Goal: Information Seeking & Learning: Learn about a topic

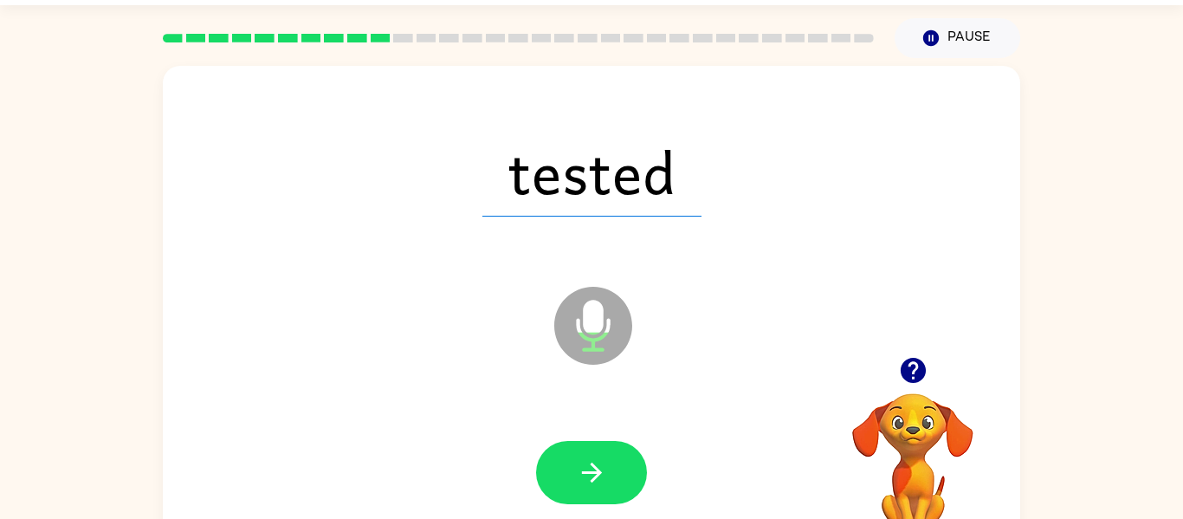
scroll to position [50, 0]
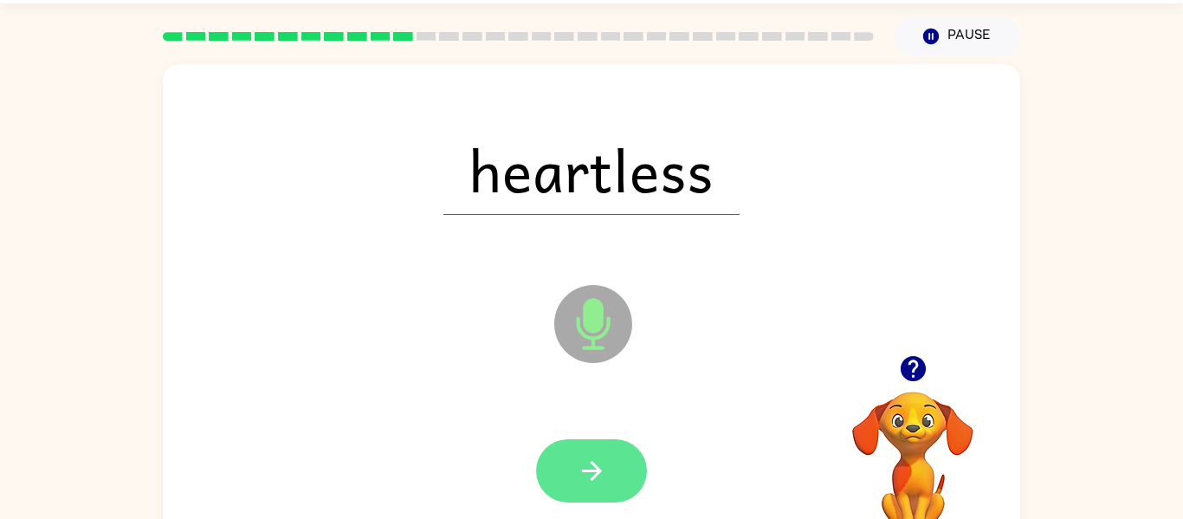
click at [604, 476] on icon "button" at bounding box center [592, 470] width 30 height 30
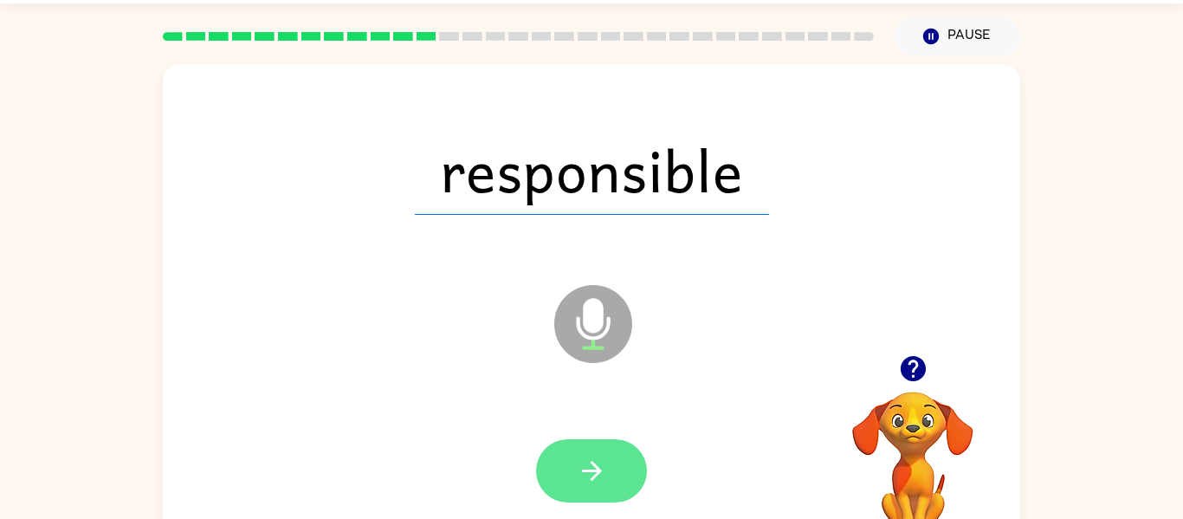
click at [602, 470] on icon "button" at bounding box center [592, 470] width 30 height 30
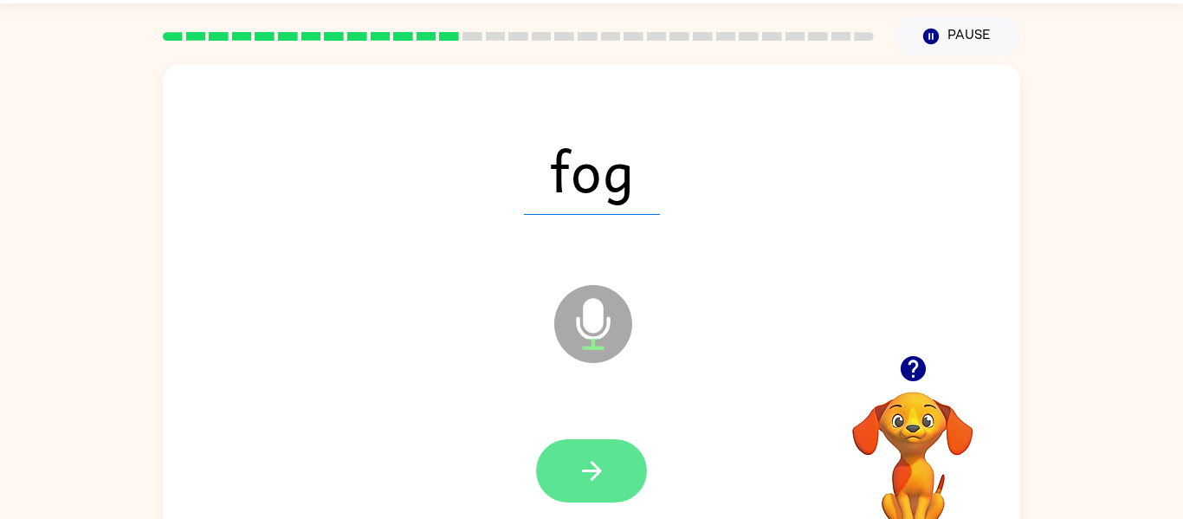
click at [623, 461] on button "button" at bounding box center [591, 470] width 111 height 63
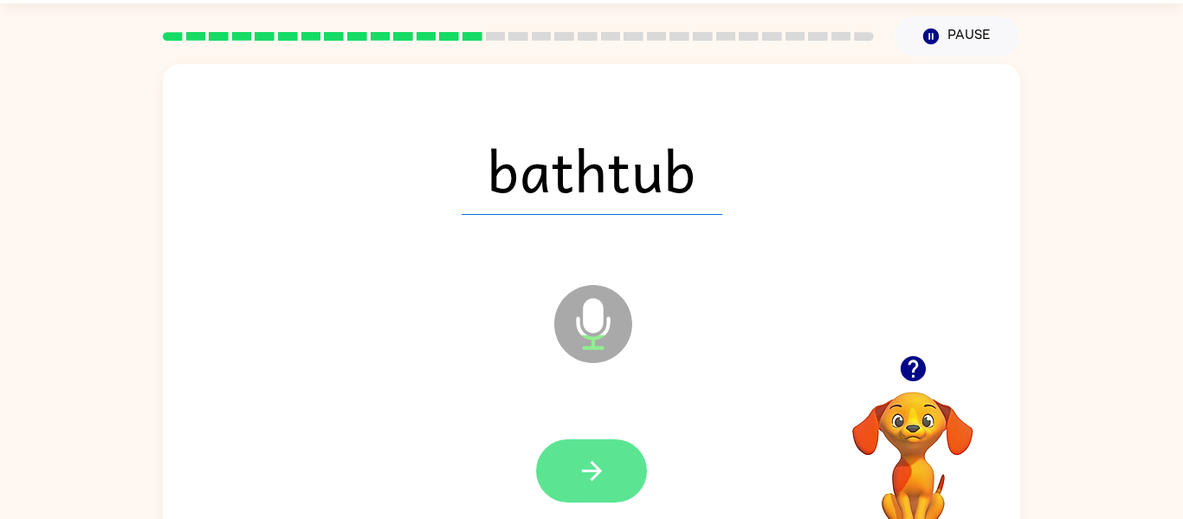
click at [608, 453] on button "button" at bounding box center [591, 470] width 111 height 63
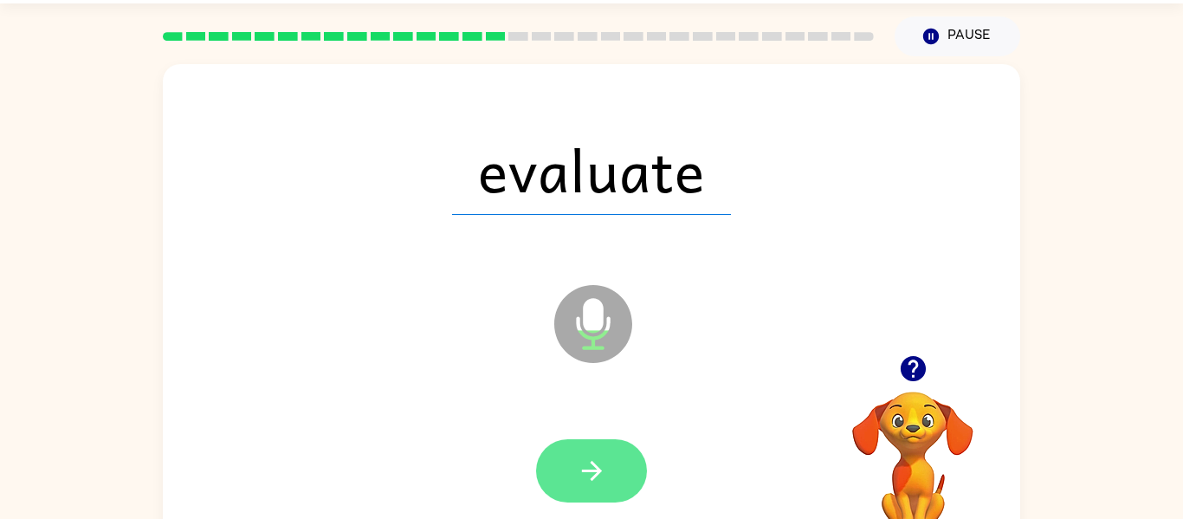
click at [616, 473] on button "button" at bounding box center [591, 470] width 111 height 63
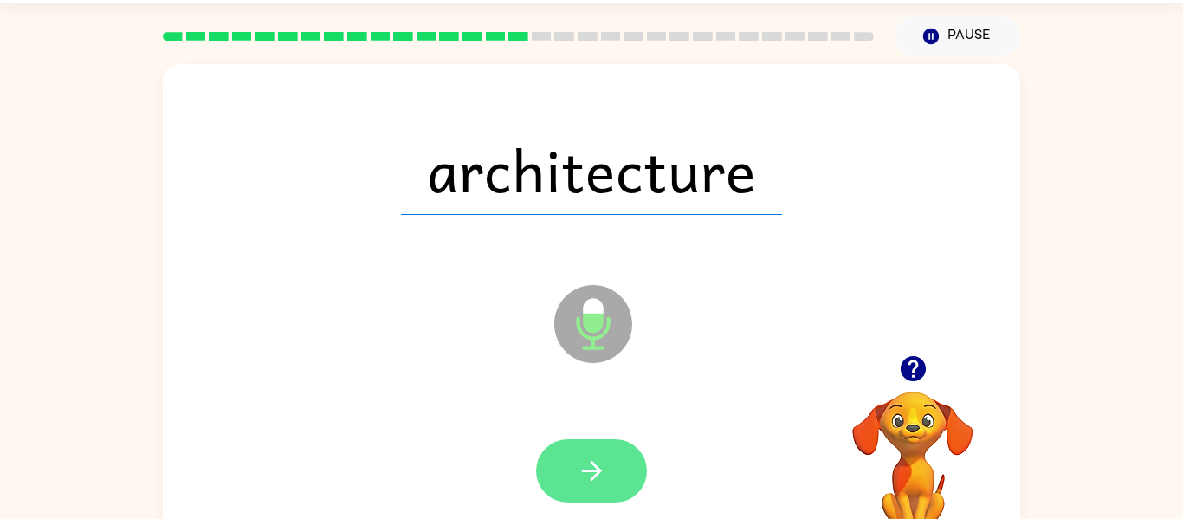
click at [602, 473] on icon "button" at bounding box center [592, 470] width 30 height 30
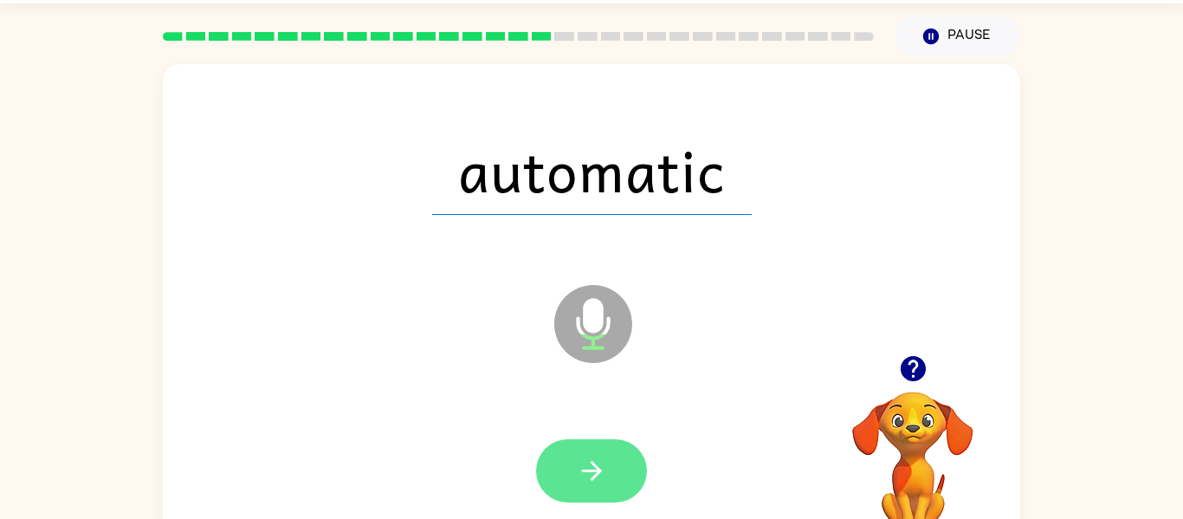
click at [623, 470] on button "button" at bounding box center [591, 470] width 111 height 63
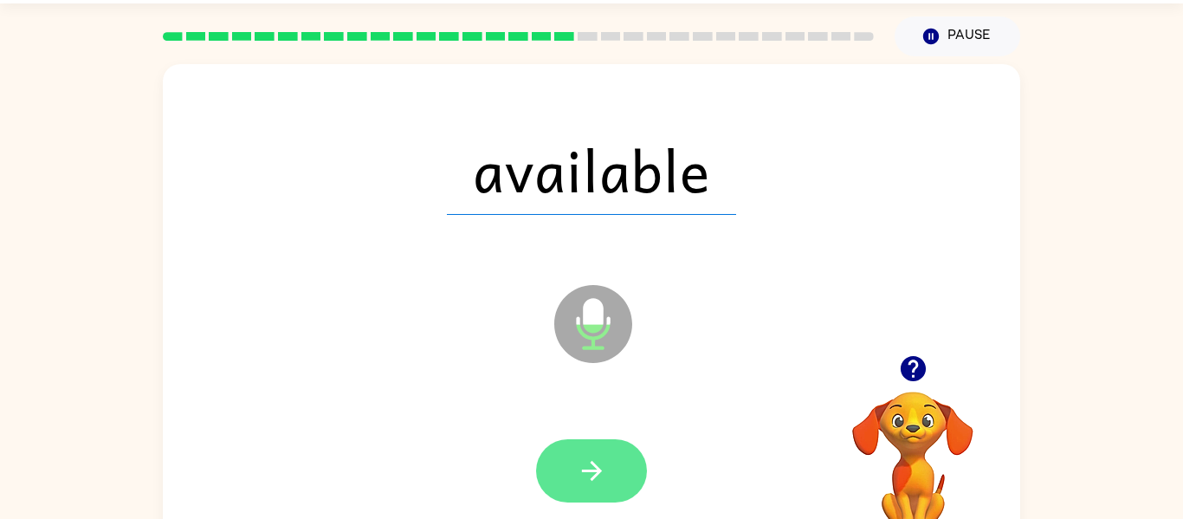
click at [610, 473] on button "button" at bounding box center [591, 470] width 111 height 63
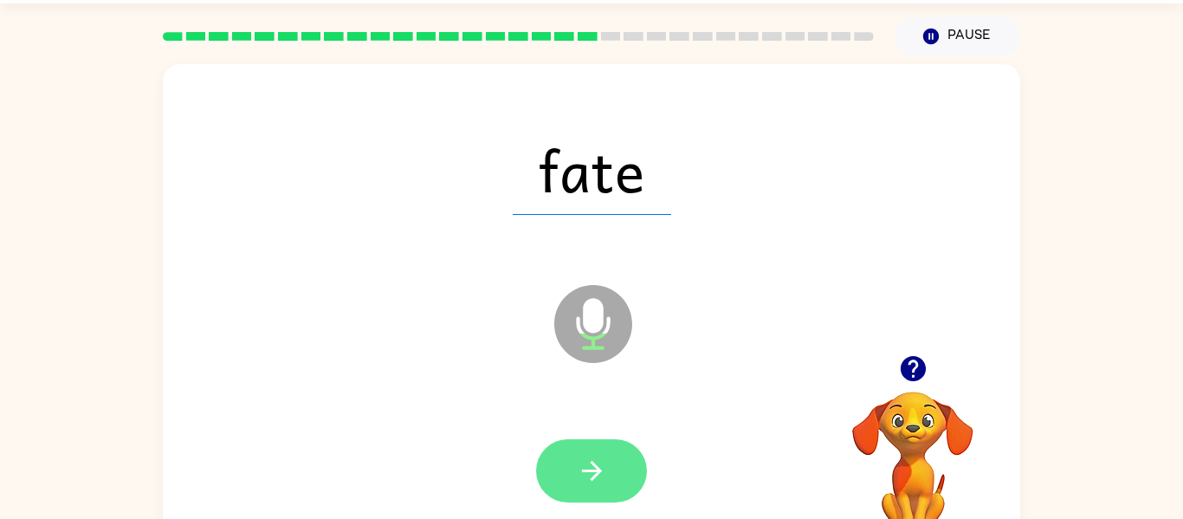
click at [623, 473] on button "button" at bounding box center [591, 470] width 111 height 63
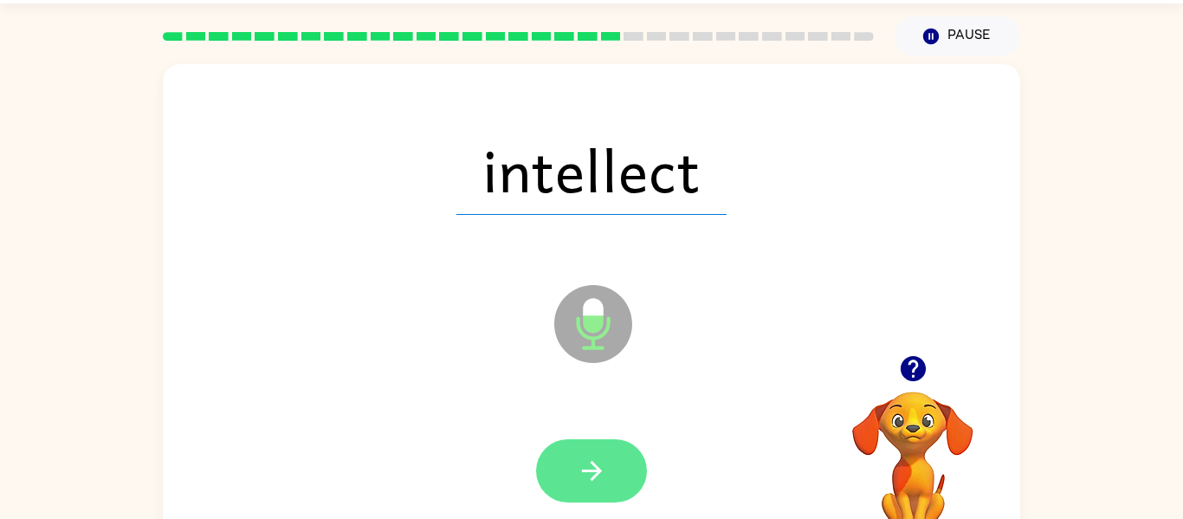
click at [616, 481] on button "button" at bounding box center [591, 470] width 111 height 63
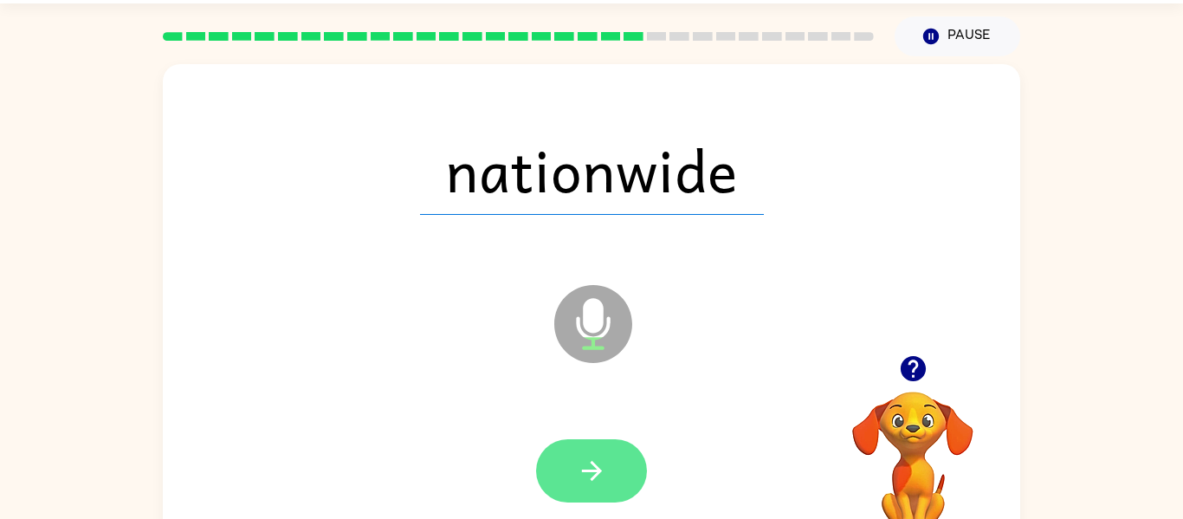
click at [623, 473] on button "button" at bounding box center [591, 470] width 111 height 63
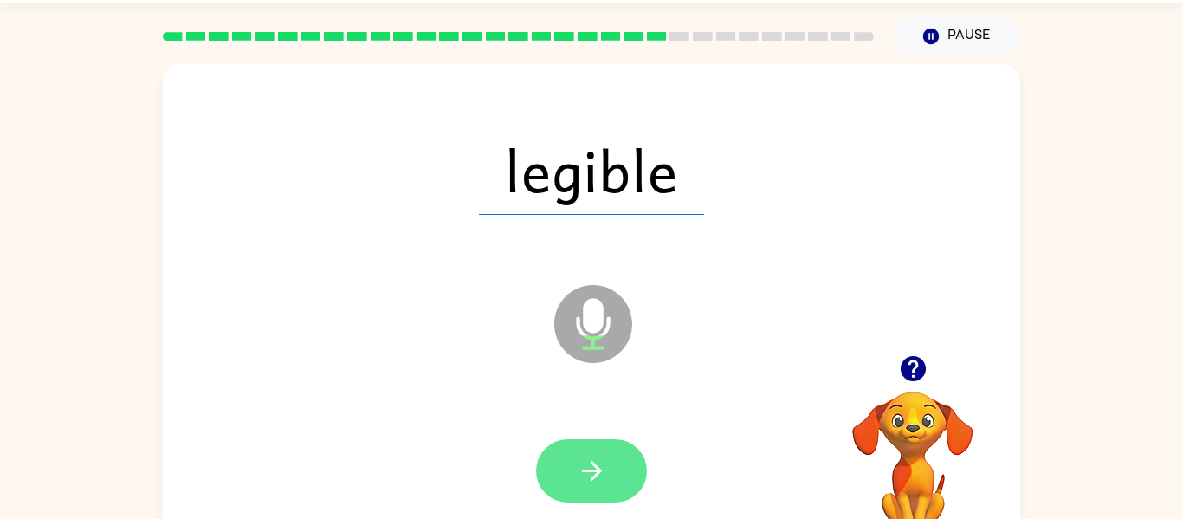
click at [603, 473] on icon "button" at bounding box center [592, 470] width 30 height 30
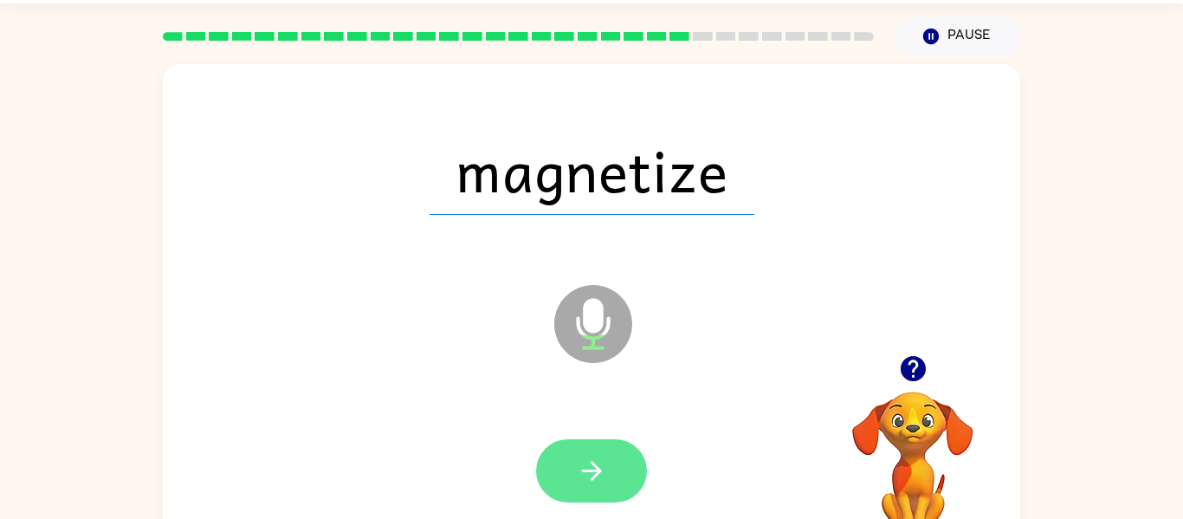
click at [604, 451] on button "button" at bounding box center [591, 470] width 111 height 63
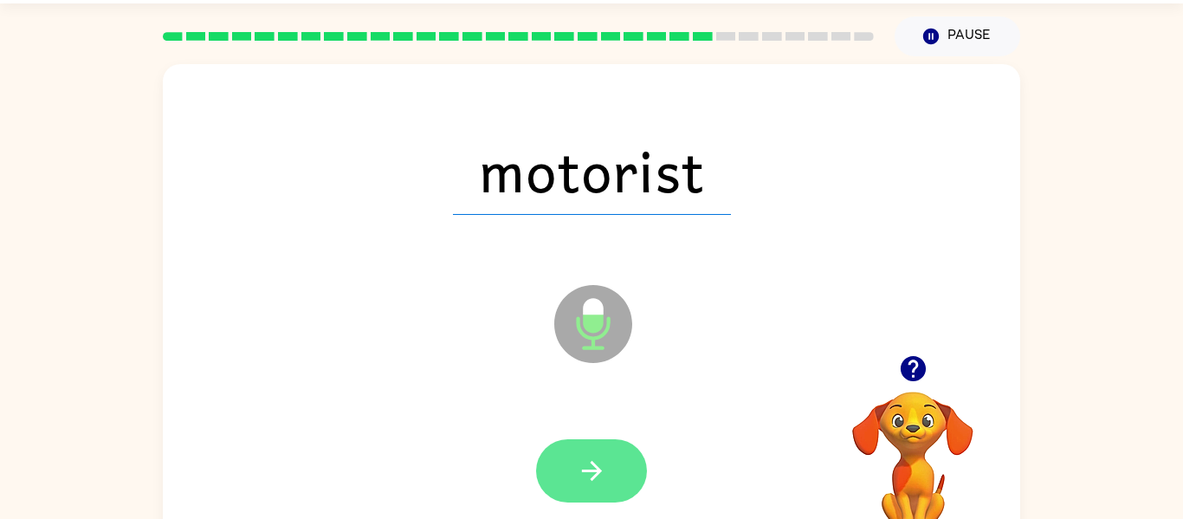
click at [623, 473] on button "button" at bounding box center [591, 470] width 111 height 63
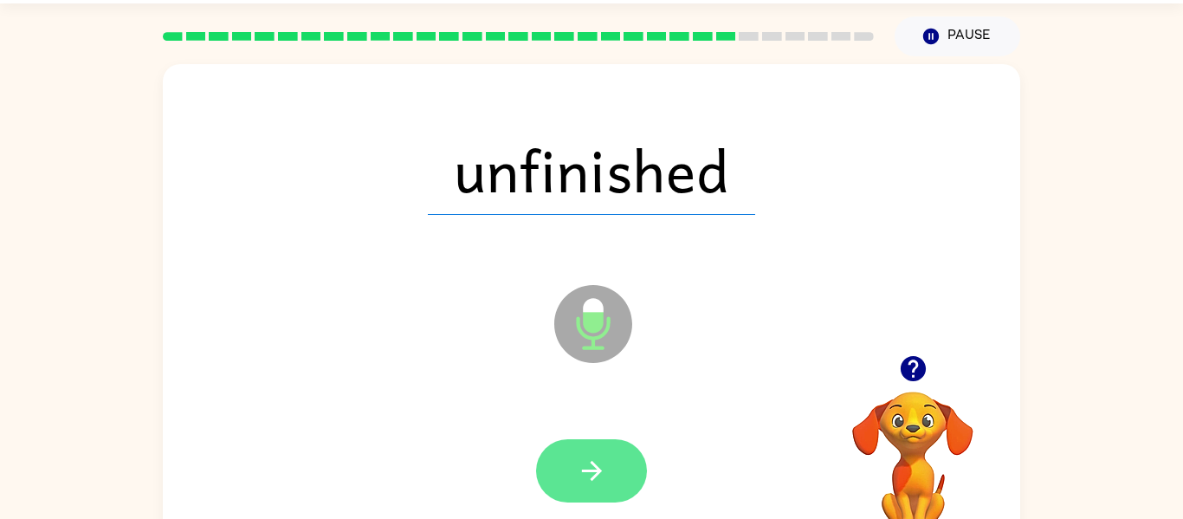
click at [623, 473] on button "button" at bounding box center [591, 470] width 111 height 63
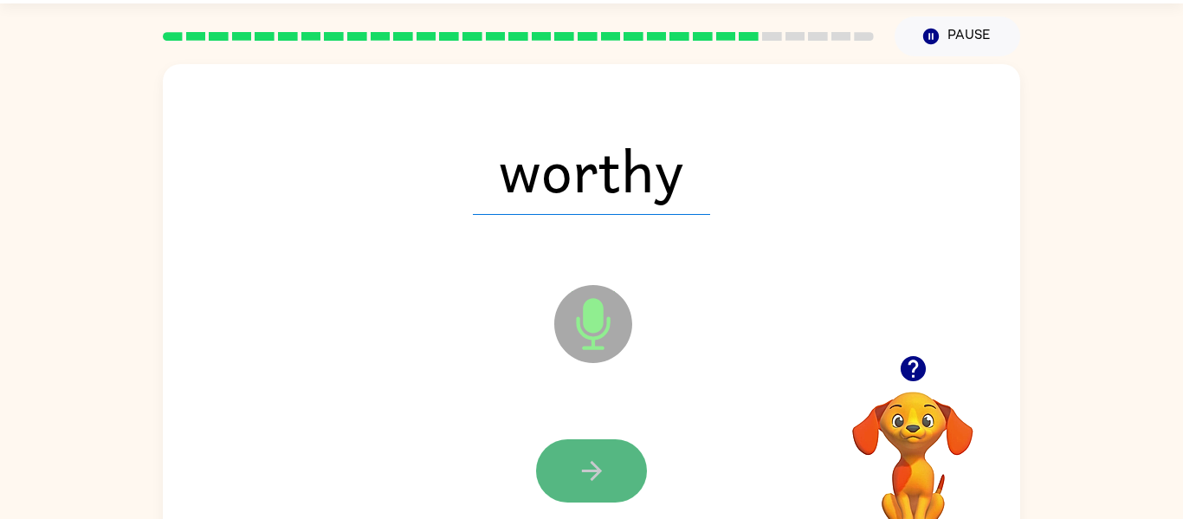
click at [619, 473] on button "button" at bounding box center [591, 470] width 111 height 63
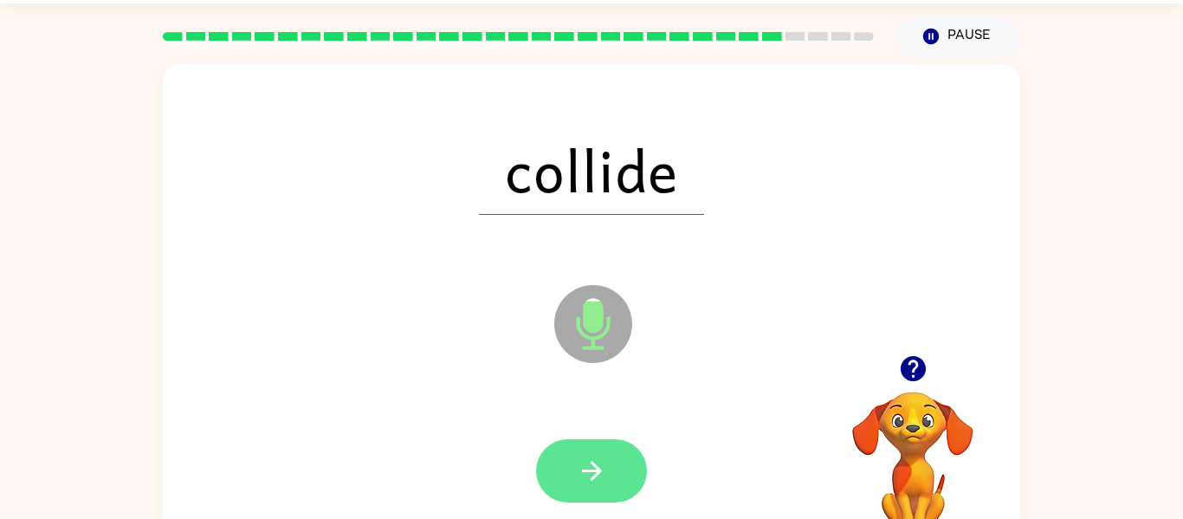
click at [617, 471] on button "button" at bounding box center [591, 470] width 111 height 63
click at [595, 476] on icon "button" at bounding box center [591, 471] width 20 height 20
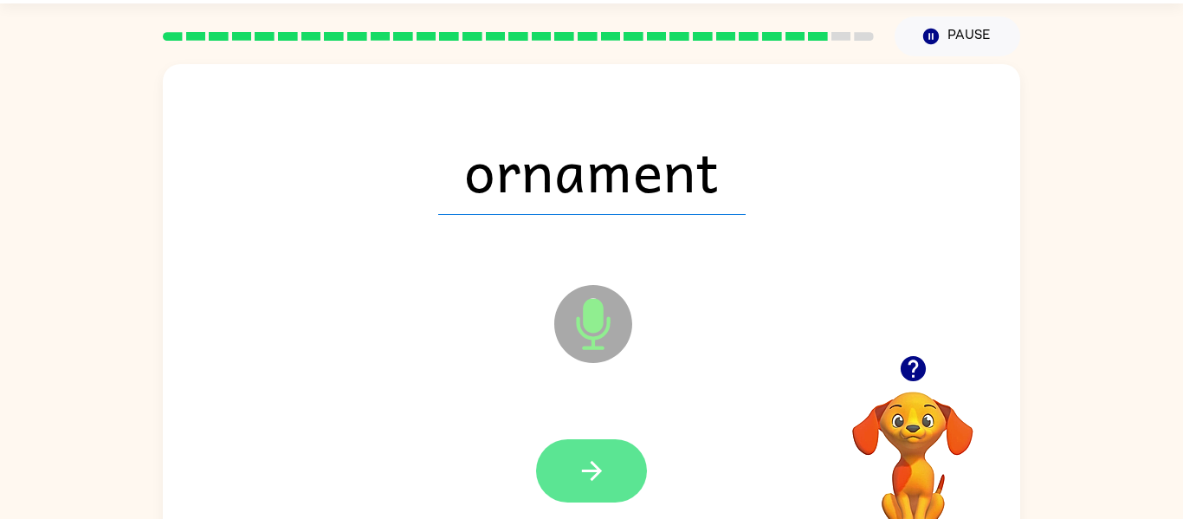
click at [617, 467] on button "button" at bounding box center [591, 470] width 111 height 63
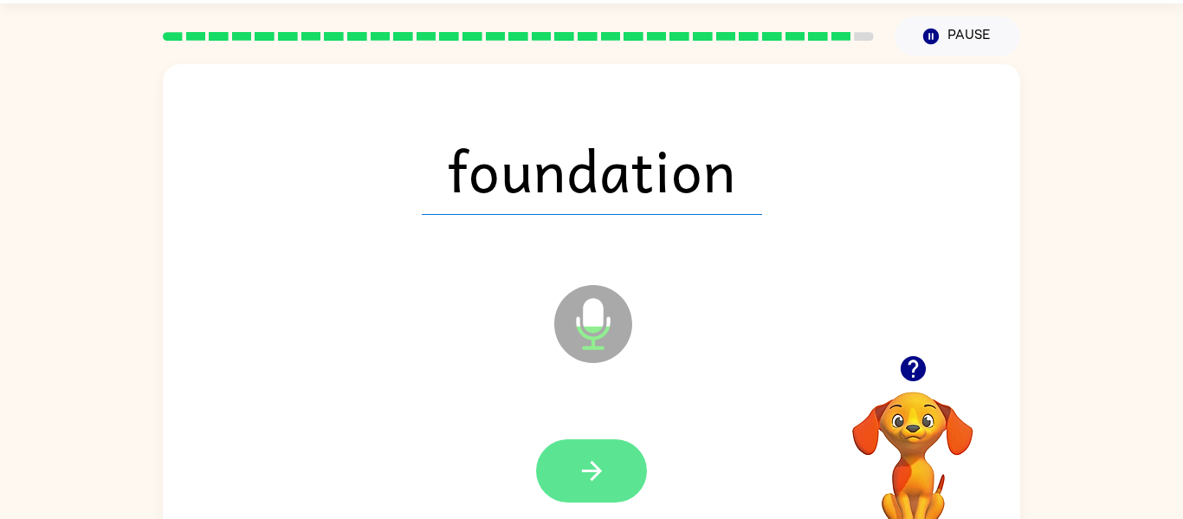
click at [602, 487] on button "button" at bounding box center [591, 470] width 111 height 63
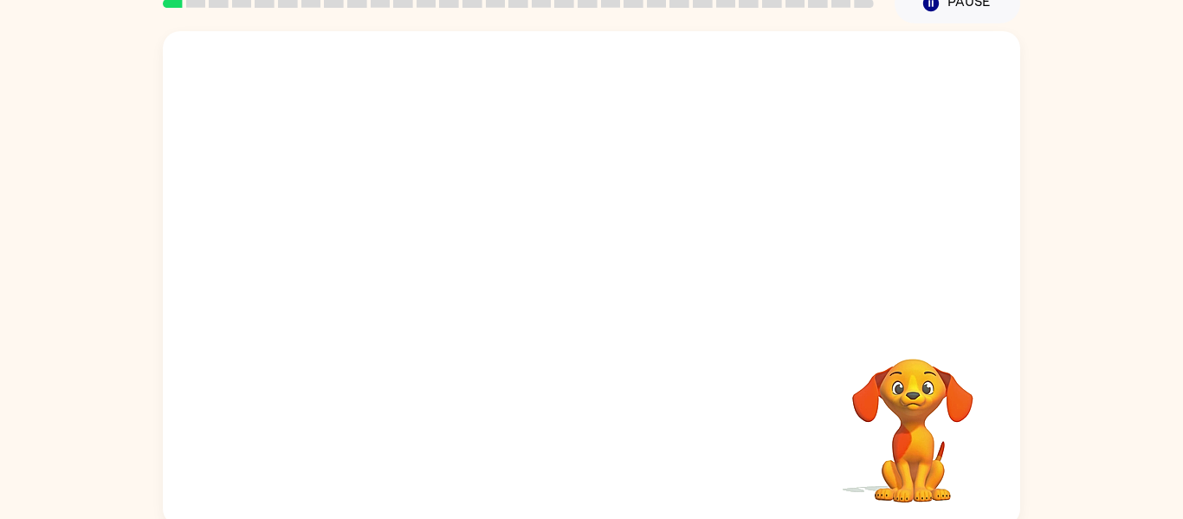
scroll to position [90, 0]
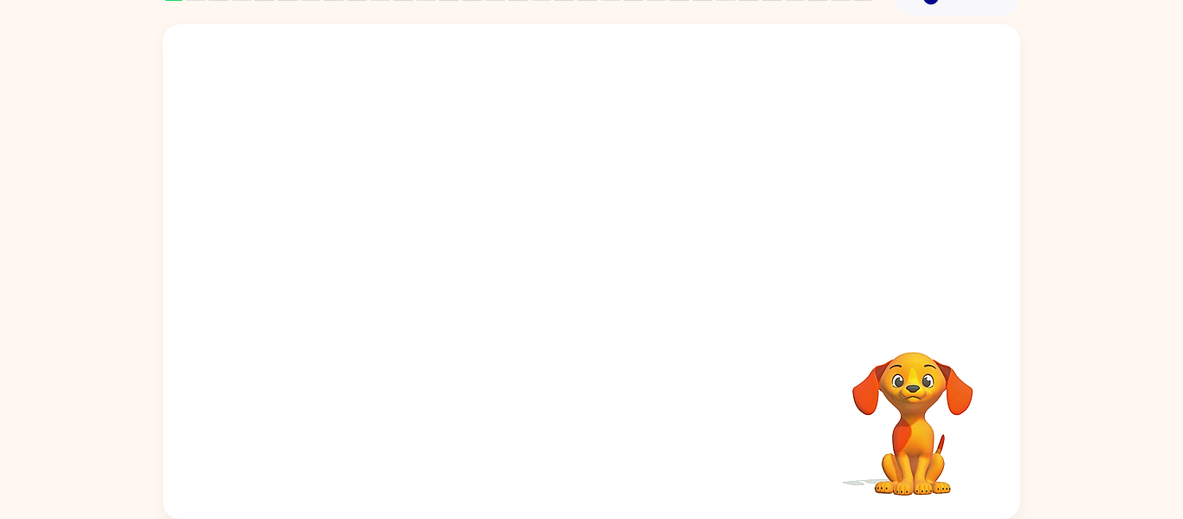
click at [393, 238] on video "Your browser must support playing .mp4 files to use Literably. Please try using…" at bounding box center [591, 169] width 857 height 291
click at [399, 244] on video "Your browser must support playing .mp4 files to use Literably. Please try using…" at bounding box center [591, 169] width 857 height 291
click at [392, 243] on video "Your browser must support playing .mp4 files to use Literably. Please try using…" at bounding box center [591, 169] width 857 height 291
click at [406, 233] on video "Your browser must support playing .mp4 files to use Literably. Please try using…" at bounding box center [591, 169] width 857 height 291
click at [402, 229] on video "Your browser must support playing .mp4 files to use Literably. Please try using…" at bounding box center [591, 169] width 857 height 291
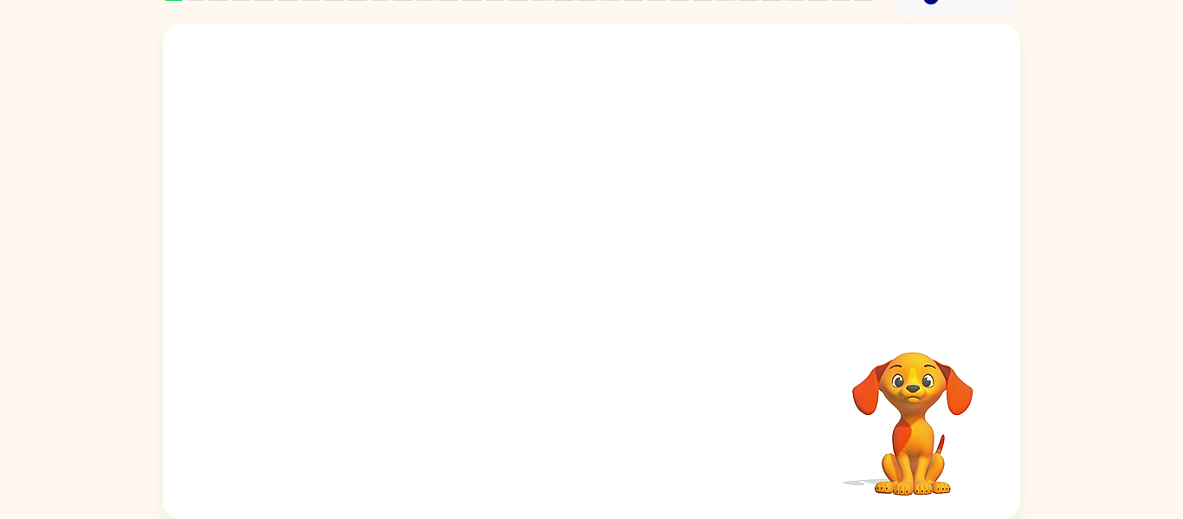
click at [401, 236] on video "Your browser must support playing .mp4 files to use Literably. Please try using…" at bounding box center [591, 169] width 857 height 291
click at [403, 238] on video "Your browser must support playing .mp4 files to use Literably. Please try using…" at bounding box center [591, 169] width 857 height 291
click at [390, 240] on video "Your browser must support playing .mp4 files to use Literably. Please try using…" at bounding box center [591, 169] width 857 height 291
click at [577, 281] on div at bounding box center [591, 279] width 111 height 63
click at [577, 280] on div at bounding box center [591, 279] width 111 height 63
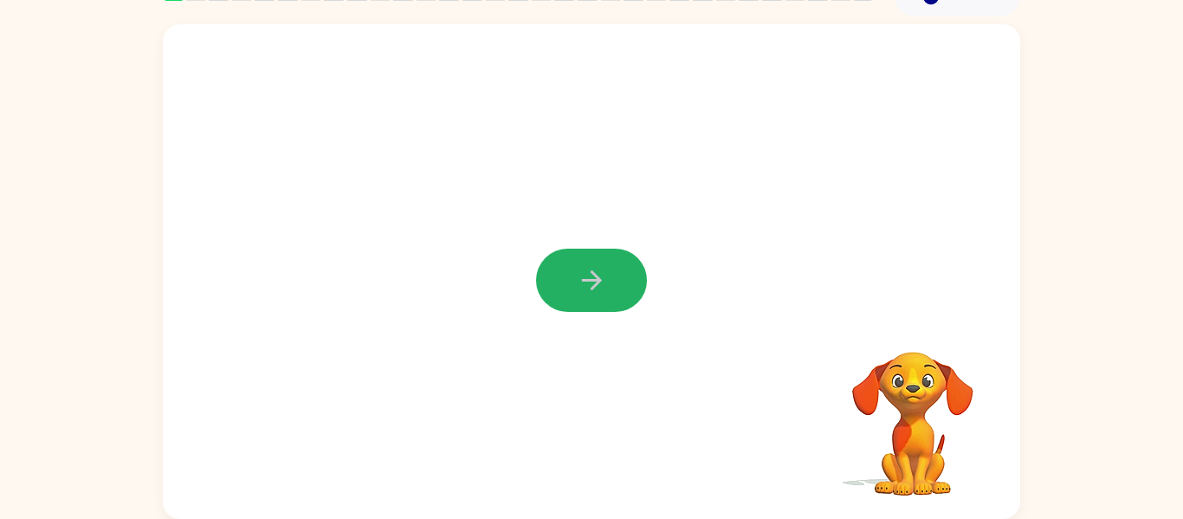
click at [577, 280] on icon "button" at bounding box center [592, 280] width 30 height 30
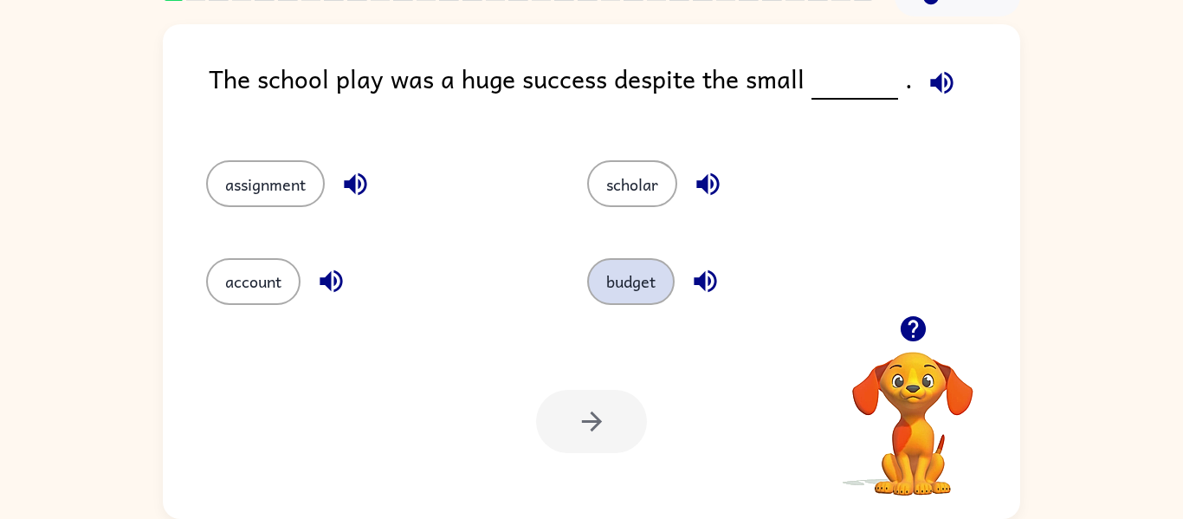
click at [646, 283] on button "budget" at bounding box center [630, 281] width 87 height 47
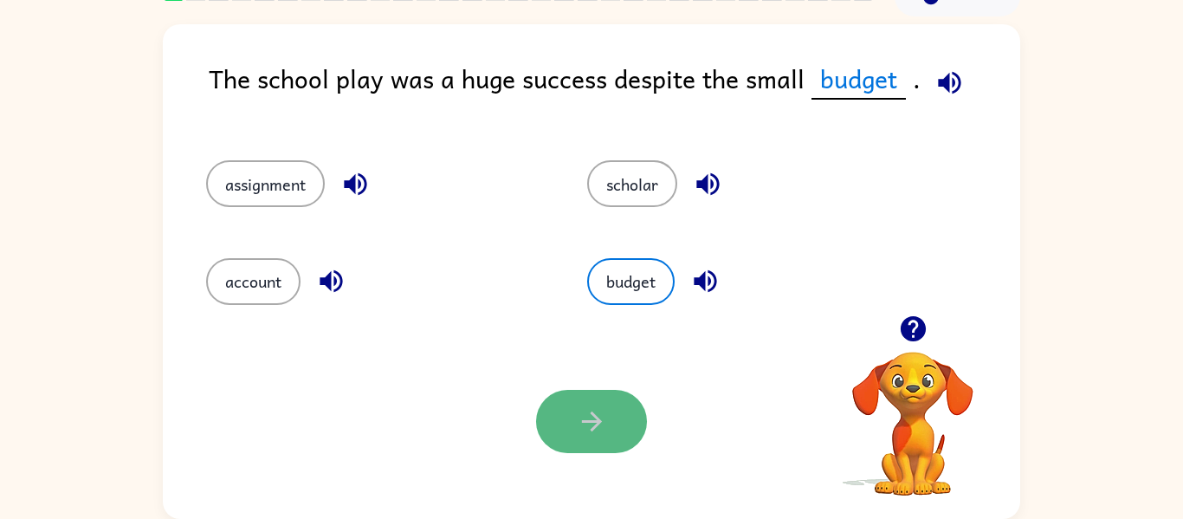
click at [616, 390] on button "button" at bounding box center [591, 421] width 111 height 63
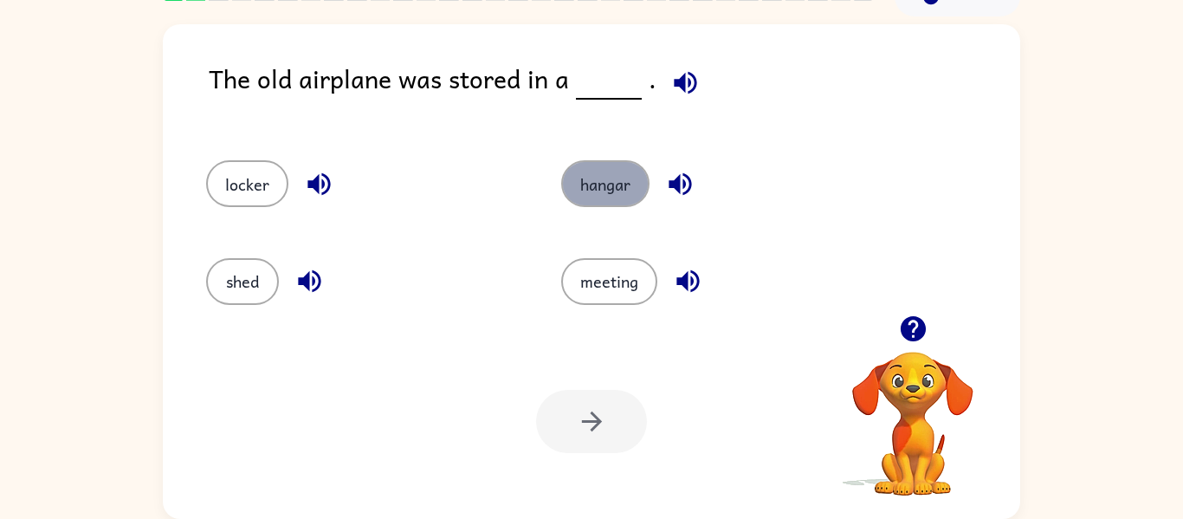
click at [568, 187] on button "hangar" at bounding box center [605, 183] width 88 height 47
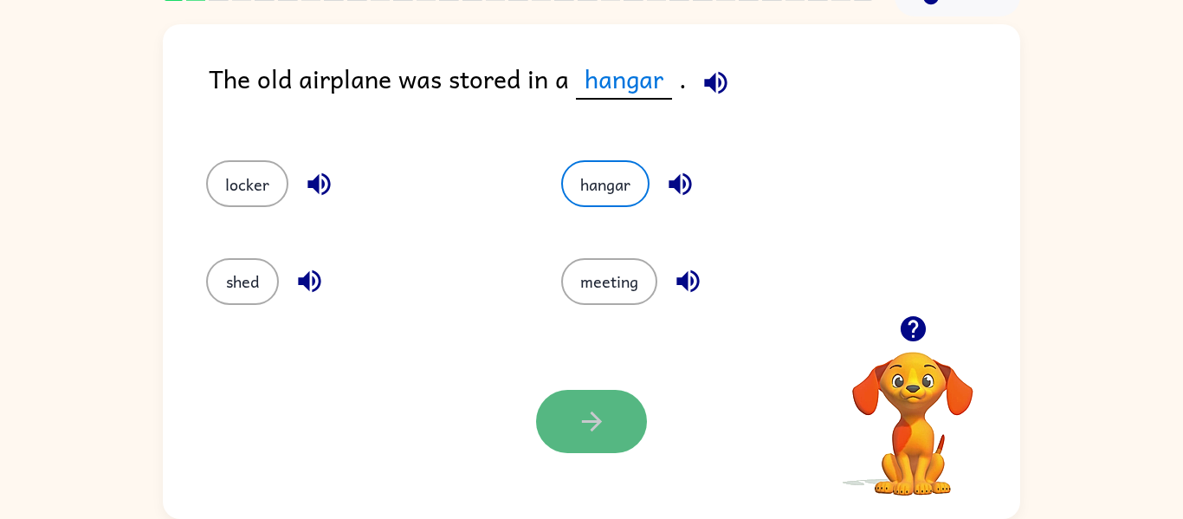
click at [594, 438] on button "button" at bounding box center [591, 421] width 111 height 63
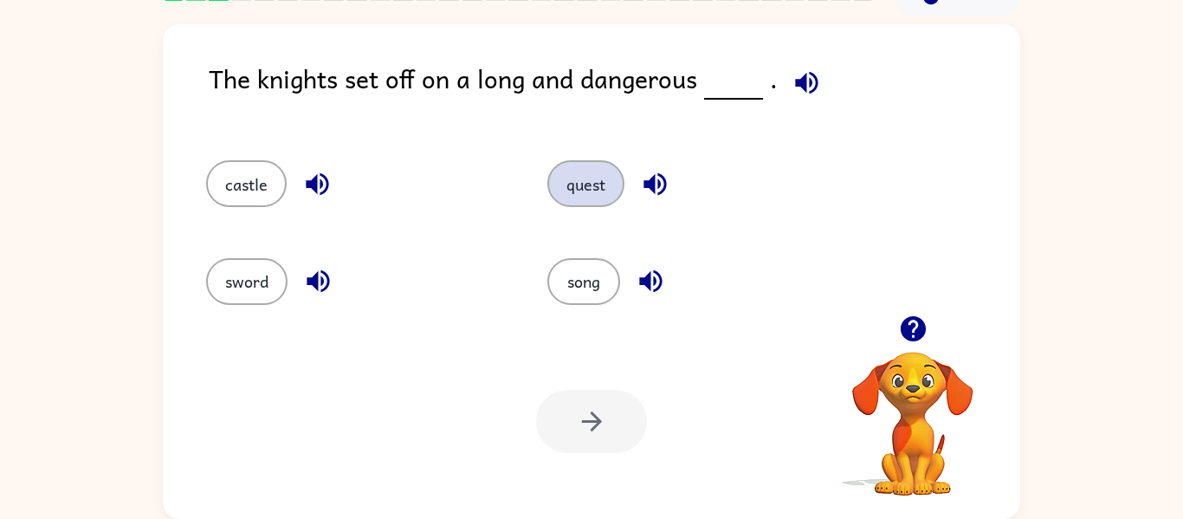
click at [600, 194] on button "quest" at bounding box center [585, 183] width 77 height 47
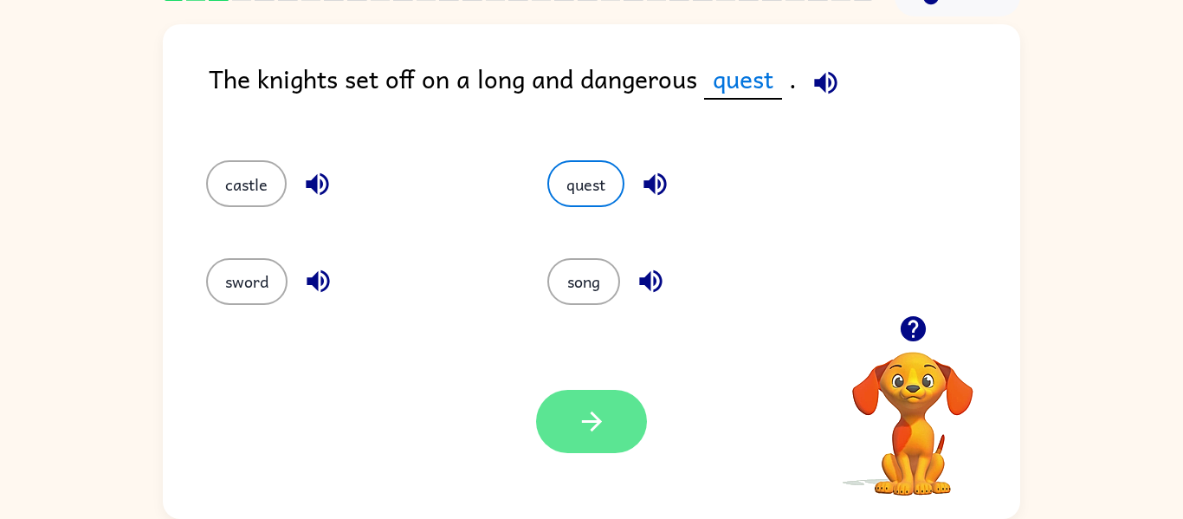
click at [616, 438] on button "button" at bounding box center [591, 421] width 111 height 63
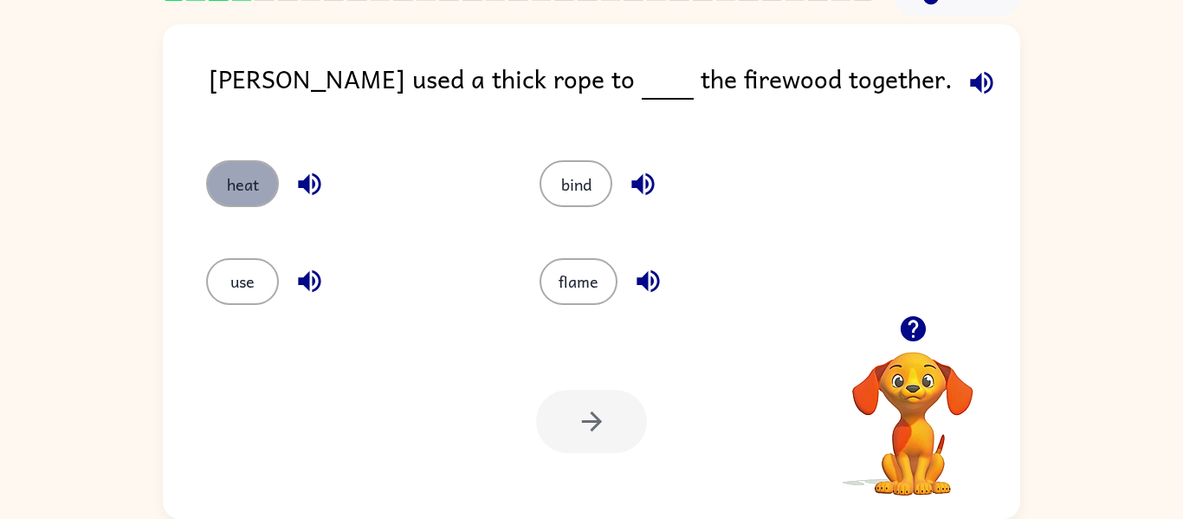
click at [263, 190] on button "heat" at bounding box center [242, 183] width 73 height 47
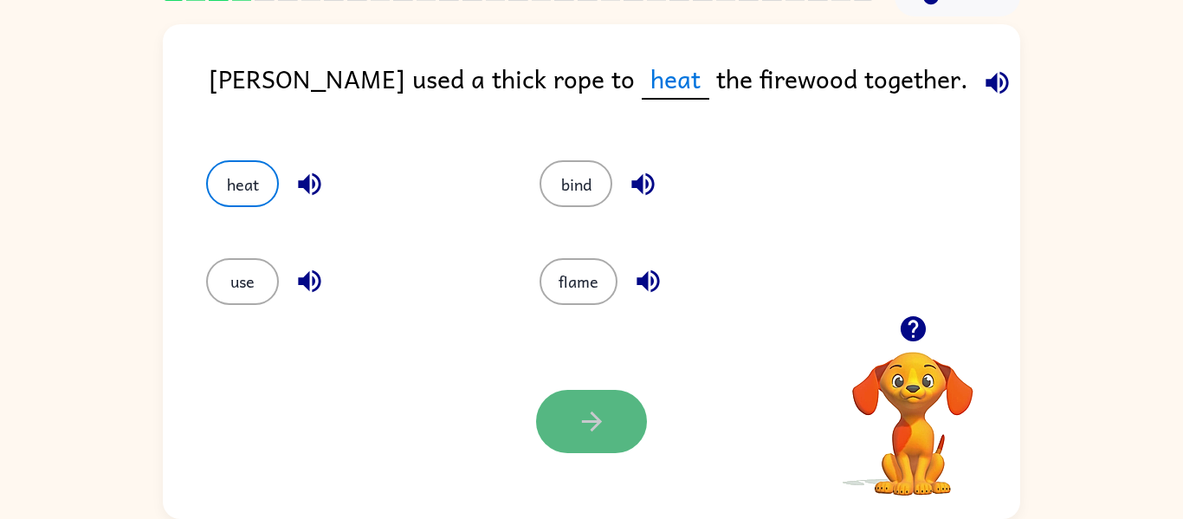
click at [622, 444] on button "button" at bounding box center [591, 421] width 111 height 63
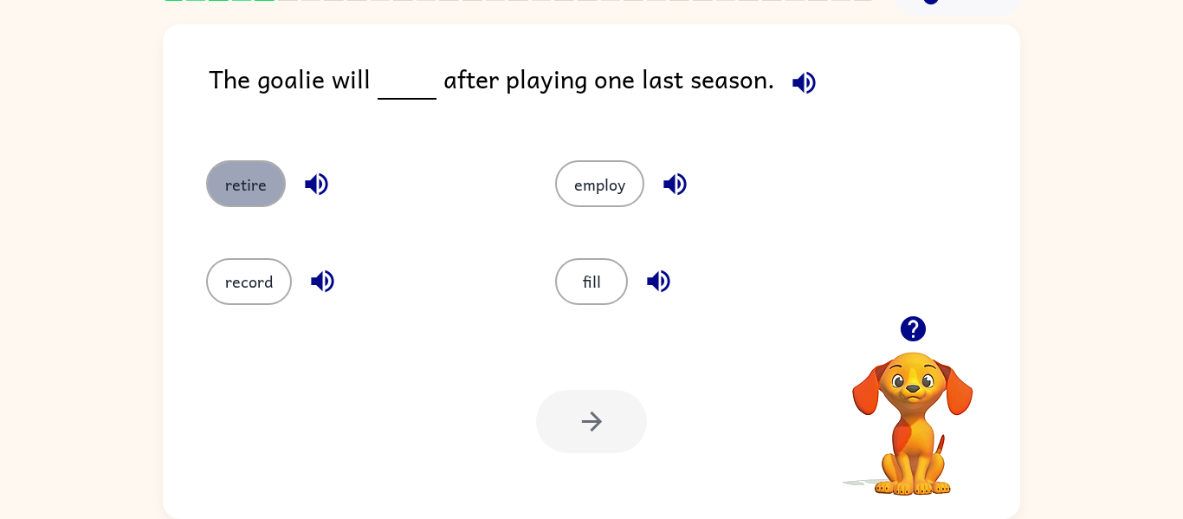
click at [235, 173] on button "retire" at bounding box center [246, 183] width 80 height 47
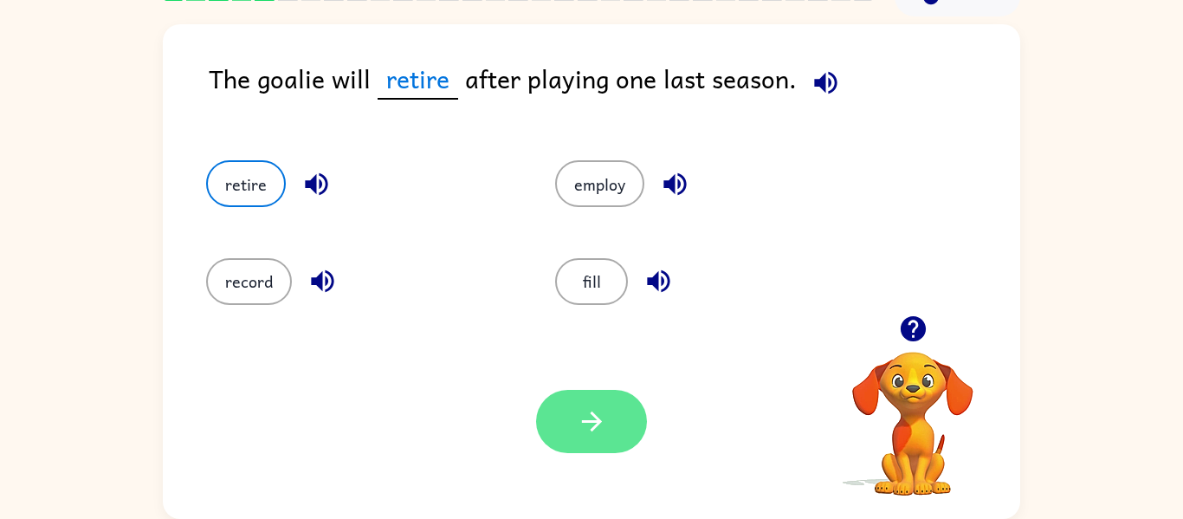
click at [548, 427] on button "button" at bounding box center [591, 421] width 111 height 63
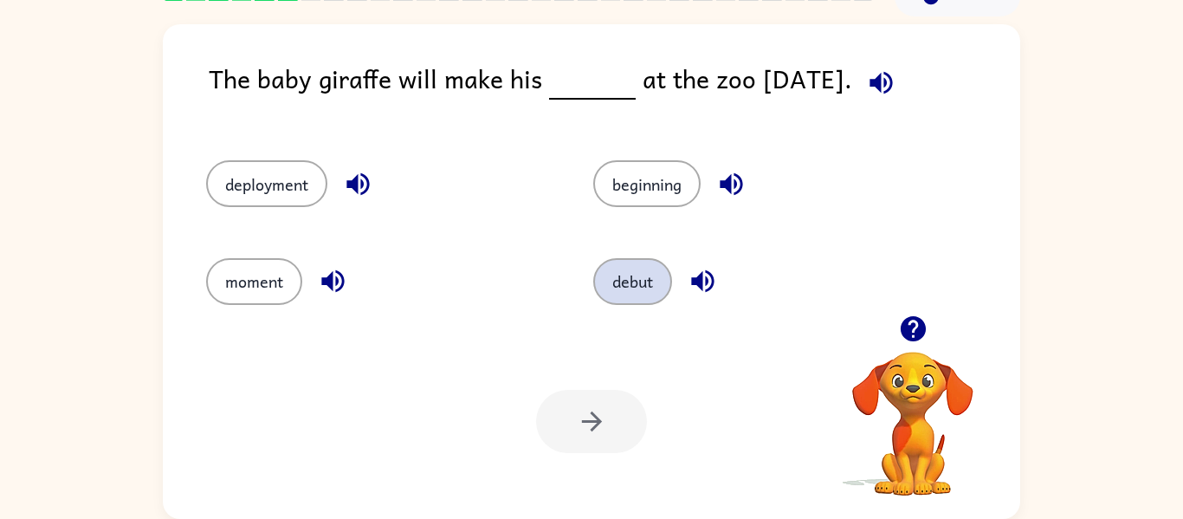
click at [638, 293] on button "debut" at bounding box center [632, 281] width 79 height 47
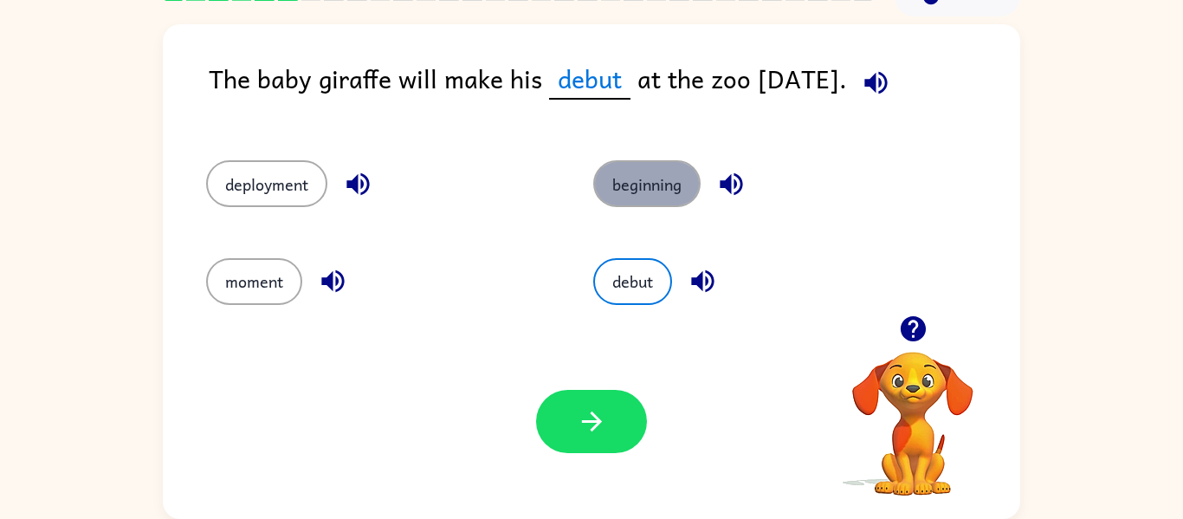
click at [636, 190] on button "beginning" at bounding box center [646, 183] width 107 height 47
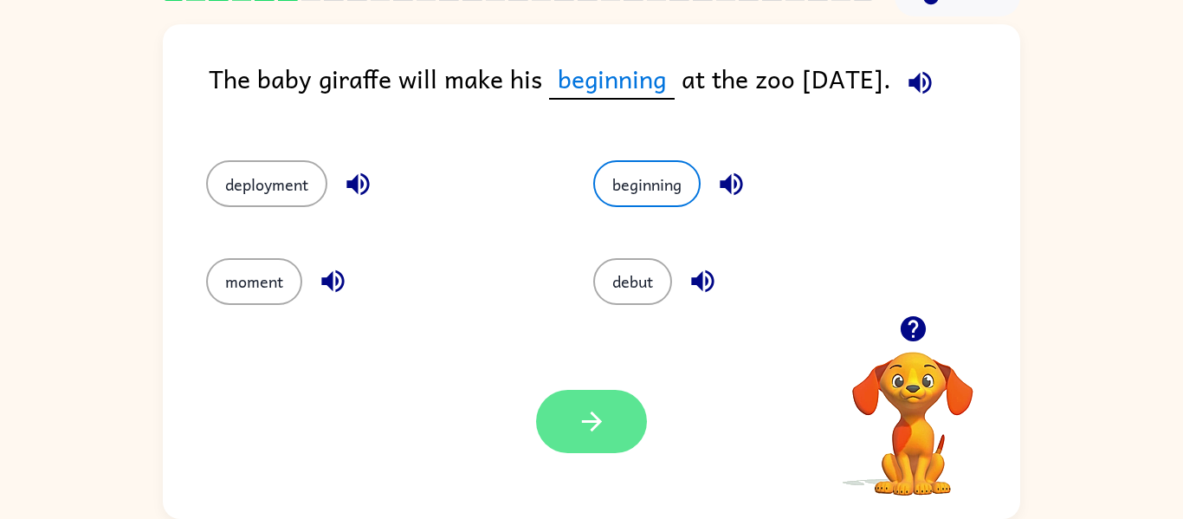
click at [580, 422] on icon "button" at bounding box center [592, 421] width 30 height 30
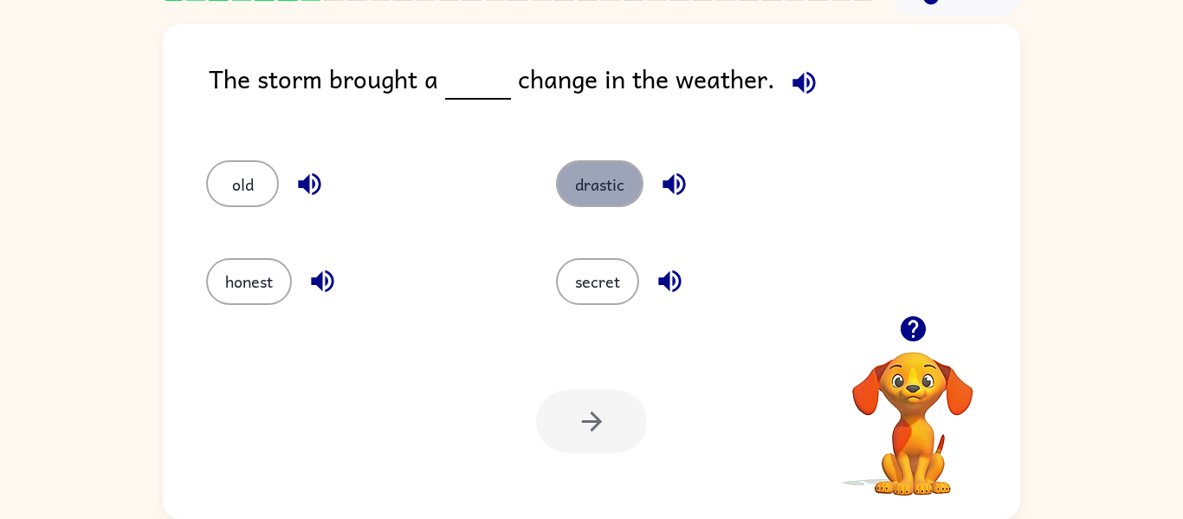
click at [603, 166] on button "drastic" at bounding box center [599, 183] width 87 height 47
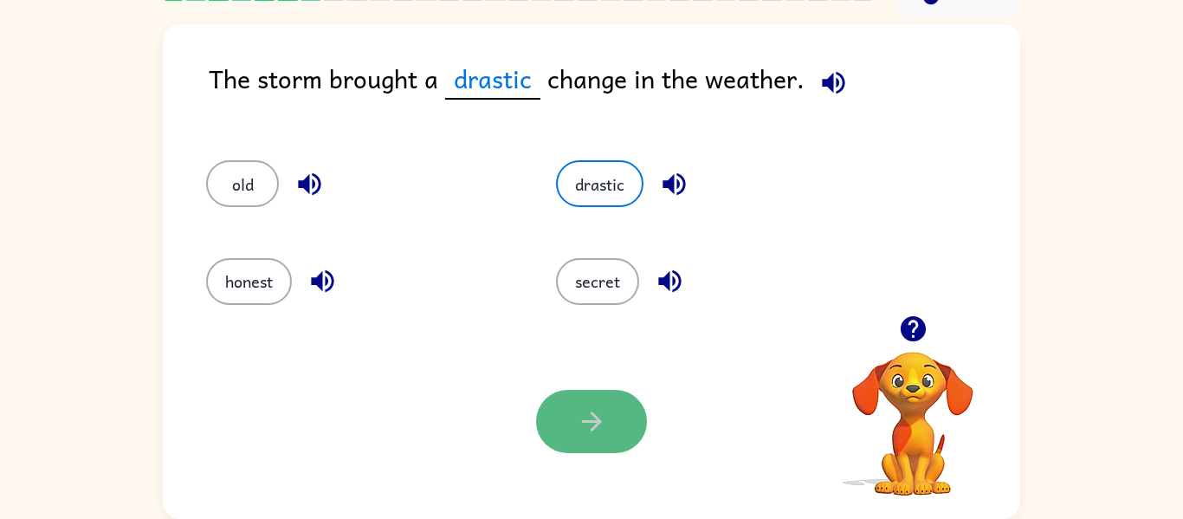
click at [571, 404] on button "button" at bounding box center [591, 421] width 111 height 63
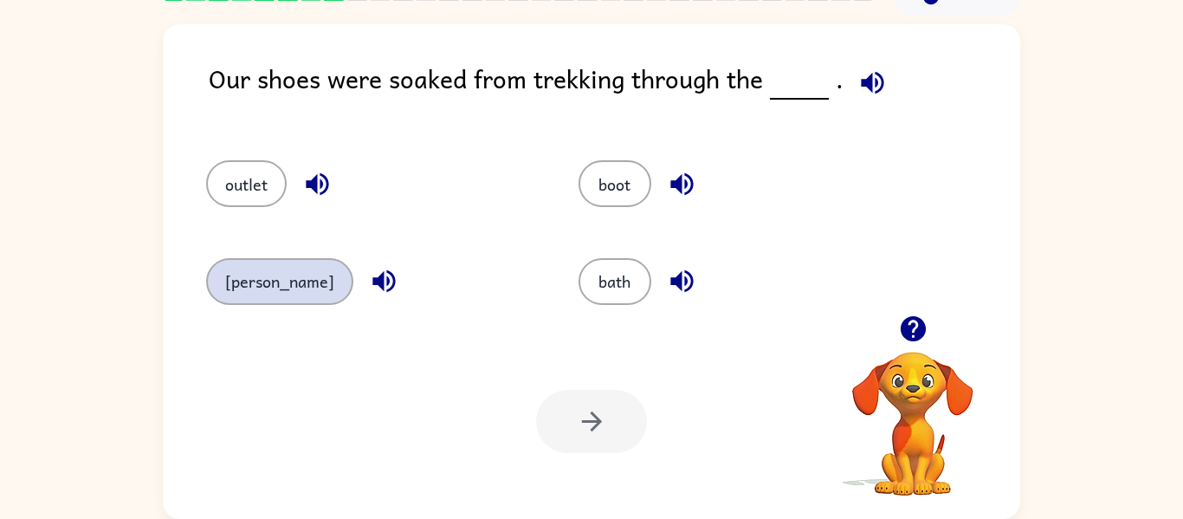
click at [258, 294] on button "marsh" at bounding box center [279, 281] width 147 height 47
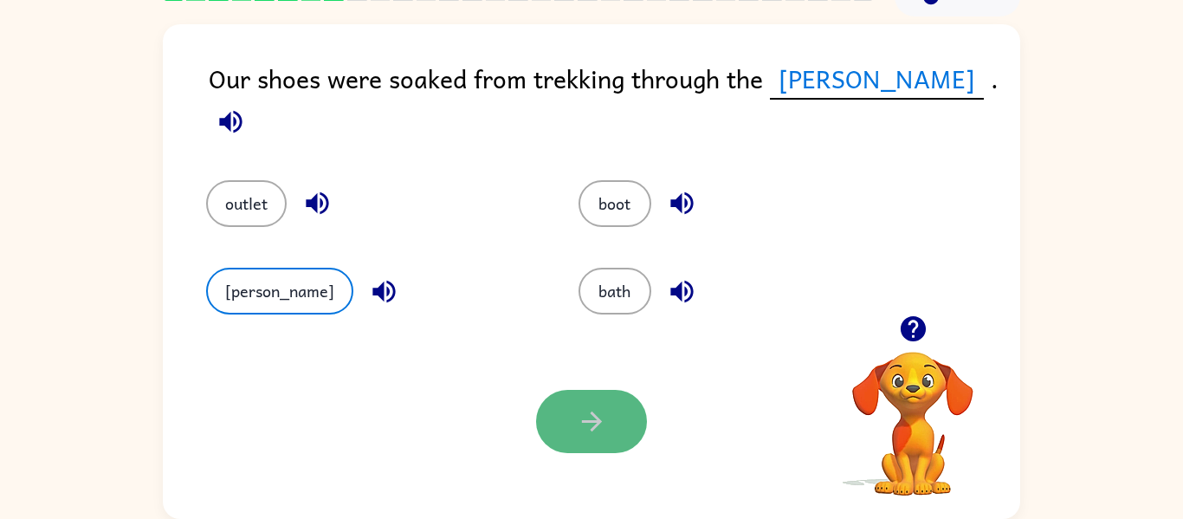
click at [610, 416] on button "button" at bounding box center [591, 421] width 111 height 63
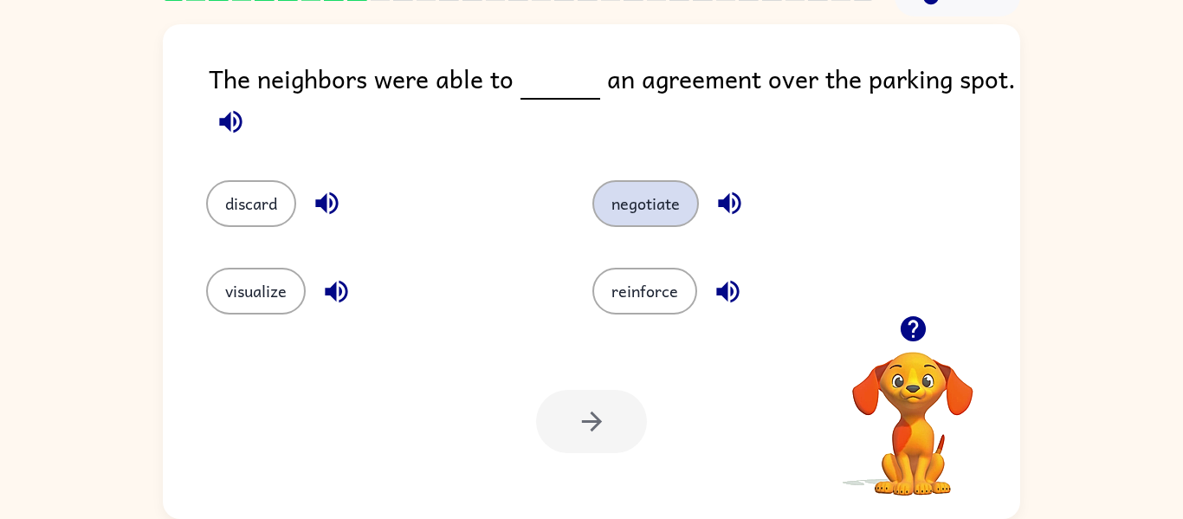
click at [668, 205] on button "negotiate" at bounding box center [645, 203] width 106 height 47
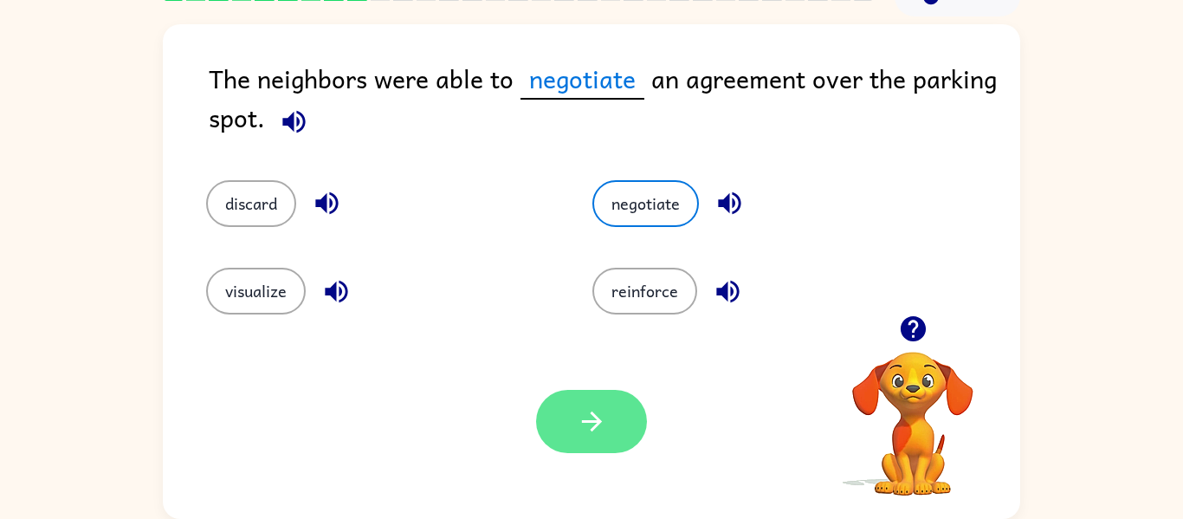
click at [589, 442] on button "button" at bounding box center [591, 421] width 111 height 63
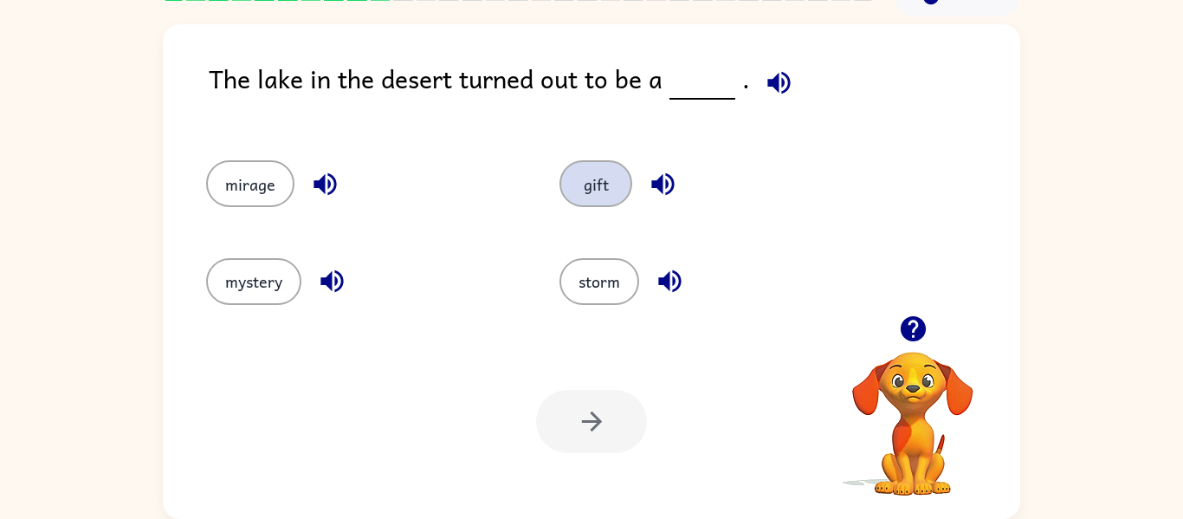
click at [610, 184] on button "gift" at bounding box center [595, 183] width 73 height 47
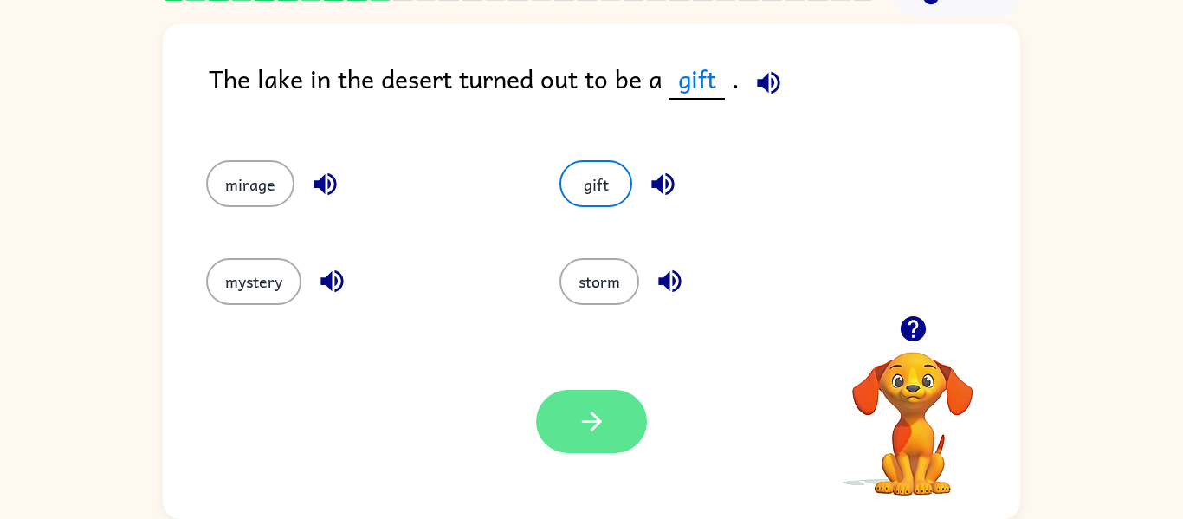
click at [609, 443] on button "button" at bounding box center [591, 421] width 111 height 63
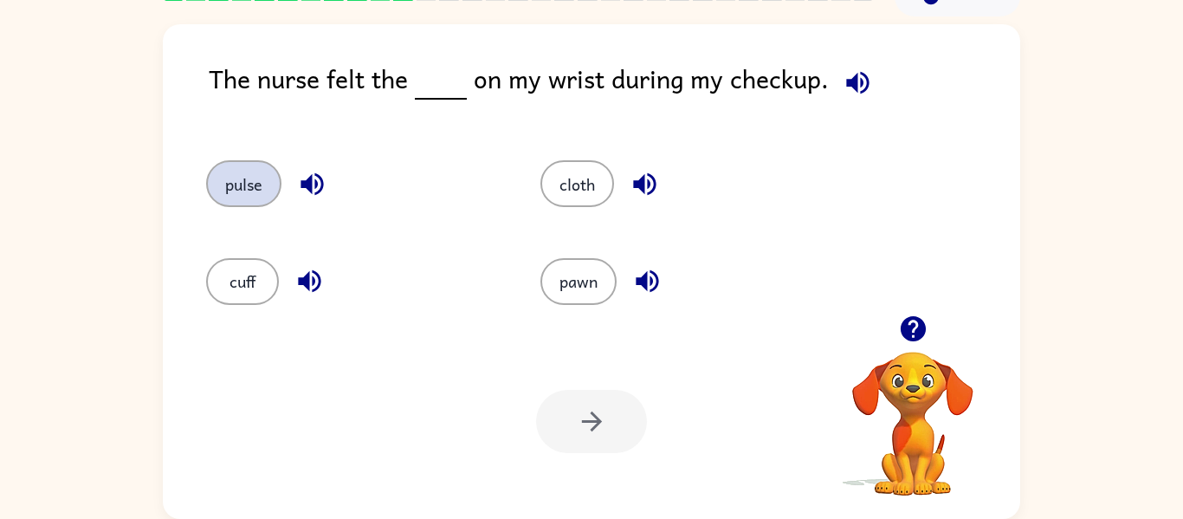
click at [260, 199] on button "pulse" at bounding box center [243, 183] width 75 height 47
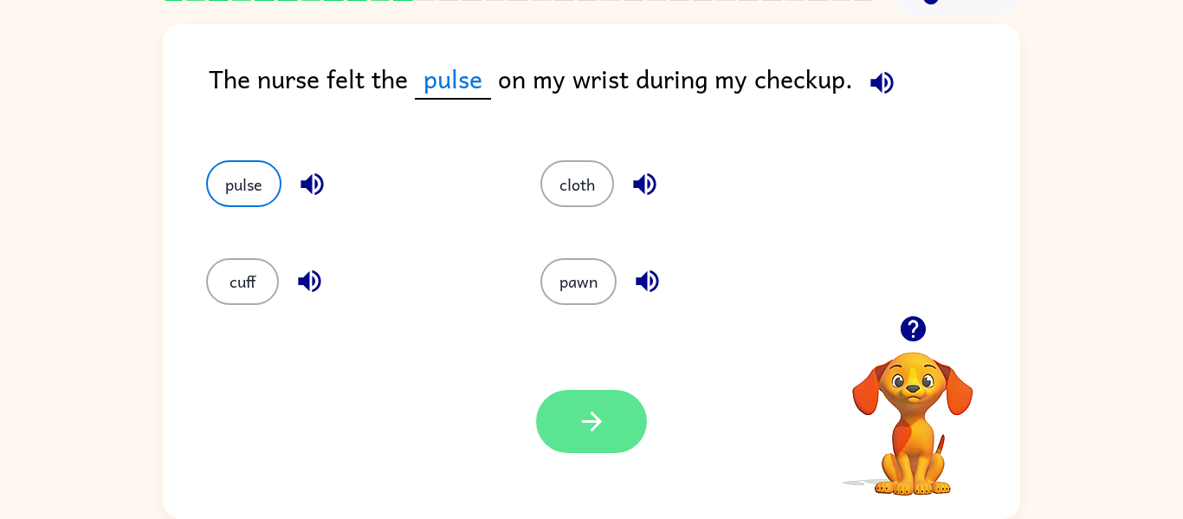
click at [603, 426] on icon "button" at bounding box center [592, 421] width 30 height 30
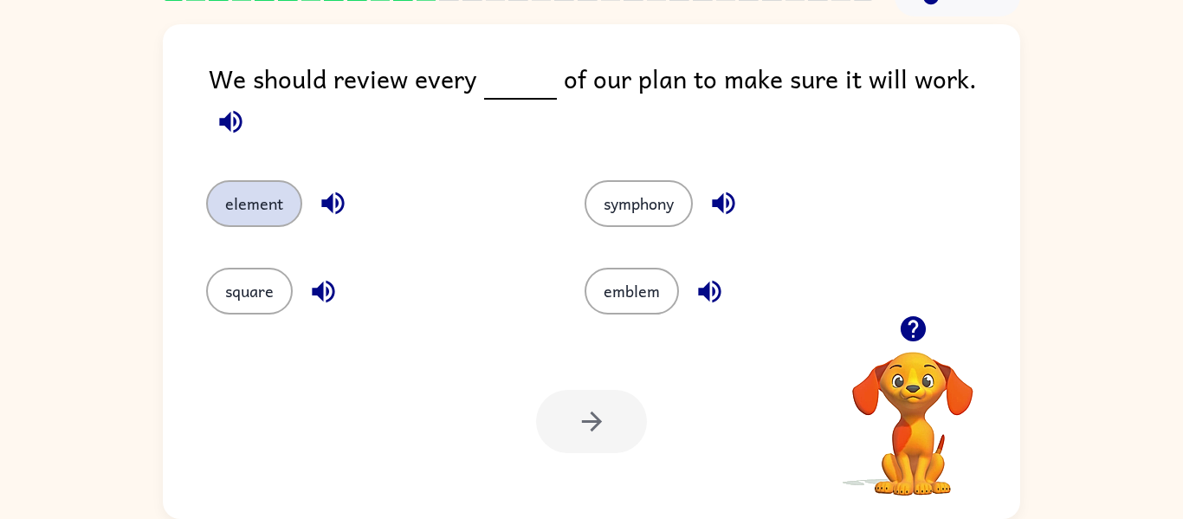
click at [270, 191] on button "element" at bounding box center [254, 203] width 96 height 47
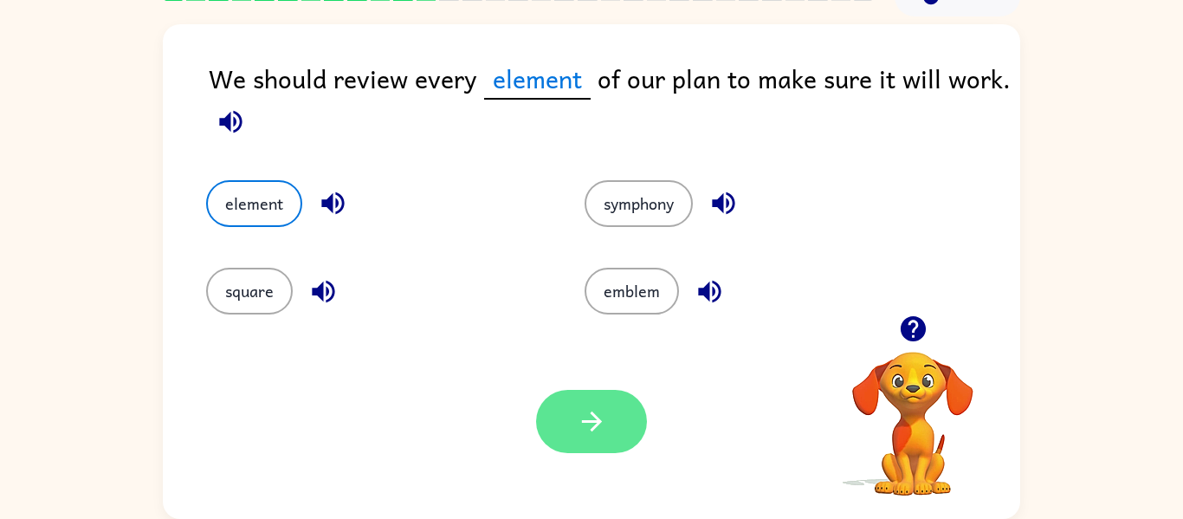
click at [574, 434] on button "button" at bounding box center [591, 421] width 111 height 63
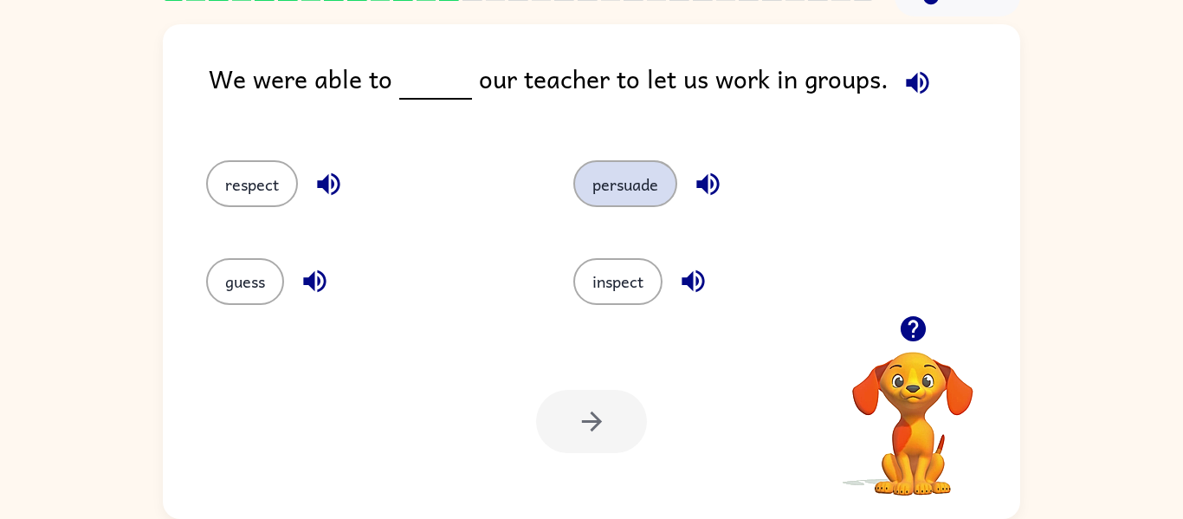
click at [645, 195] on button "persuade" at bounding box center [625, 183] width 104 height 47
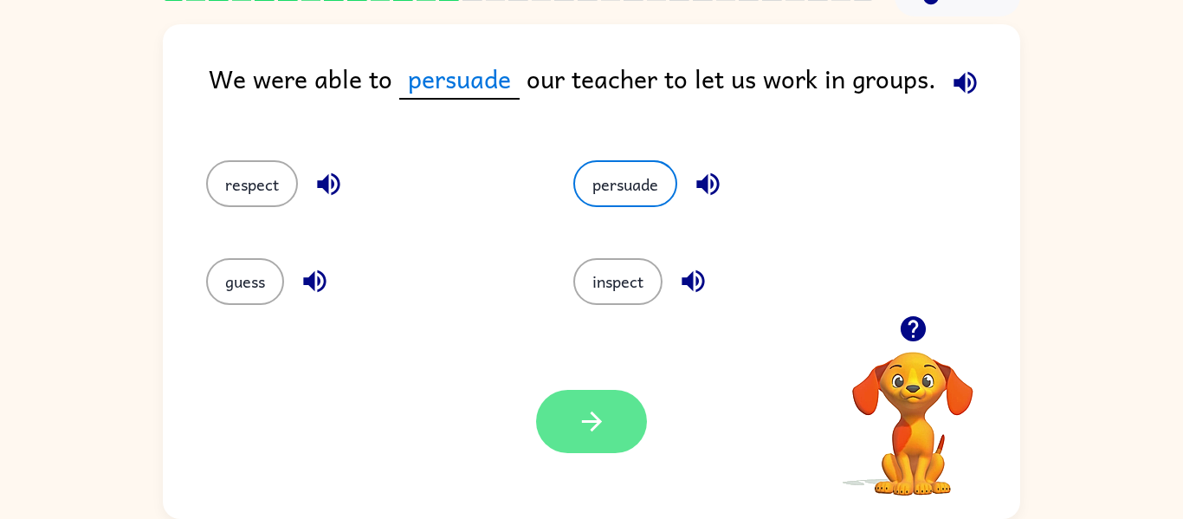
click at [559, 429] on button "button" at bounding box center [591, 421] width 111 height 63
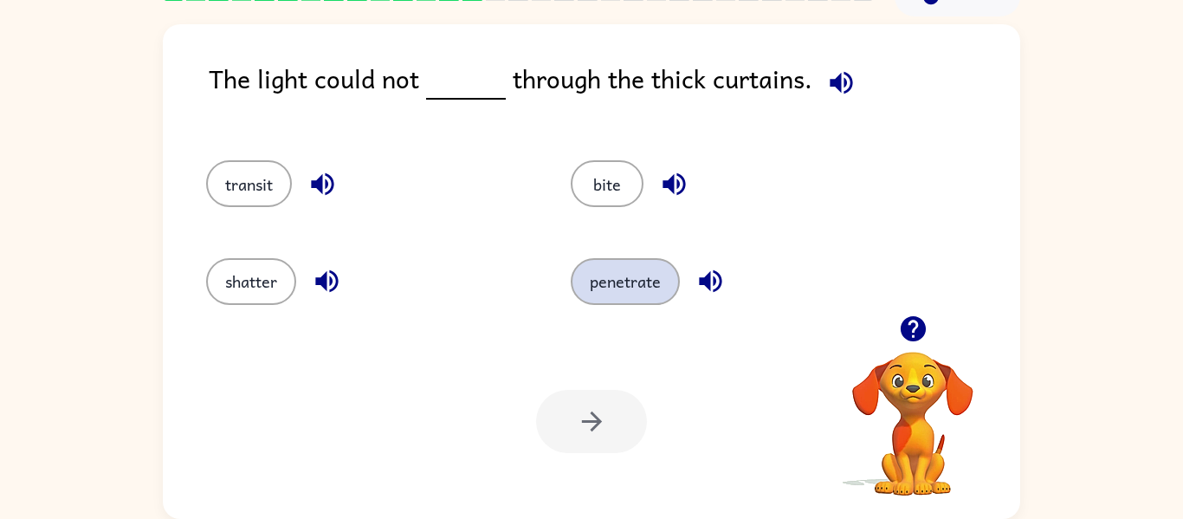
click at [654, 287] on button "penetrate" at bounding box center [625, 281] width 109 height 47
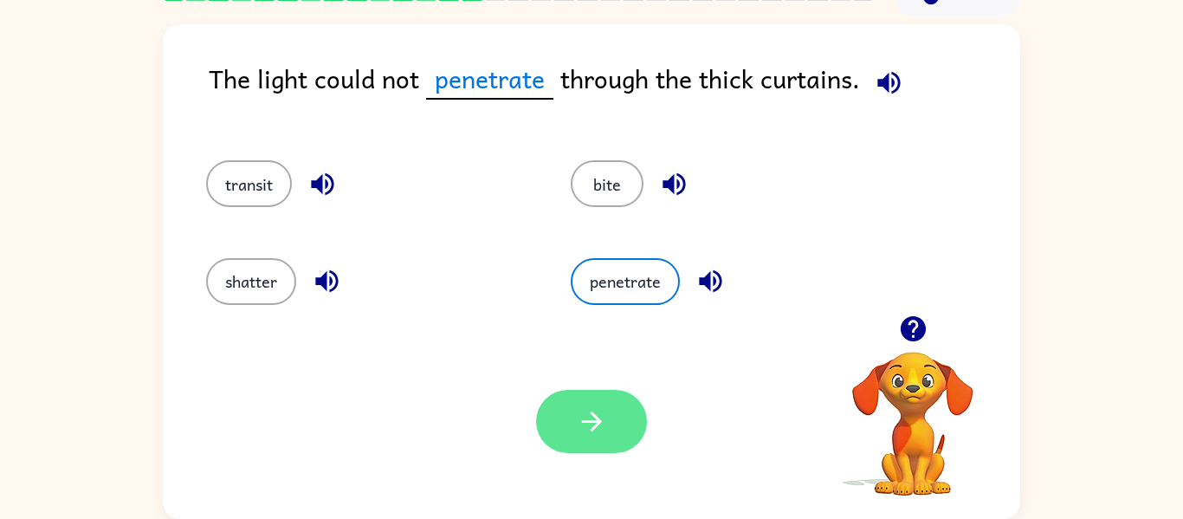
click at [594, 425] on icon "button" at bounding box center [592, 421] width 30 height 30
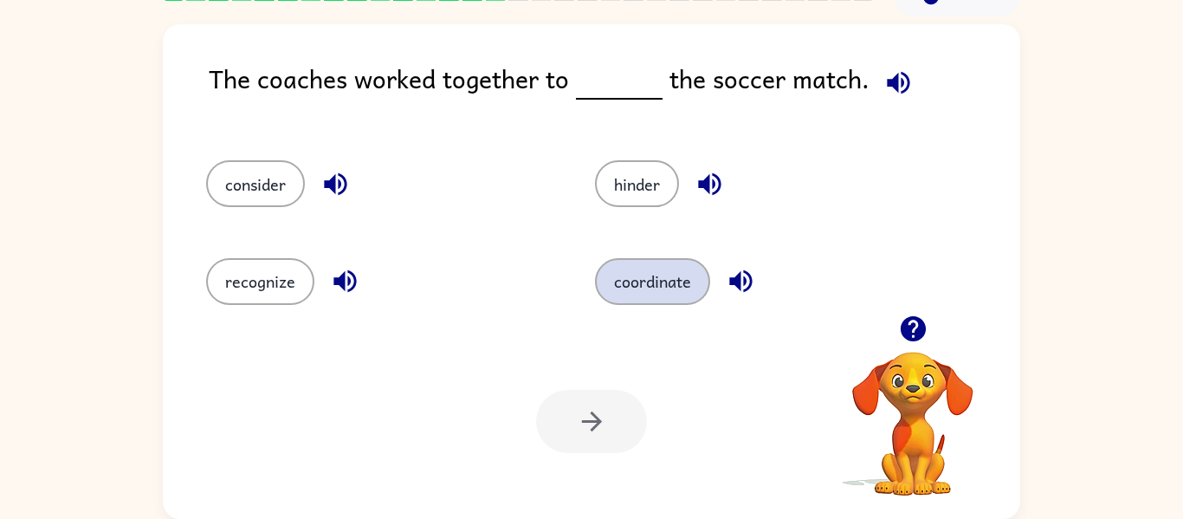
click at [687, 304] on button "coordinate" at bounding box center [652, 281] width 115 height 47
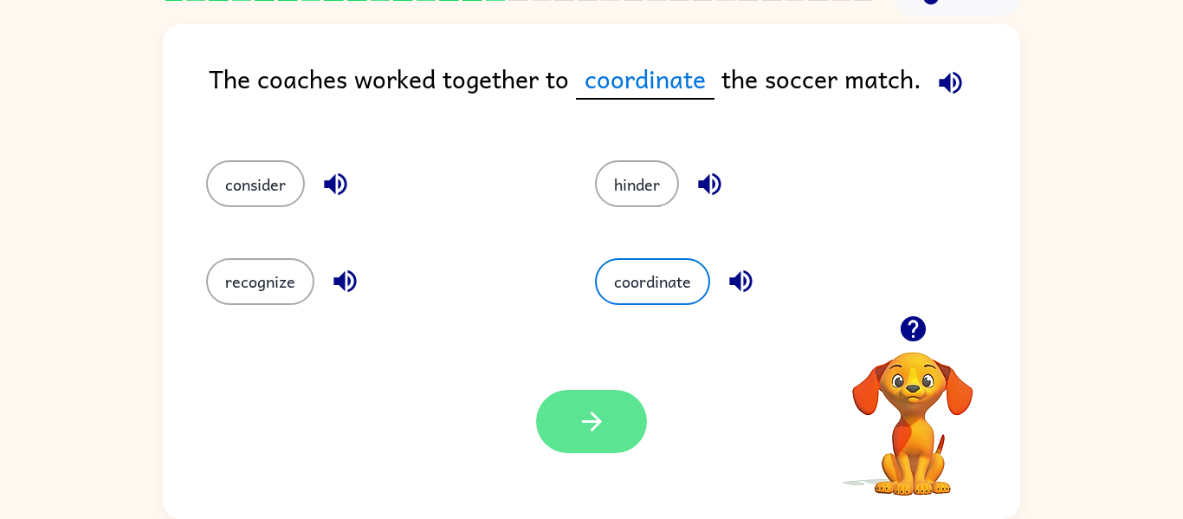
click at [618, 435] on button "button" at bounding box center [591, 421] width 111 height 63
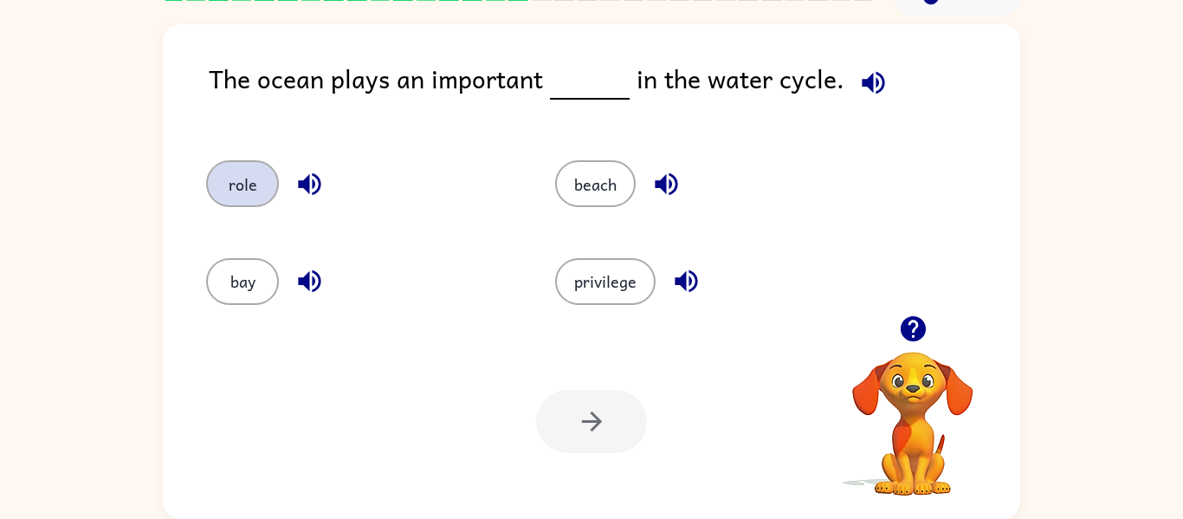
click at [210, 192] on button "role" at bounding box center [242, 183] width 73 height 47
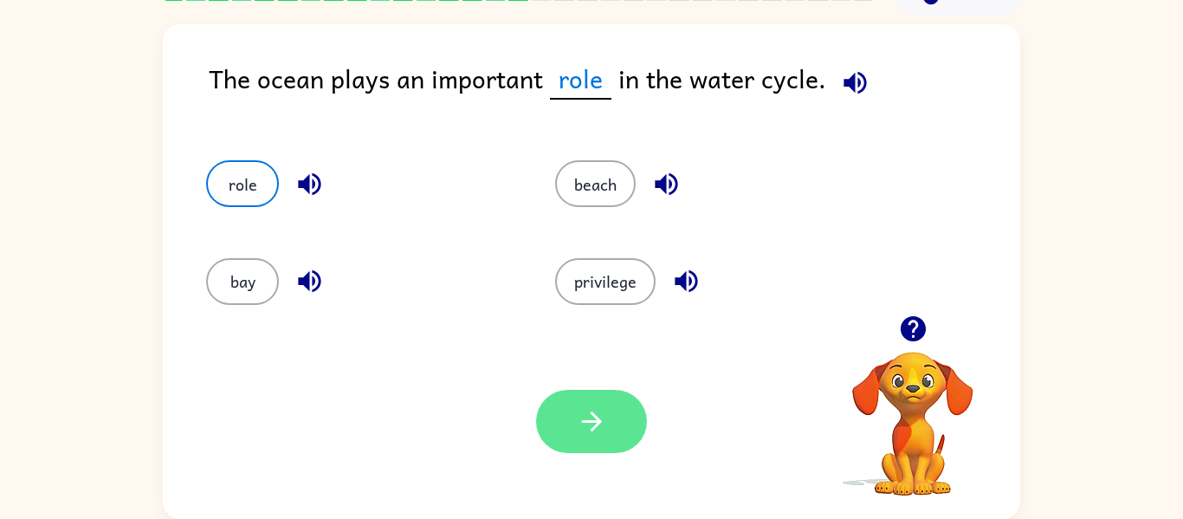
click at [605, 433] on icon "button" at bounding box center [592, 421] width 30 height 30
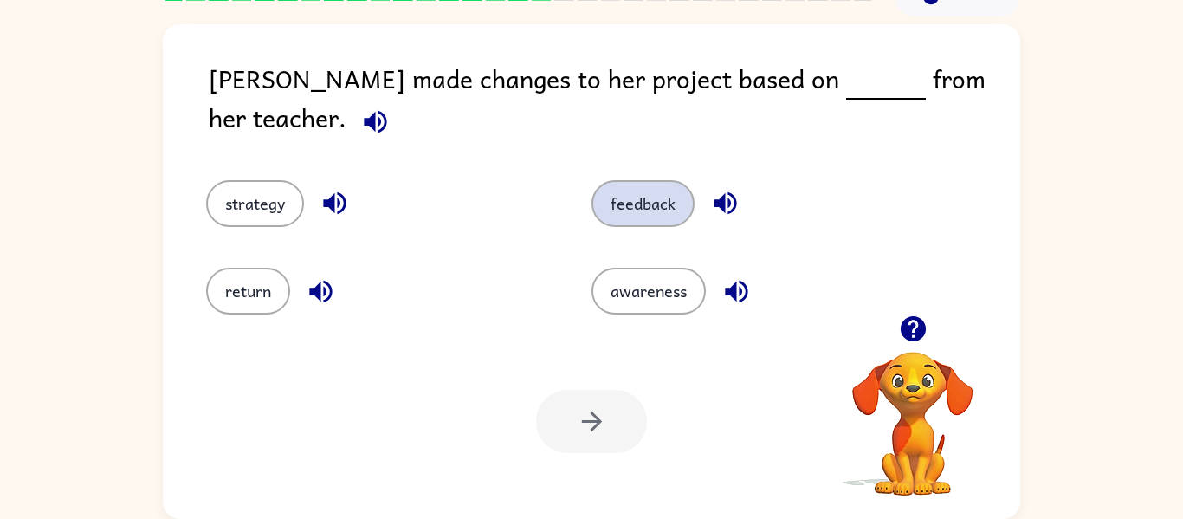
click at [678, 184] on button "feedback" at bounding box center [642, 203] width 103 height 47
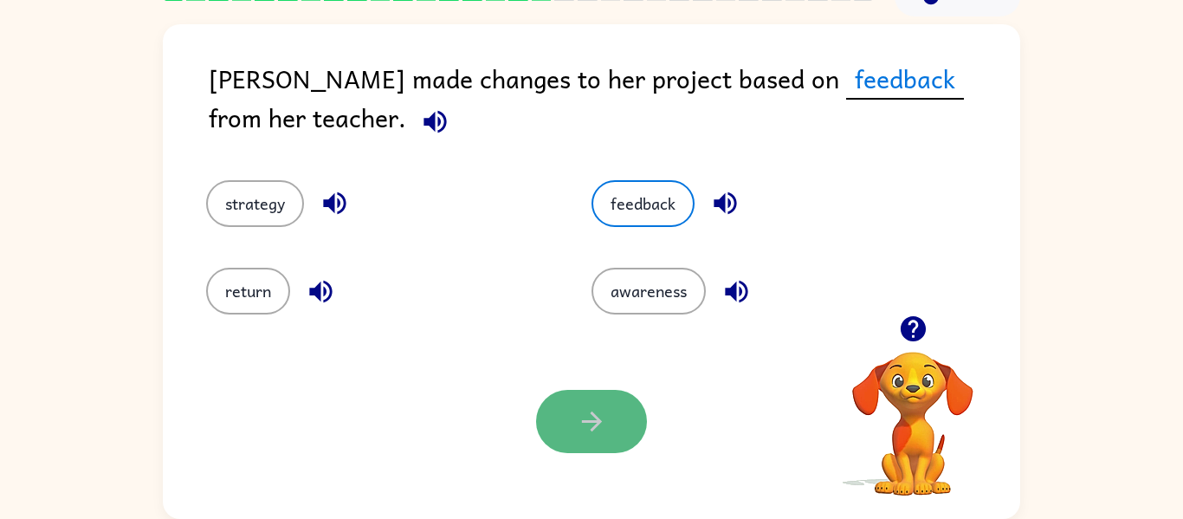
click at [553, 436] on button "button" at bounding box center [591, 421] width 111 height 63
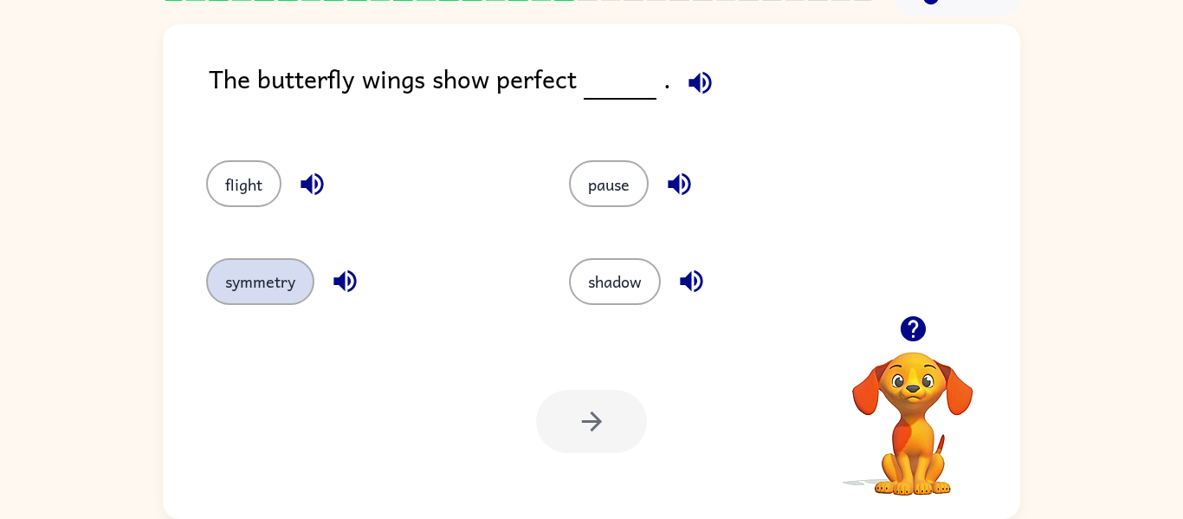
click at [259, 286] on button "symmetry" at bounding box center [260, 281] width 108 height 47
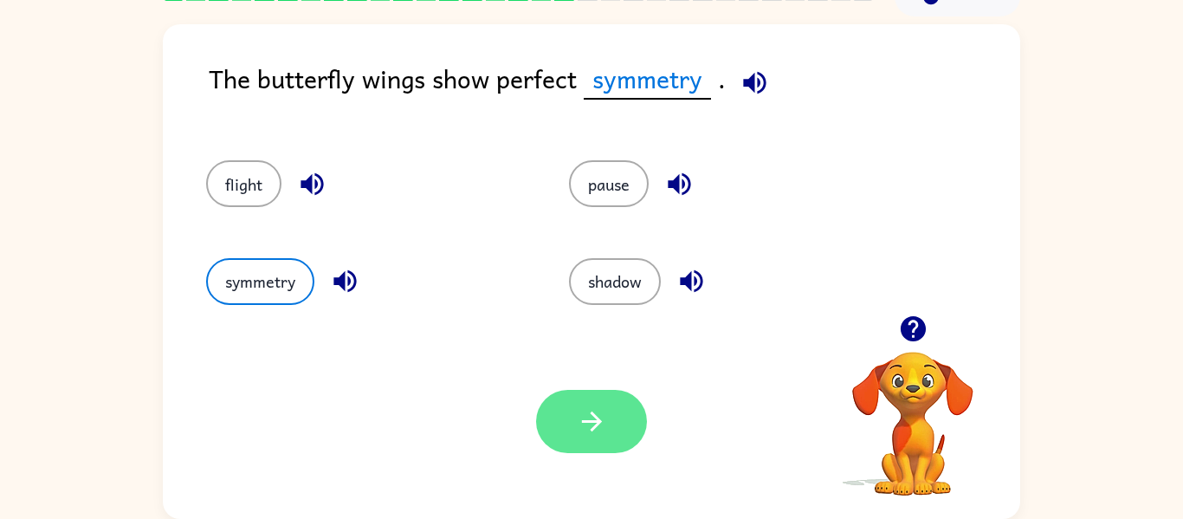
click at [564, 446] on button "button" at bounding box center [591, 421] width 111 height 63
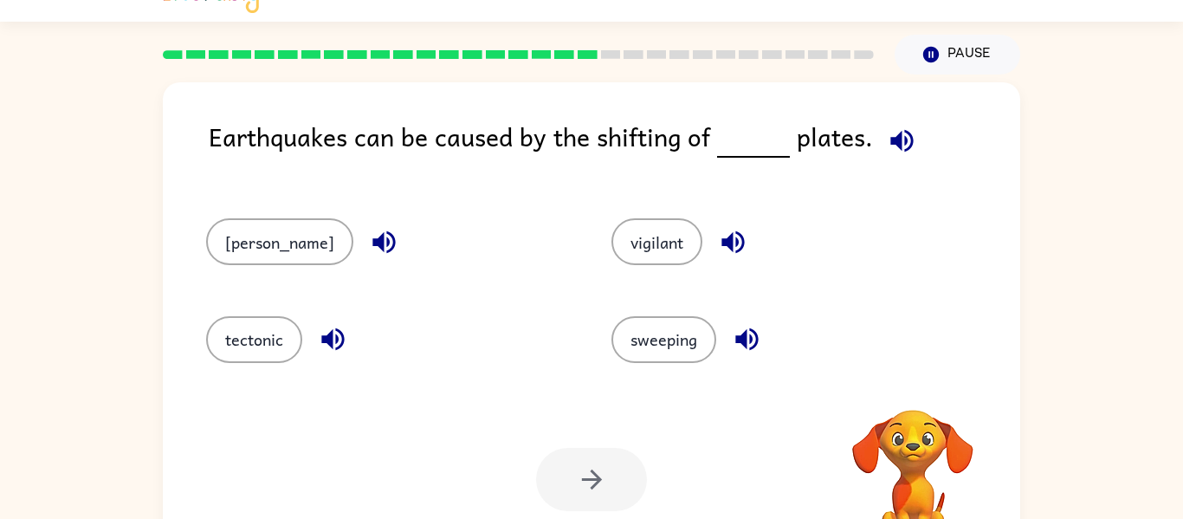
scroll to position [23, 0]
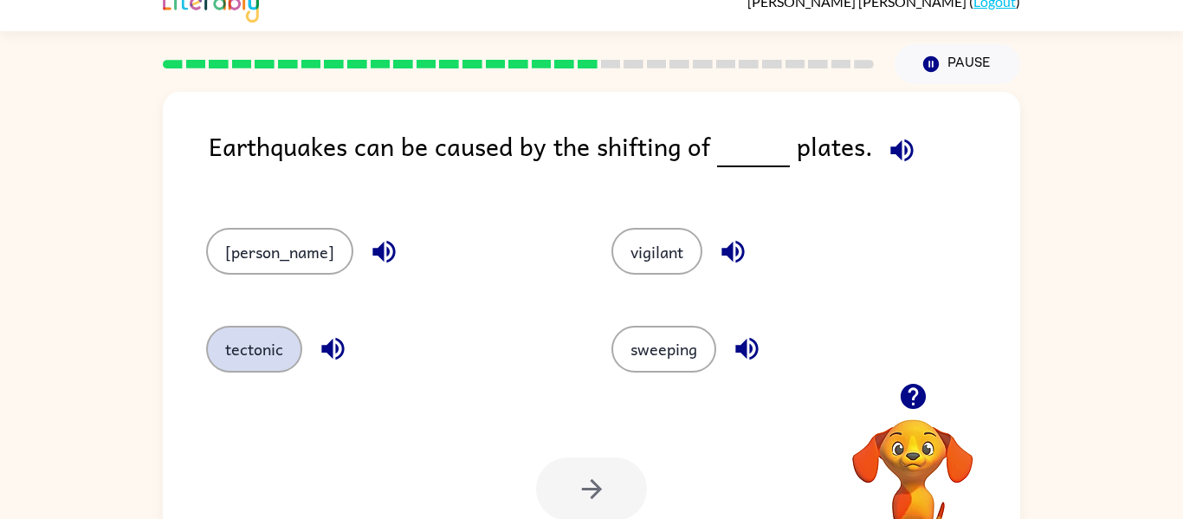
click at [236, 359] on button "tectonic" at bounding box center [254, 349] width 96 height 47
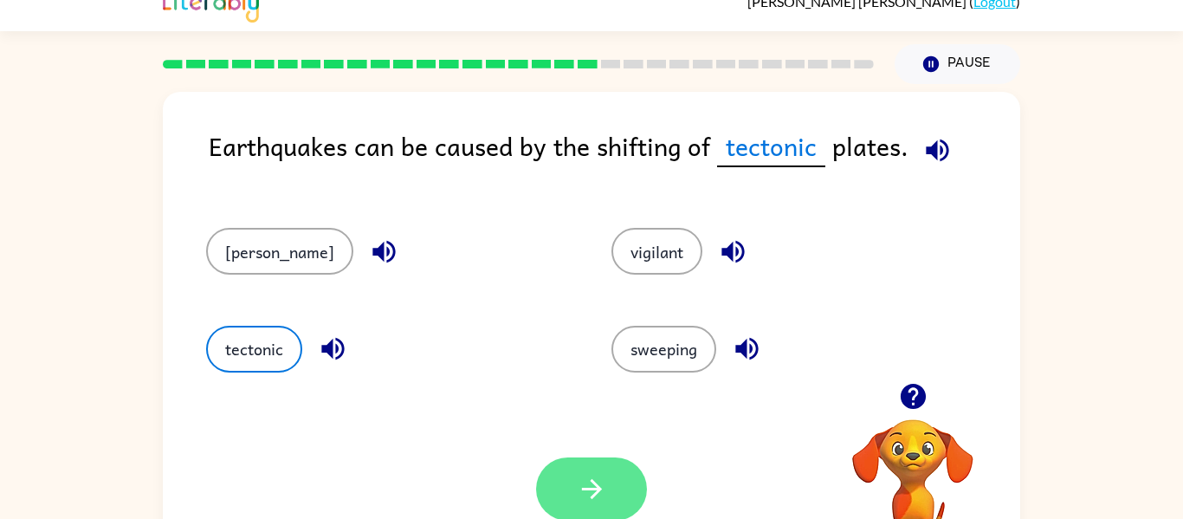
click at [590, 476] on icon "button" at bounding box center [592, 489] width 30 height 30
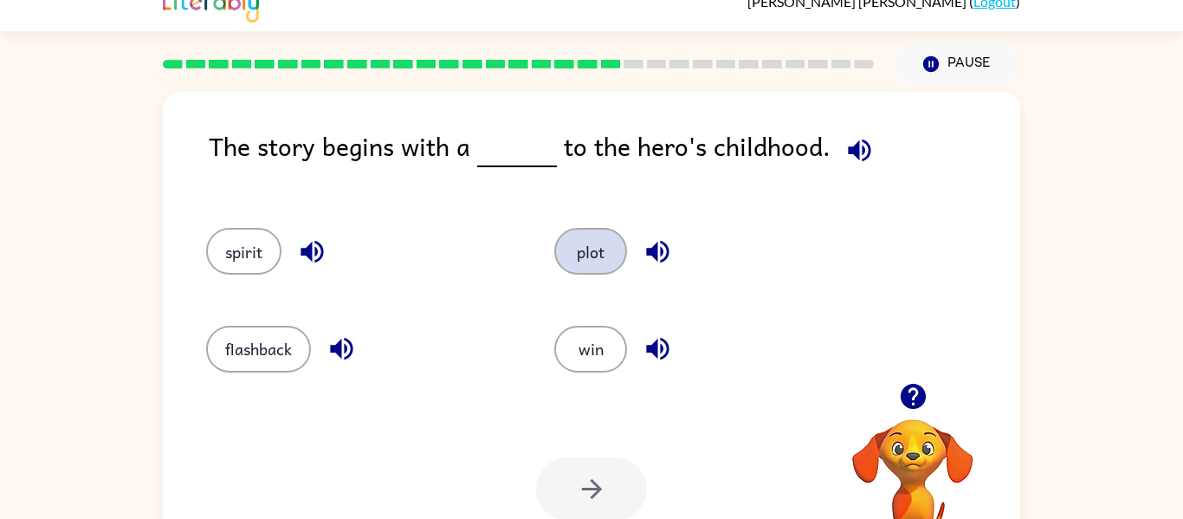
click at [559, 251] on button "plot" at bounding box center [590, 251] width 73 height 47
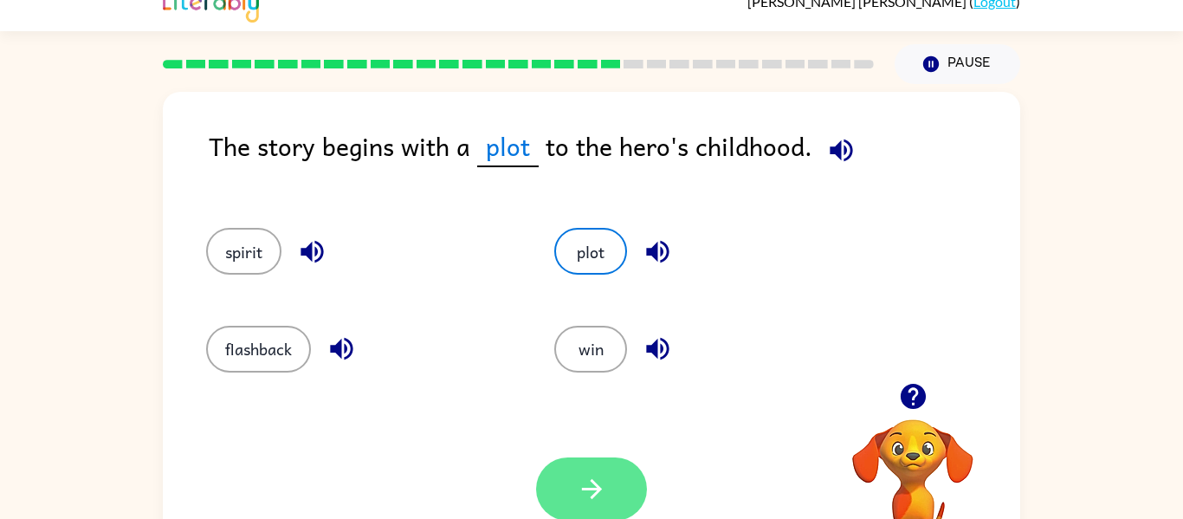
click at [622, 491] on button "button" at bounding box center [591, 488] width 111 height 63
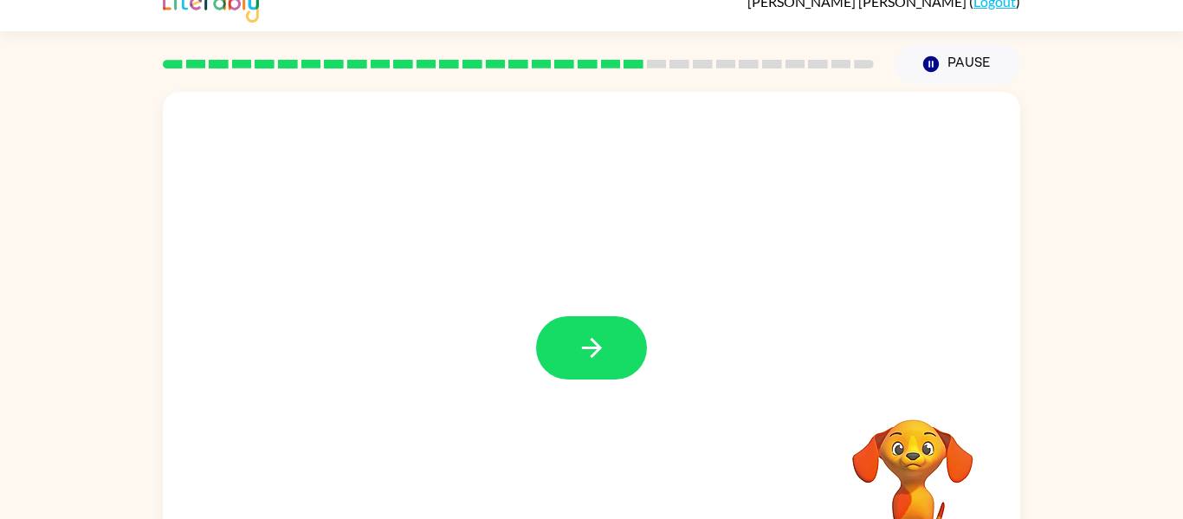
click at [569, 304] on div at bounding box center [591, 339] width 857 height 494
click at [572, 332] on button "button" at bounding box center [591, 347] width 111 height 63
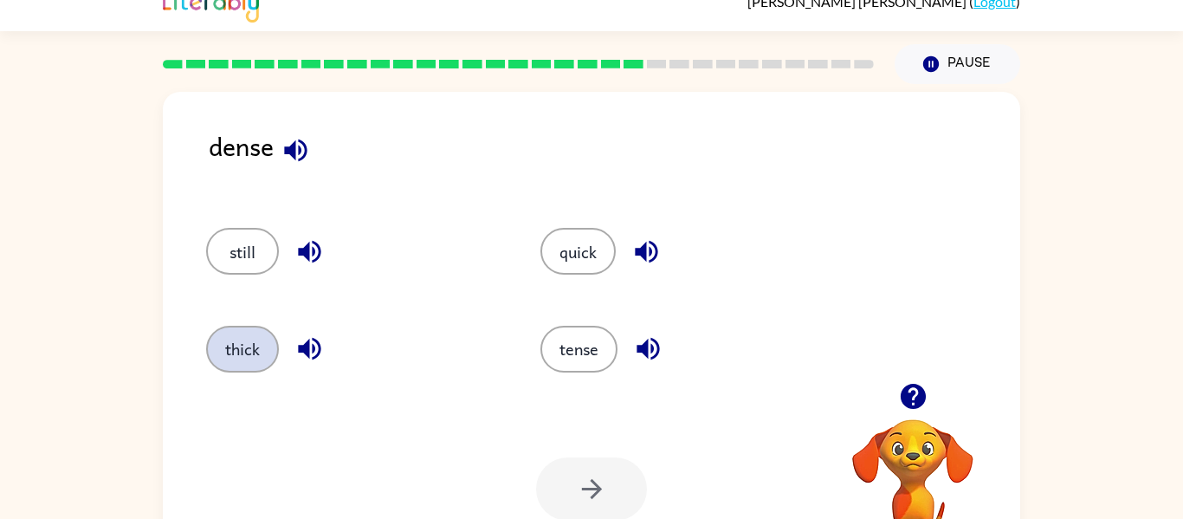
click at [260, 345] on button "thick" at bounding box center [242, 349] width 73 height 47
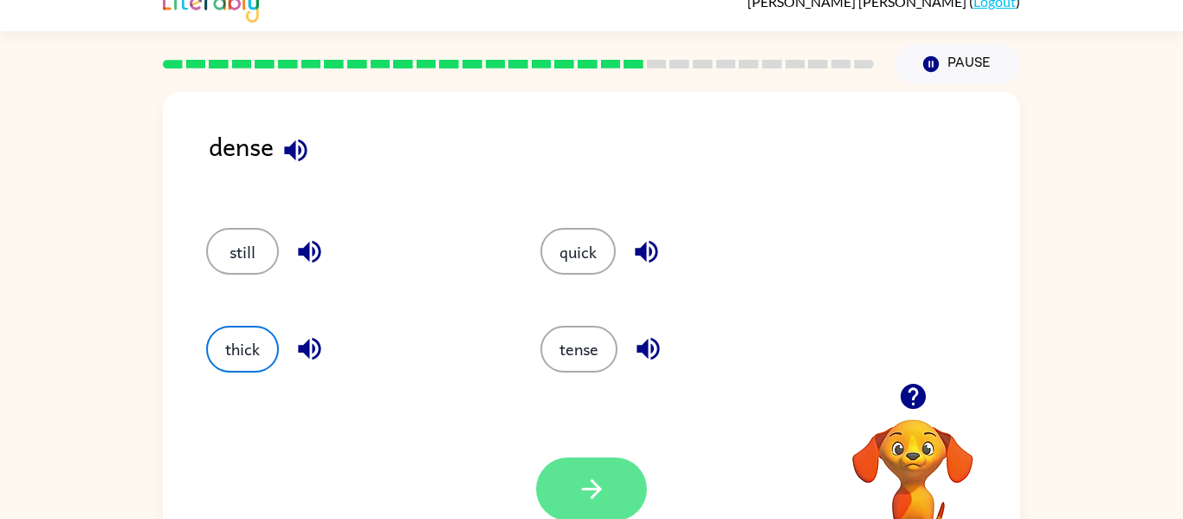
click at [614, 497] on button "button" at bounding box center [591, 488] width 111 height 63
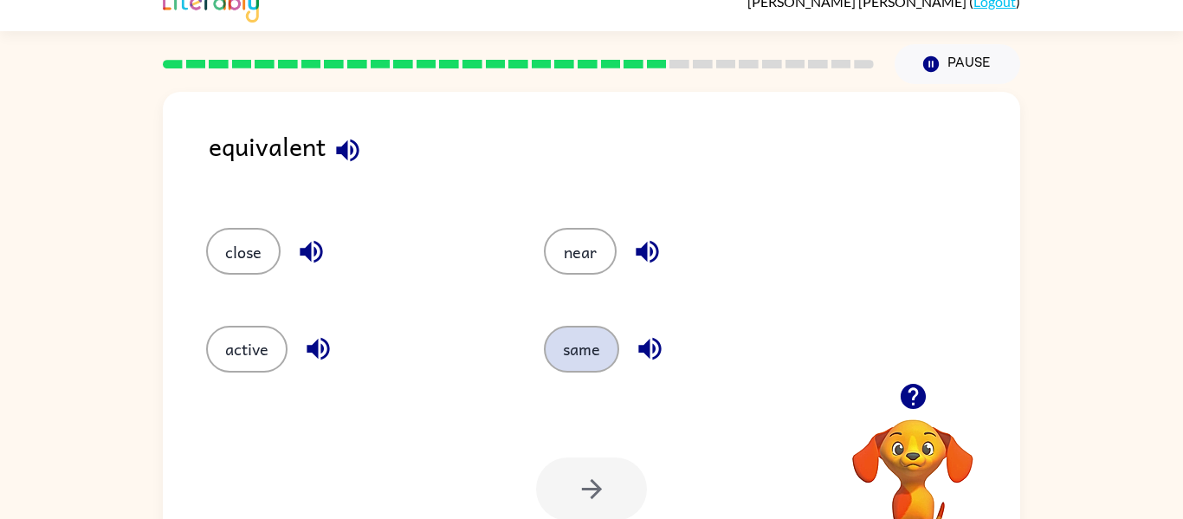
click at [596, 368] on button "same" at bounding box center [581, 349] width 75 height 47
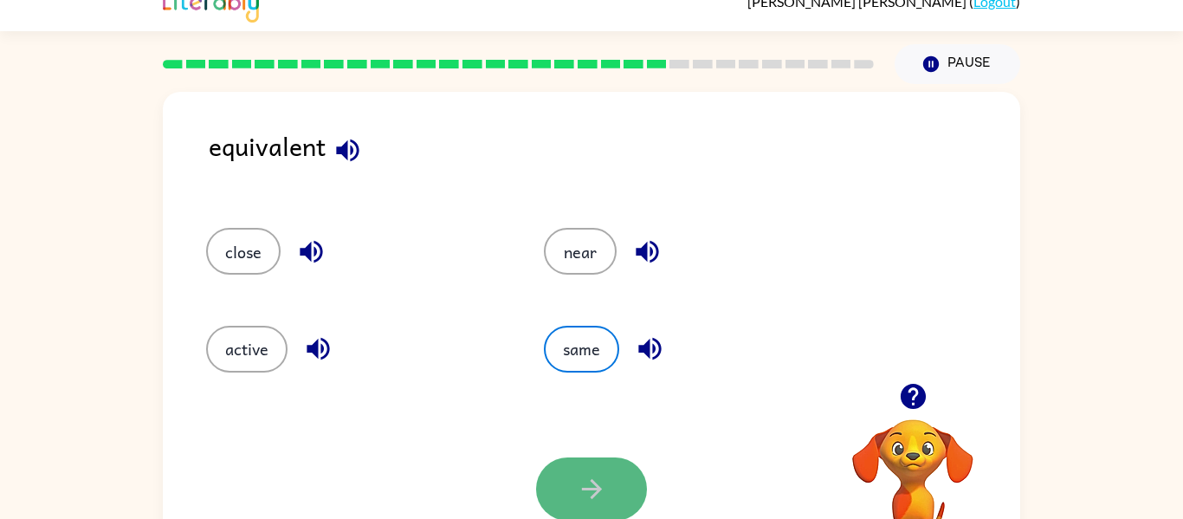
click at [606, 476] on icon "button" at bounding box center [592, 489] width 30 height 30
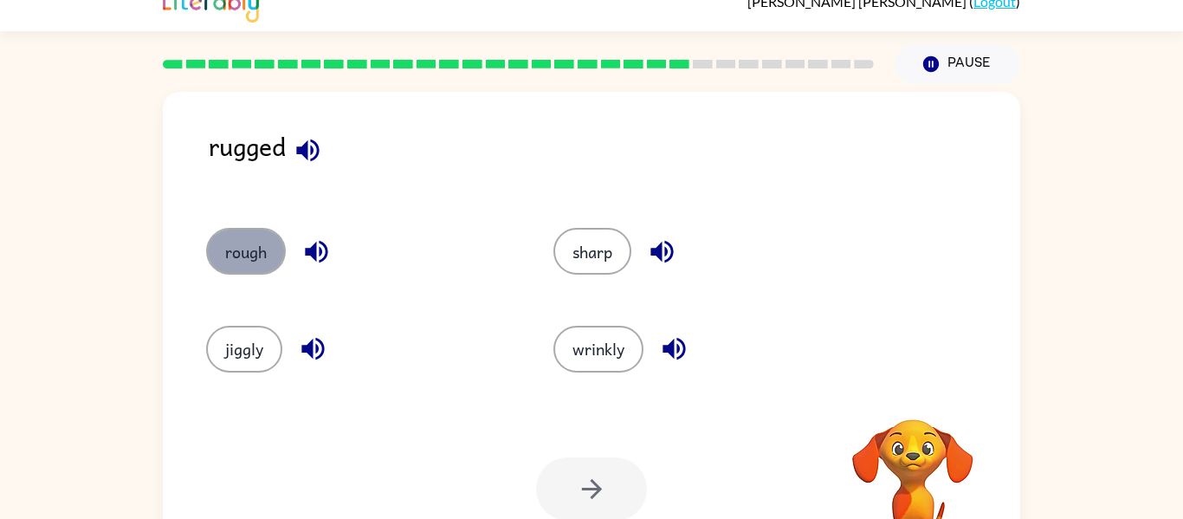
click at [235, 261] on button "rough" at bounding box center [246, 251] width 80 height 47
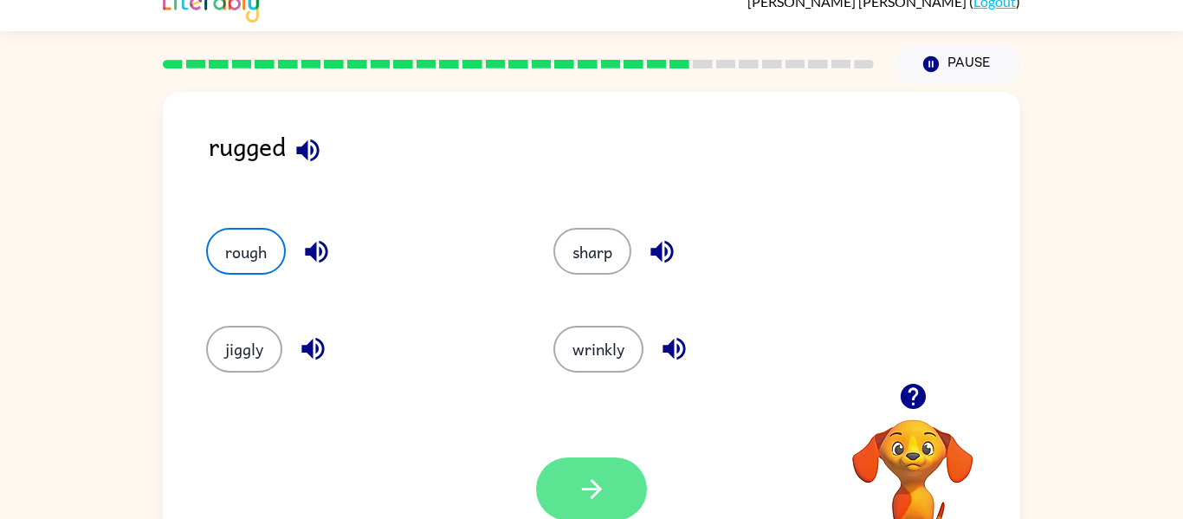
click at [632, 484] on button "button" at bounding box center [591, 488] width 111 height 63
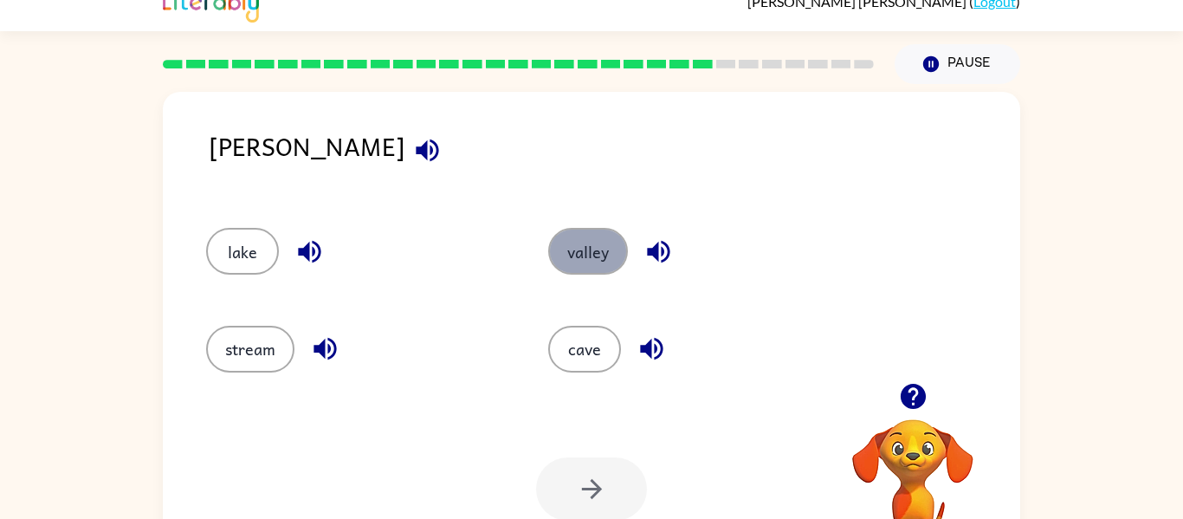
click at [590, 252] on button "valley" at bounding box center [588, 251] width 80 height 47
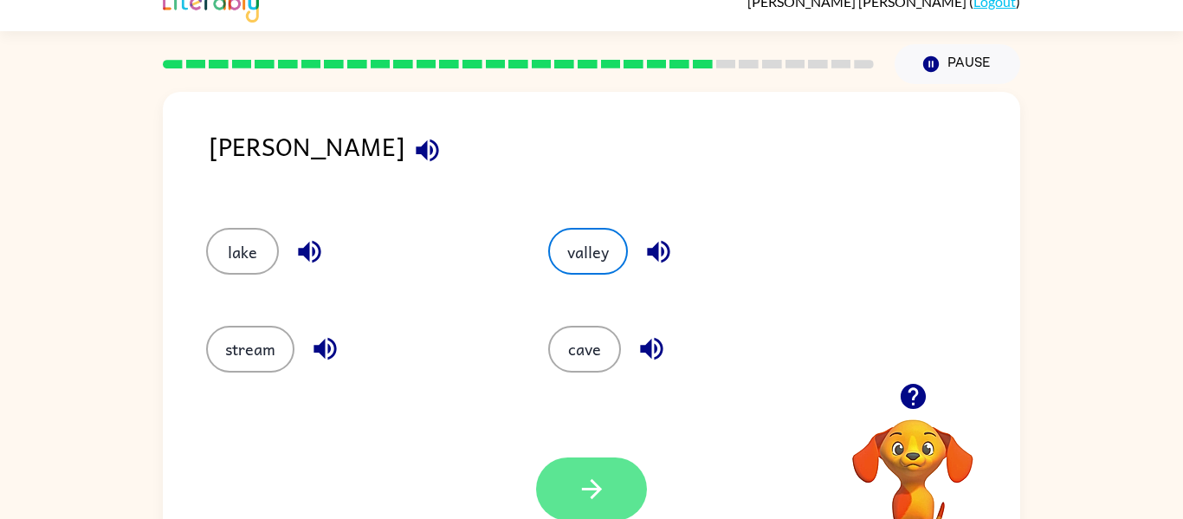
click at [613, 487] on button "button" at bounding box center [591, 488] width 111 height 63
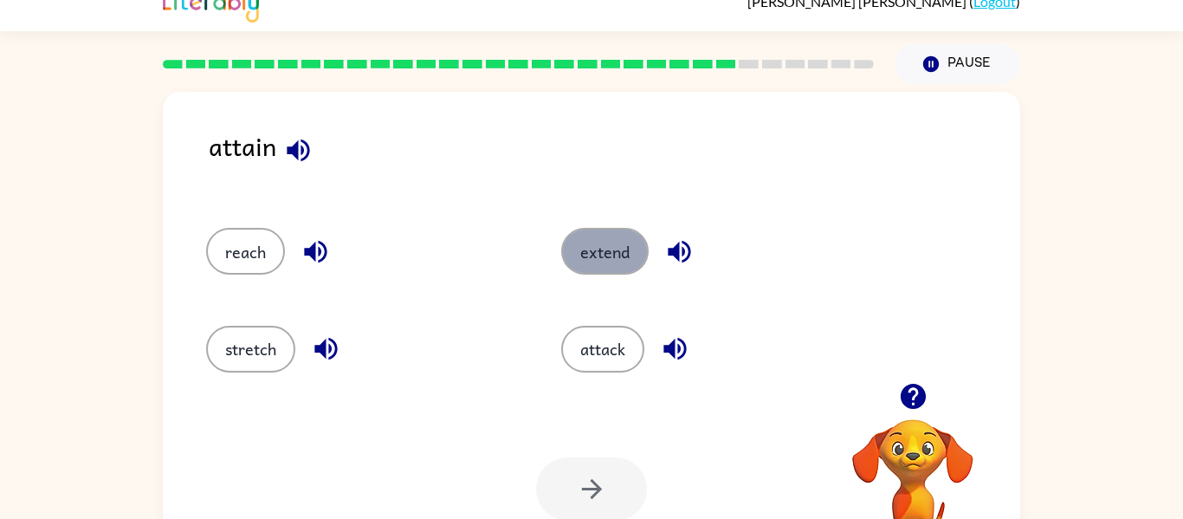
click at [584, 255] on button "extend" at bounding box center [604, 251] width 87 height 47
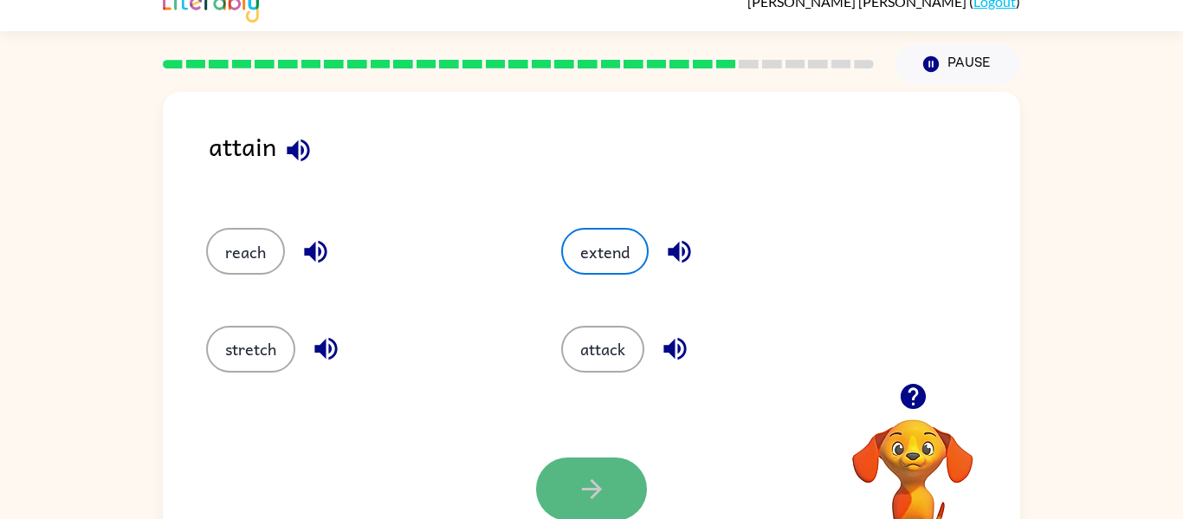
click at [616, 498] on button "button" at bounding box center [591, 488] width 111 height 63
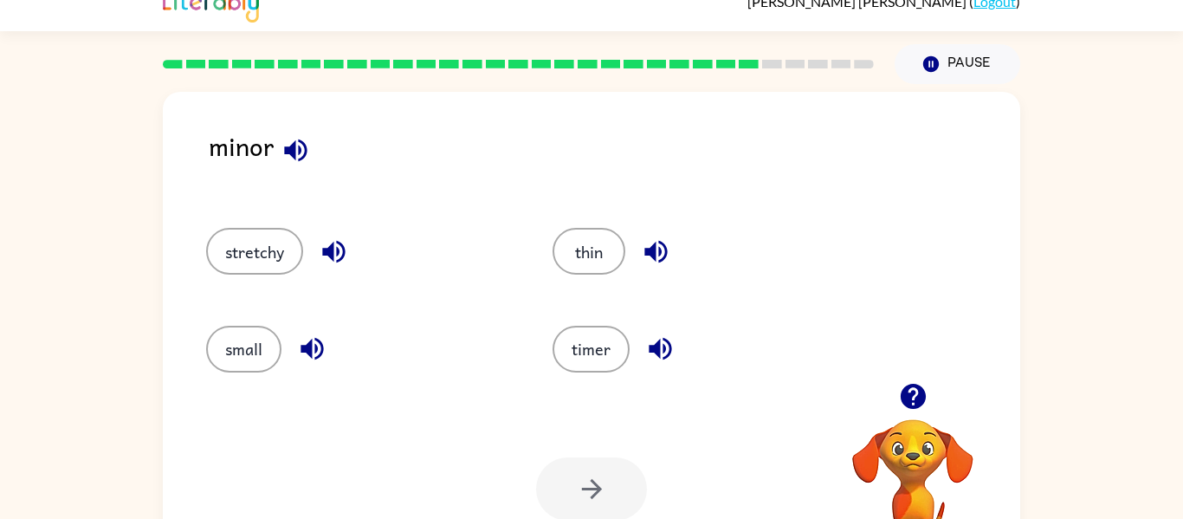
click at [287, 153] on icon "button" at bounding box center [295, 150] width 23 height 23
click at [269, 359] on button "small" at bounding box center [243, 349] width 75 height 47
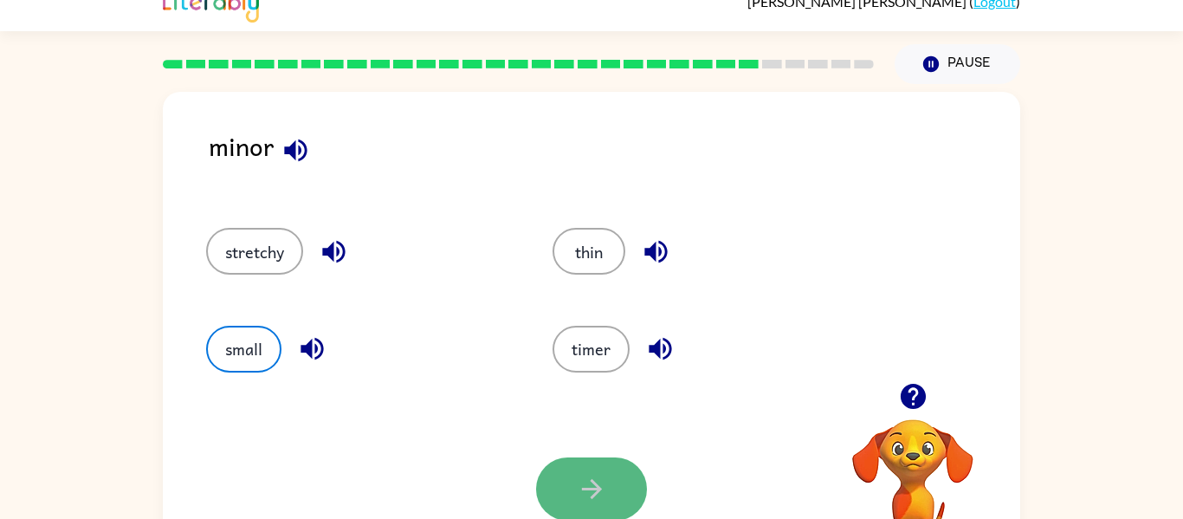
click at [616, 474] on button "button" at bounding box center [591, 488] width 111 height 63
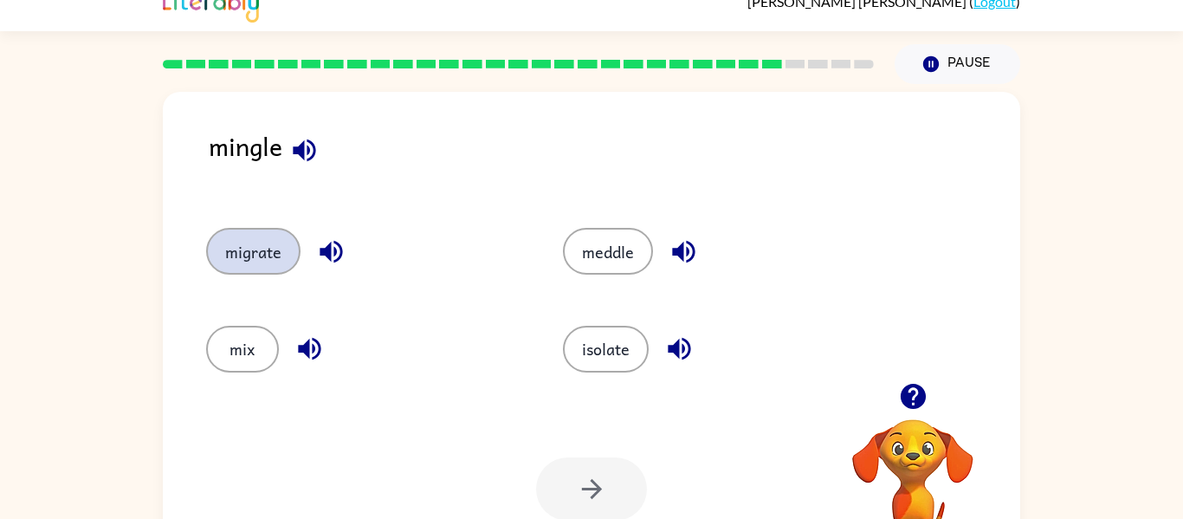
click at [258, 274] on button "migrate" at bounding box center [253, 251] width 94 height 47
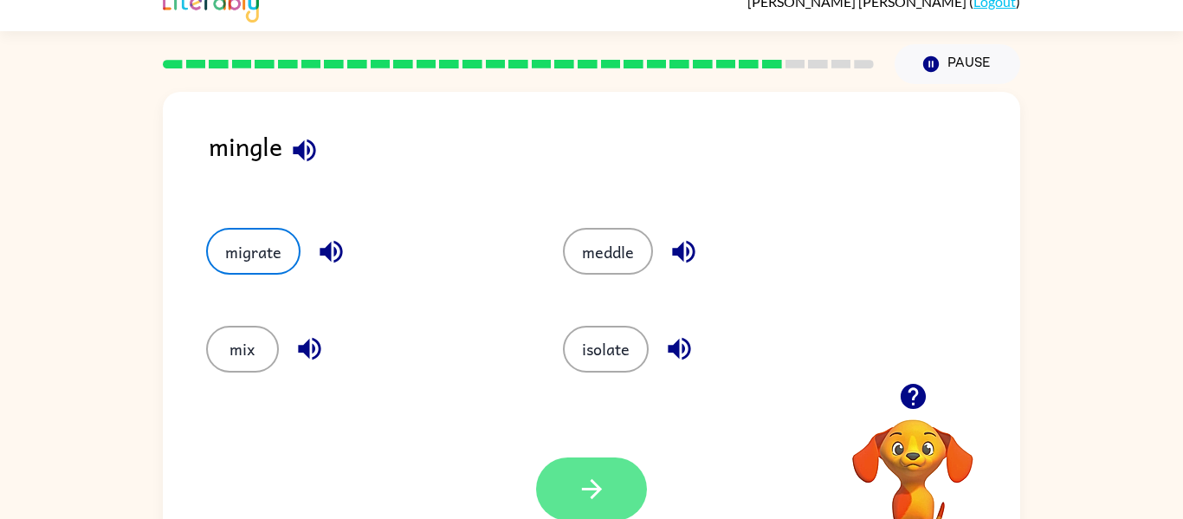
click at [604, 480] on icon "button" at bounding box center [592, 489] width 30 height 30
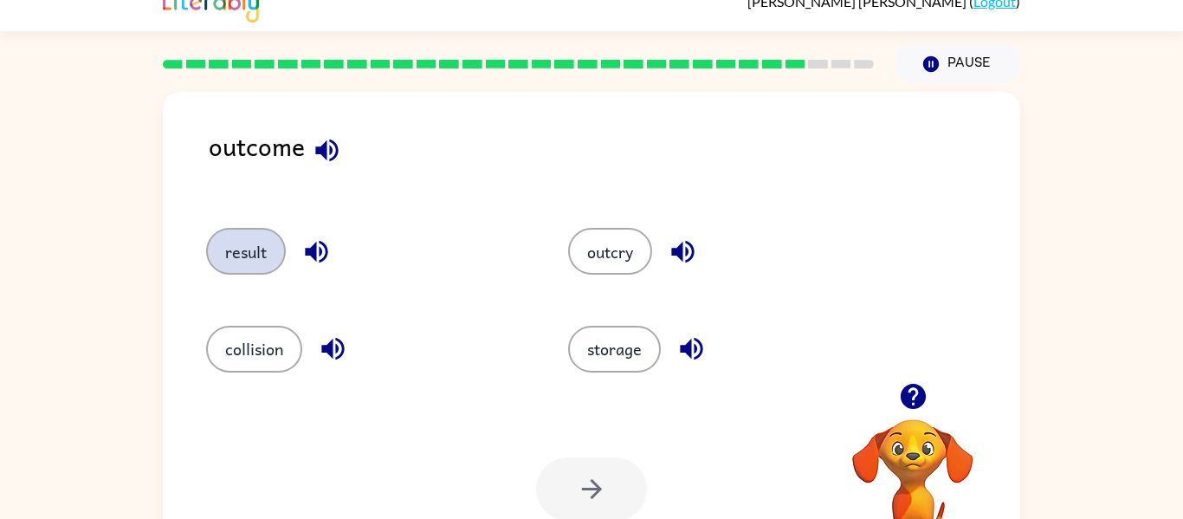
click at [250, 258] on button "result" at bounding box center [246, 251] width 80 height 47
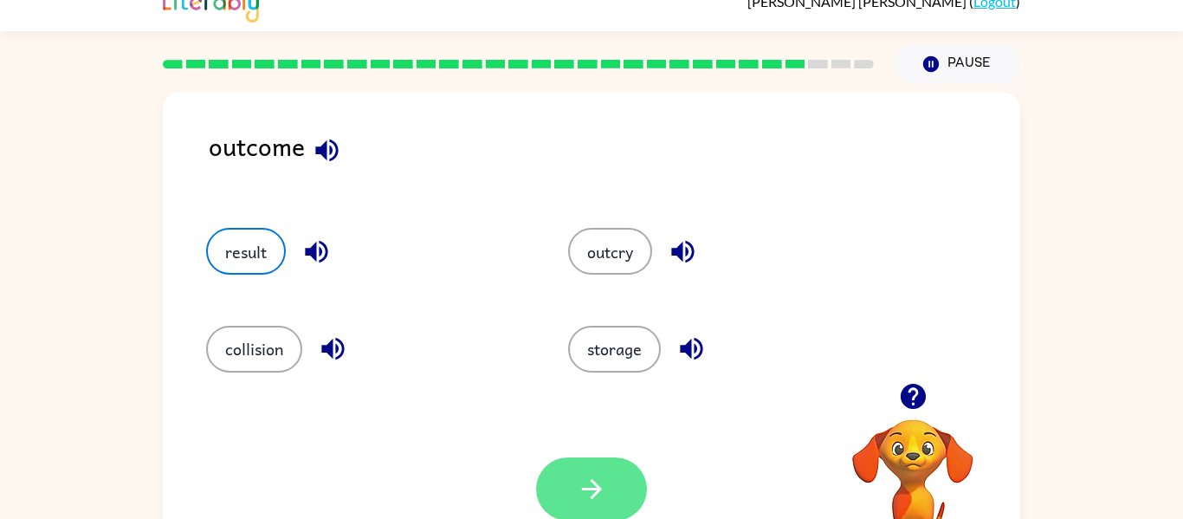
click at [628, 498] on button "button" at bounding box center [591, 488] width 111 height 63
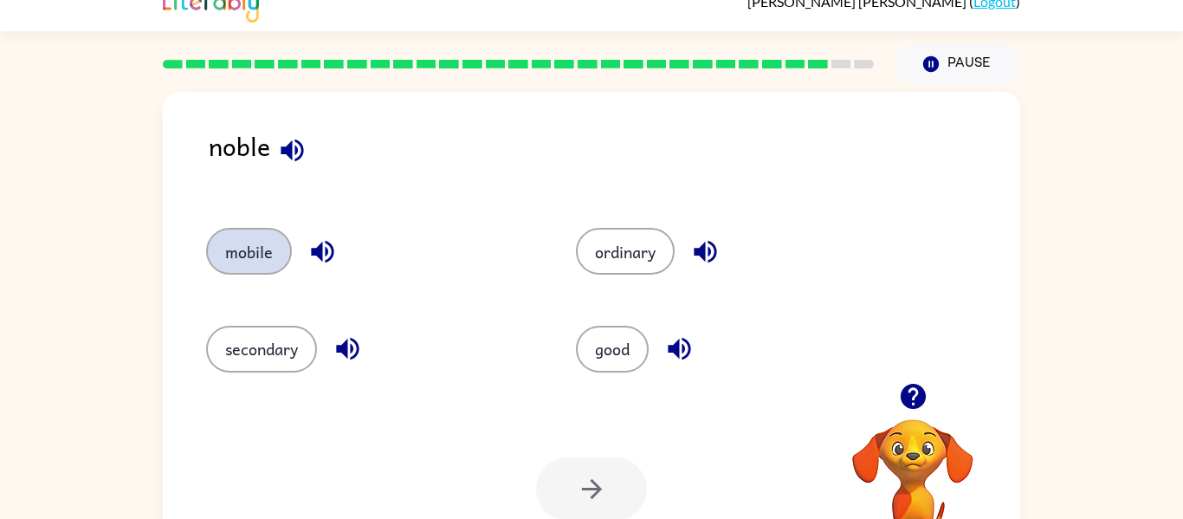
click at [238, 251] on button "mobile" at bounding box center [249, 251] width 86 height 47
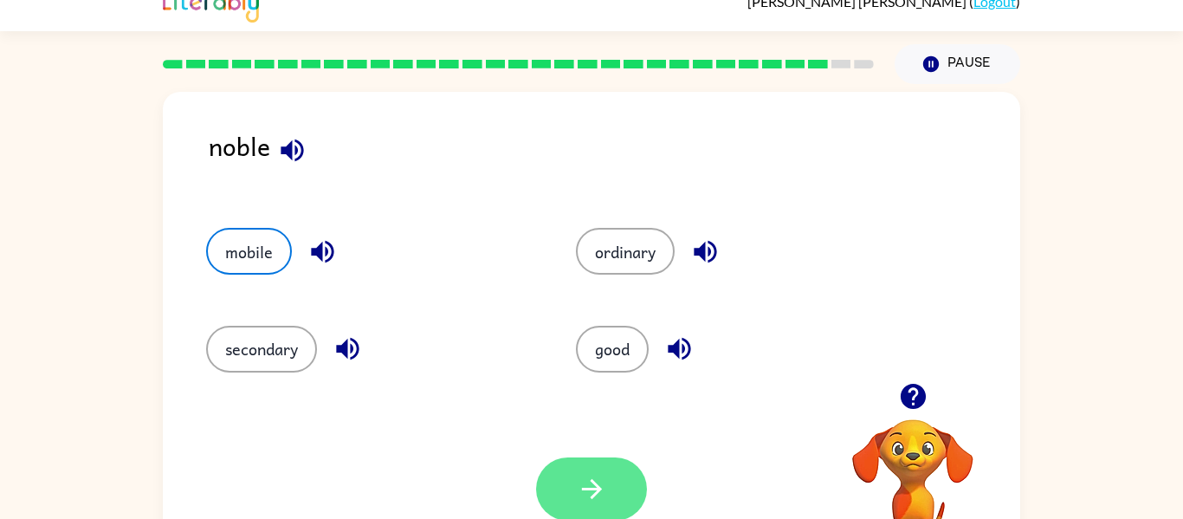
click at [596, 483] on icon "button" at bounding box center [592, 489] width 30 height 30
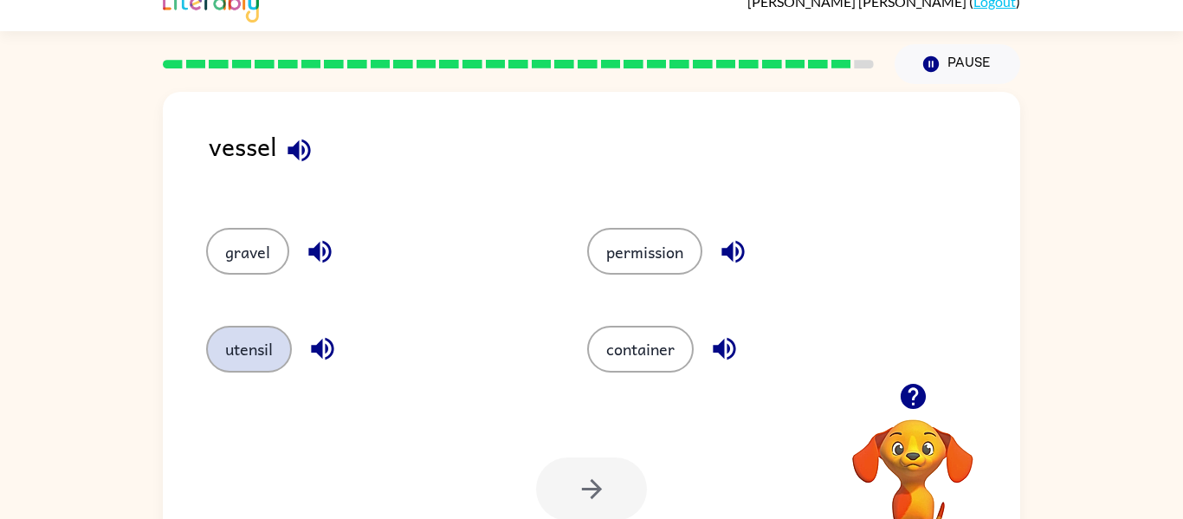
click at [227, 356] on button "utensil" at bounding box center [249, 349] width 86 height 47
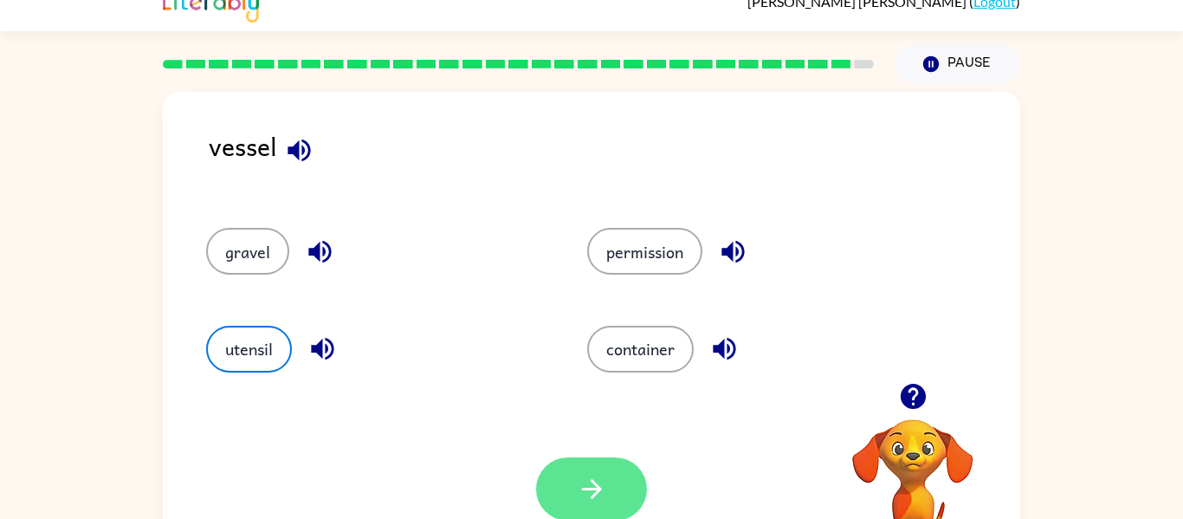
click at [602, 468] on button "button" at bounding box center [591, 488] width 111 height 63
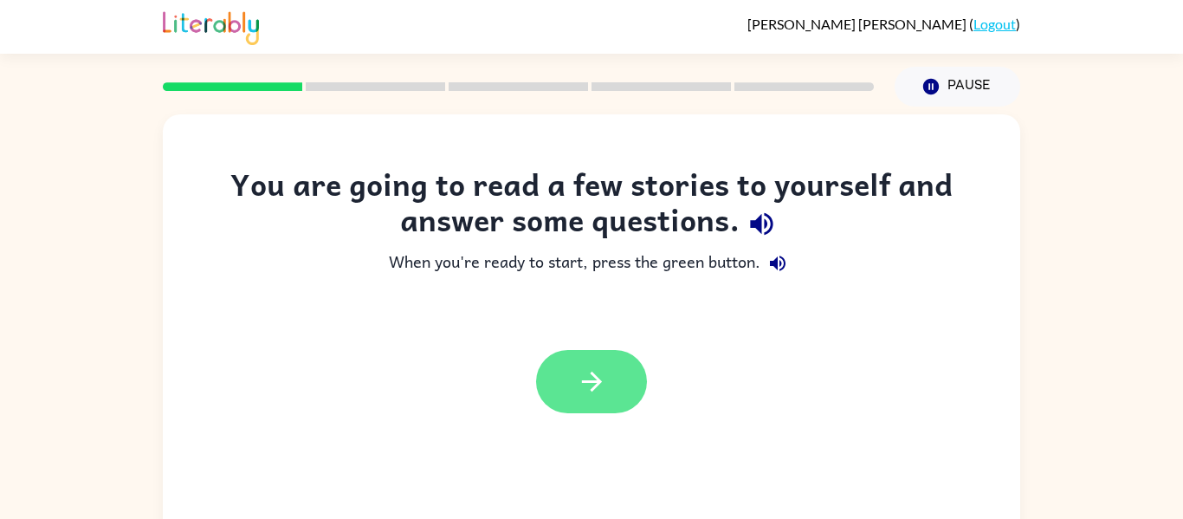
click at [637, 387] on button "button" at bounding box center [591, 381] width 111 height 63
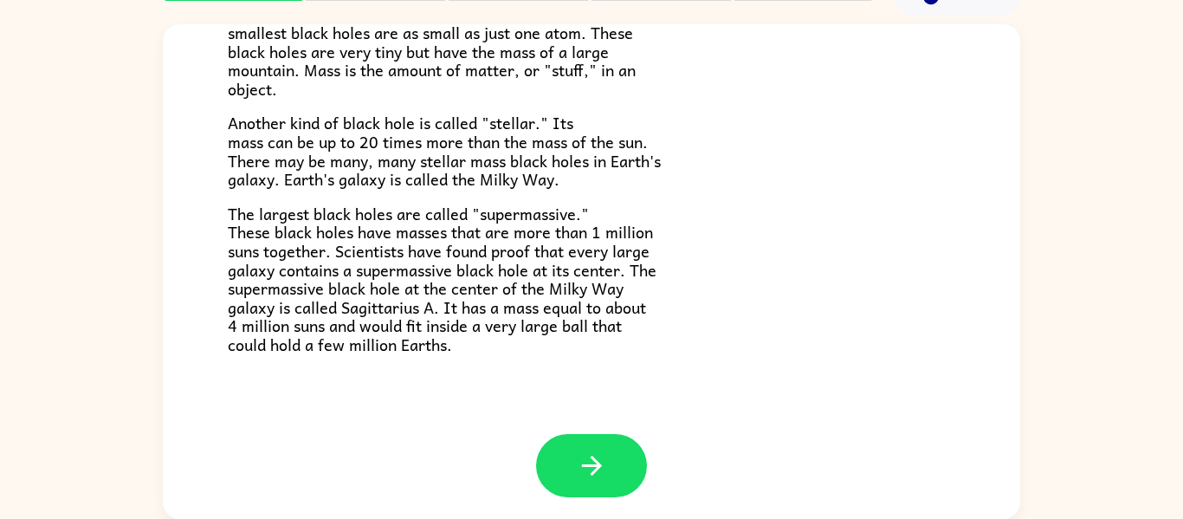
scroll to position [364, 0]
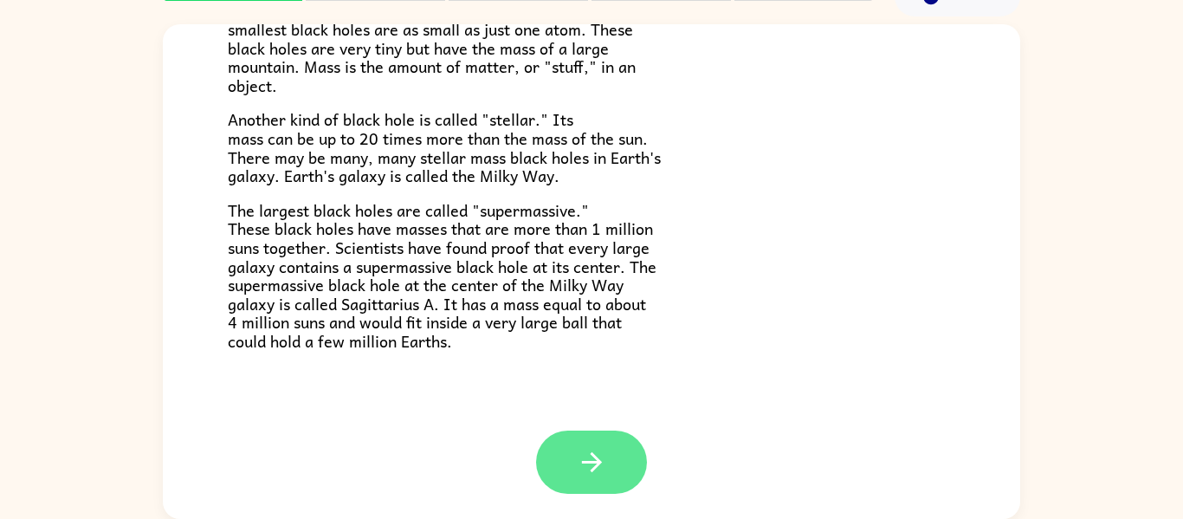
click at [597, 464] on icon "button" at bounding box center [591, 462] width 20 height 20
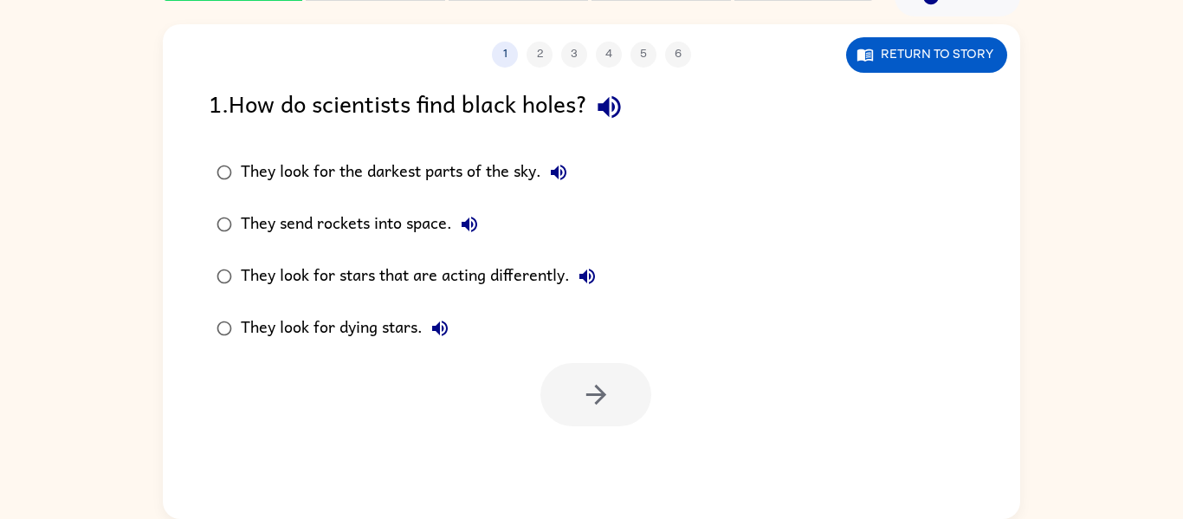
scroll to position [0, 0]
click at [538, 286] on div "They look for stars that are acting differently." at bounding box center [423, 276] width 364 height 35
click at [591, 399] on icon "button" at bounding box center [596, 394] width 30 height 30
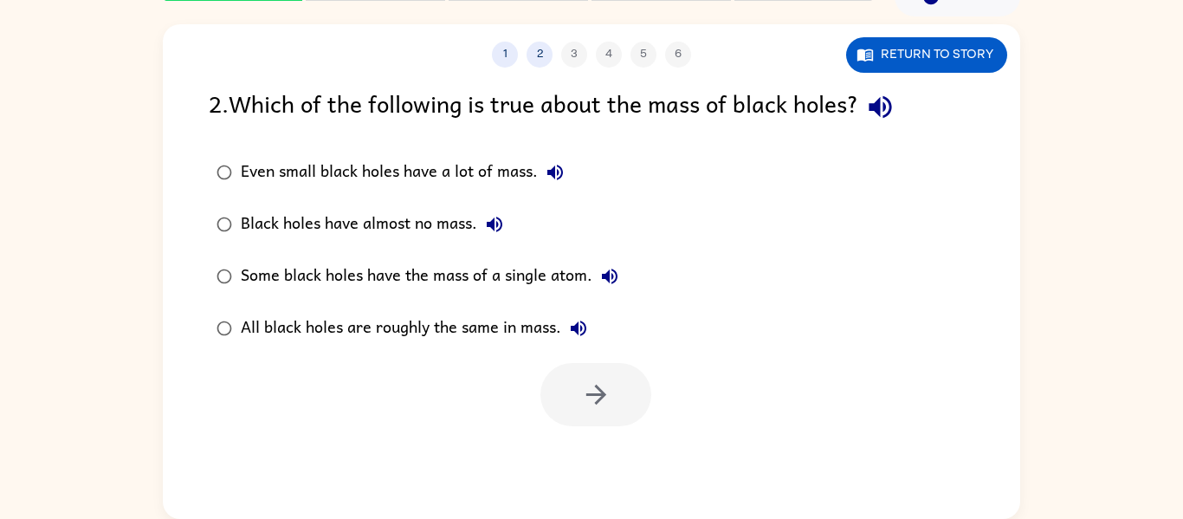
click at [254, 177] on div "Even small black holes have a lot of mass." at bounding box center [407, 172] width 332 height 35
click at [581, 368] on button "button" at bounding box center [595, 394] width 111 height 63
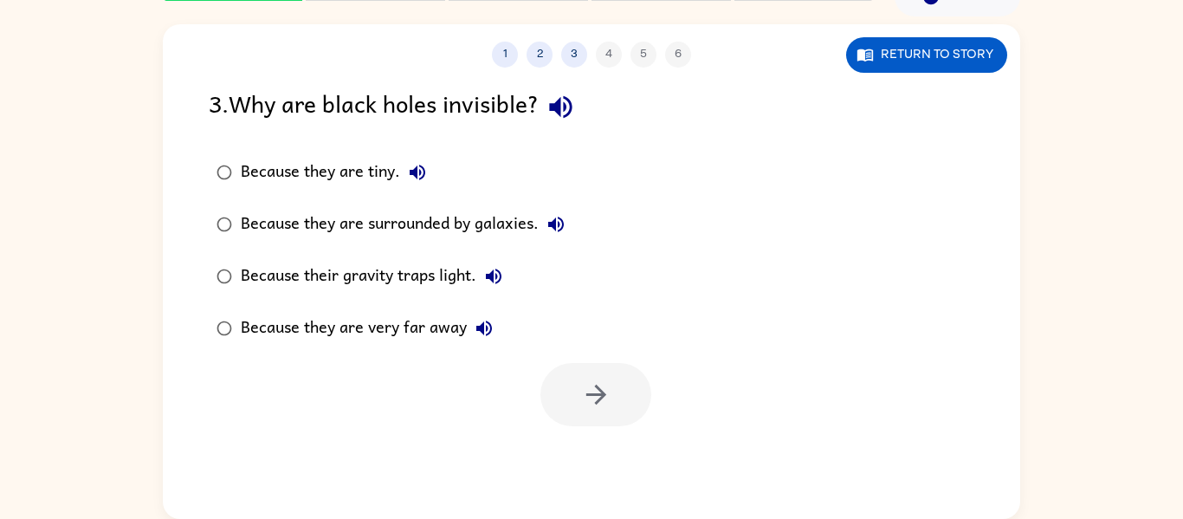
click at [260, 280] on div "Because their gravity traps light." at bounding box center [376, 276] width 270 height 35
click at [626, 398] on button "button" at bounding box center [595, 394] width 111 height 63
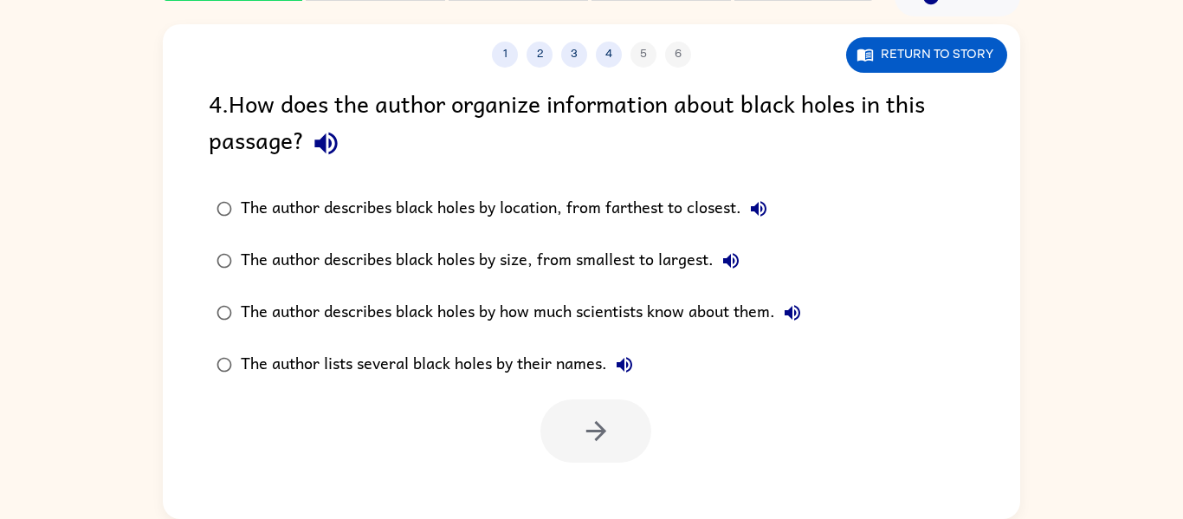
click at [687, 266] on div "The author describes black holes by size, from smallest to largest." at bounding box center [494, 260] width 507 height 35
click at [623, 444] on button "button" at bounding box center [595, 430] width 111 height 63
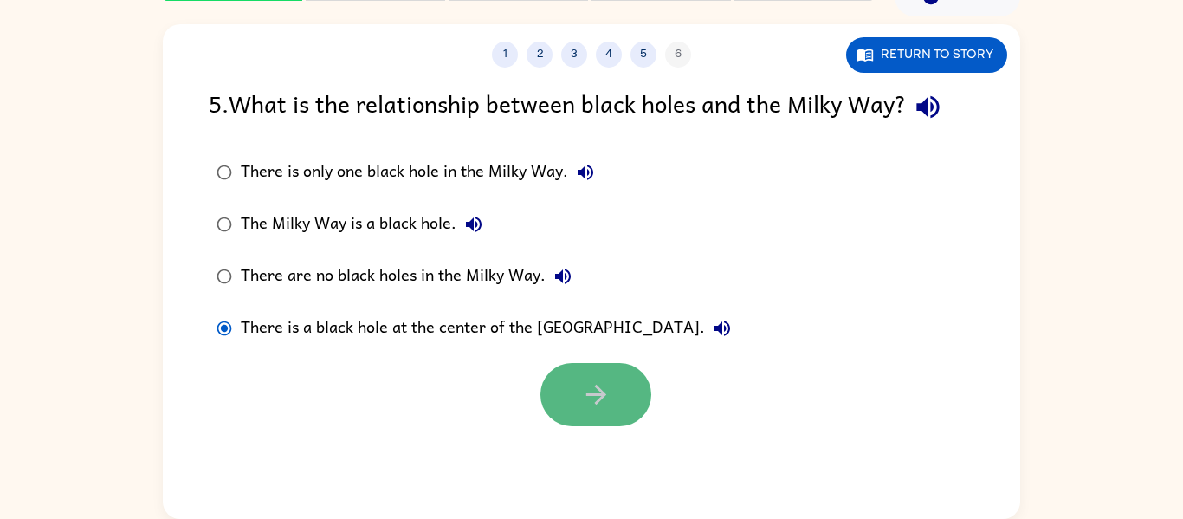
click at [602, 387] on icon "button" at bounding box center [596, 394] width 30 height 30
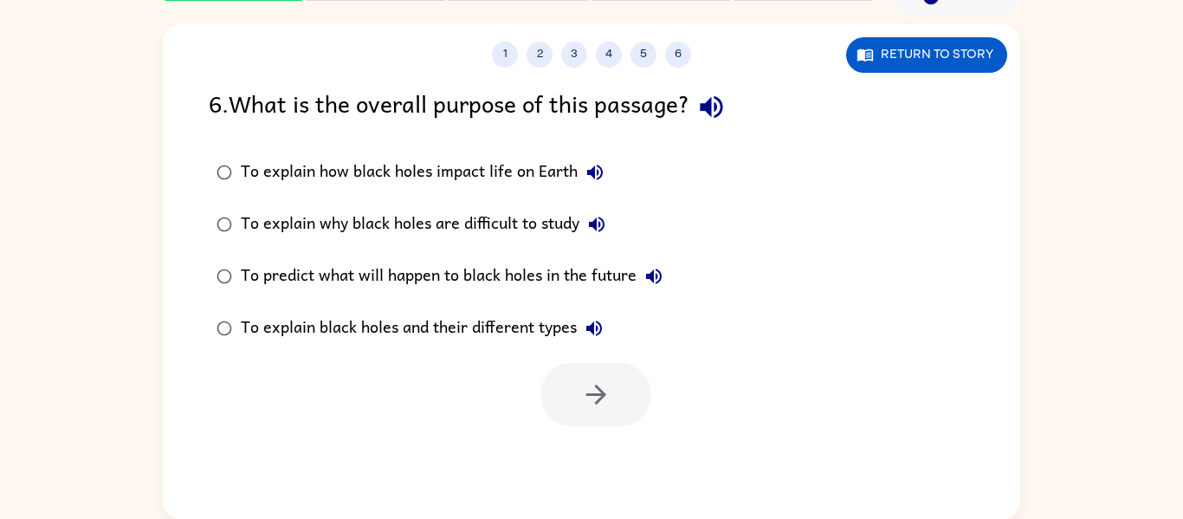
click at [262, 333] on div "To explain black holes and their different types" at bounding box center [426, 328] width 371 height 35
click at [604, 404] on icon "button" at bounding box center [596, 394] width 30 height 30
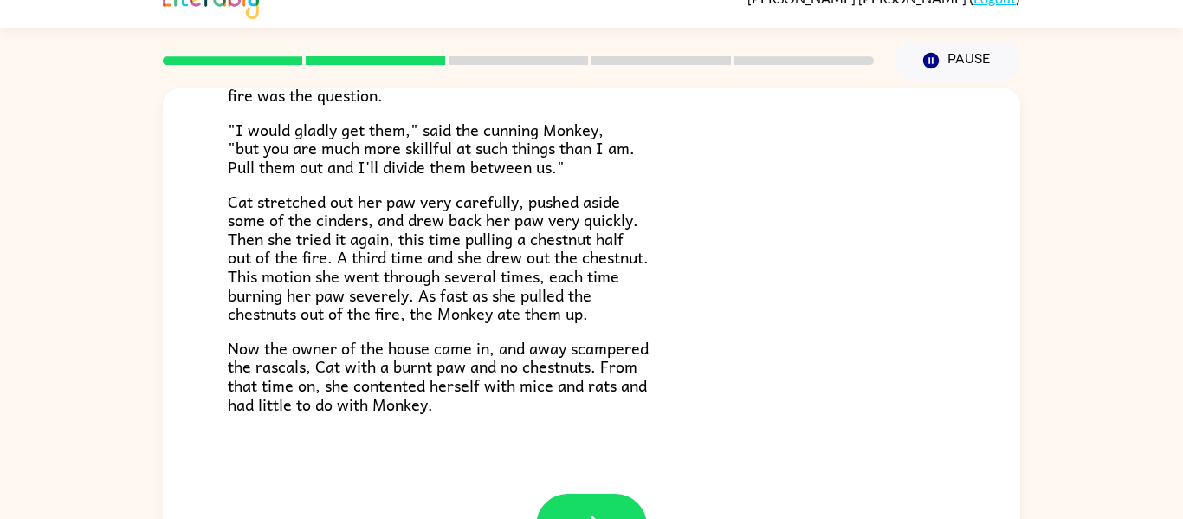
scroll to position [90, 0]
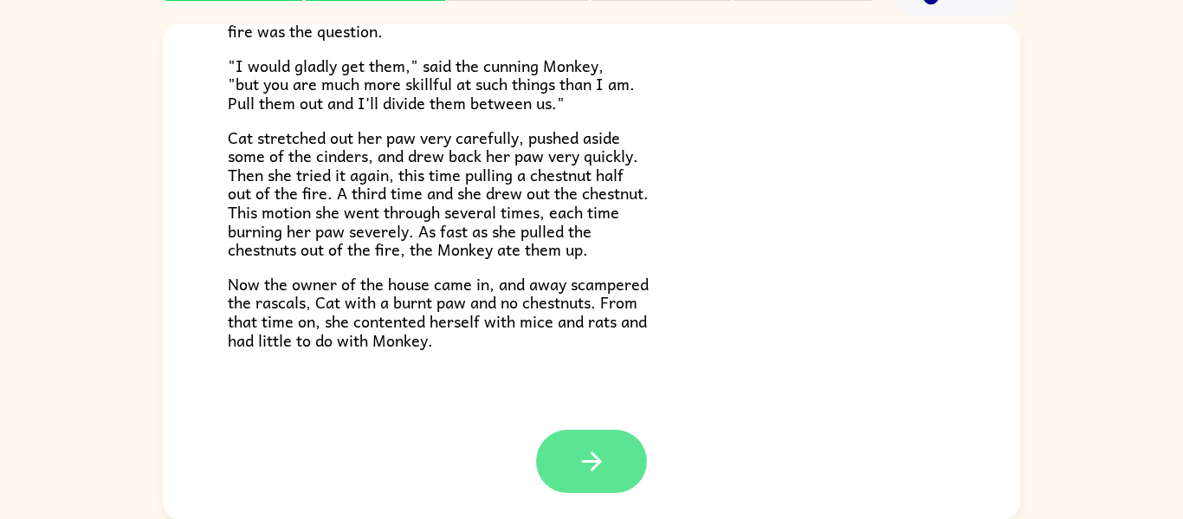
click at [623, 465] on button "button" at bounding box center [591, 460] width 111 height 63
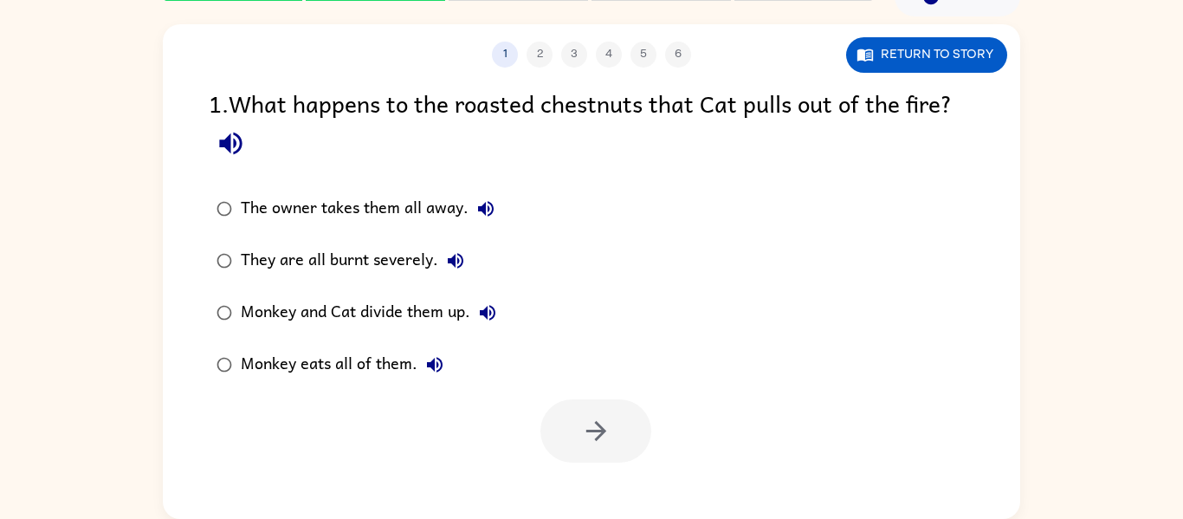
scroll to position [0, 0]
click at [404, 364] on div "Monkey eats all of them." at bounding box center [346, 364] width 211 height 35
click at [589, 435] on icon "button" at bounding box center [596, 431] width 30 height 30
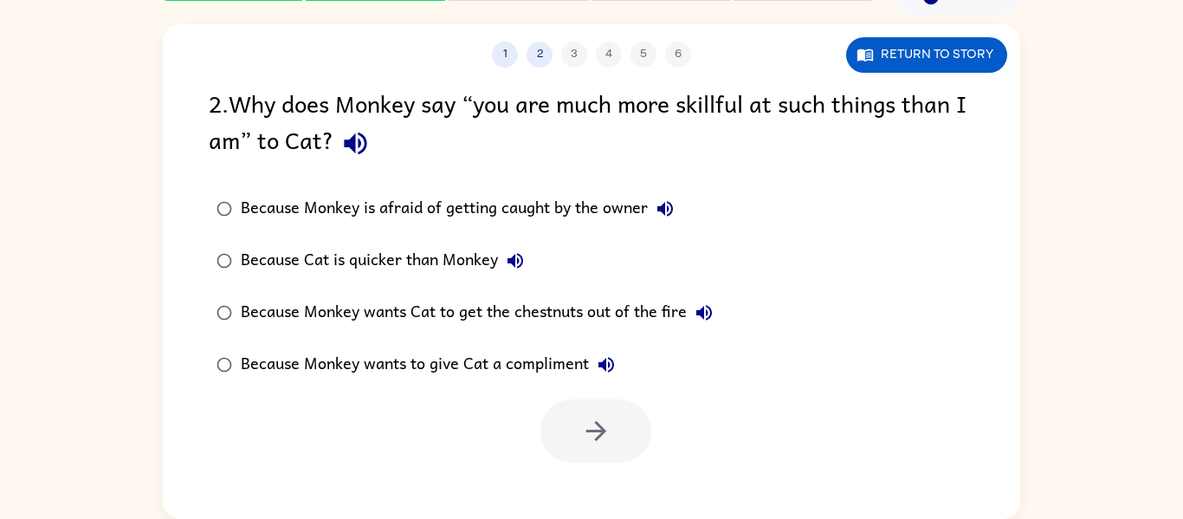
click at [618, 308] on div "Because Monkey wants Cat to get the chestnuts out of the fire" at bounding box center [481, 312] width 480 height 35
click at [605, 430] on icon "button" at bounding box center [596, 431] width 30 height 30
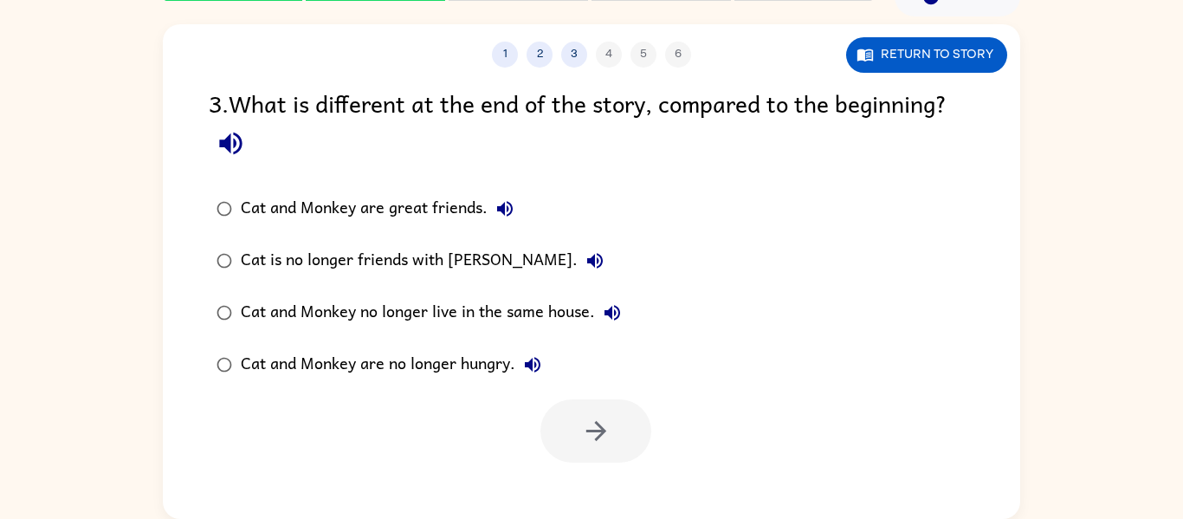
click at [467, 250] on div "Cat is no longer friends with Monkey." at bounding box center [426, 260] width 371 height 35
click at [596, 421] on icon "button" at bounding box center [596, 431] width 30 height 30
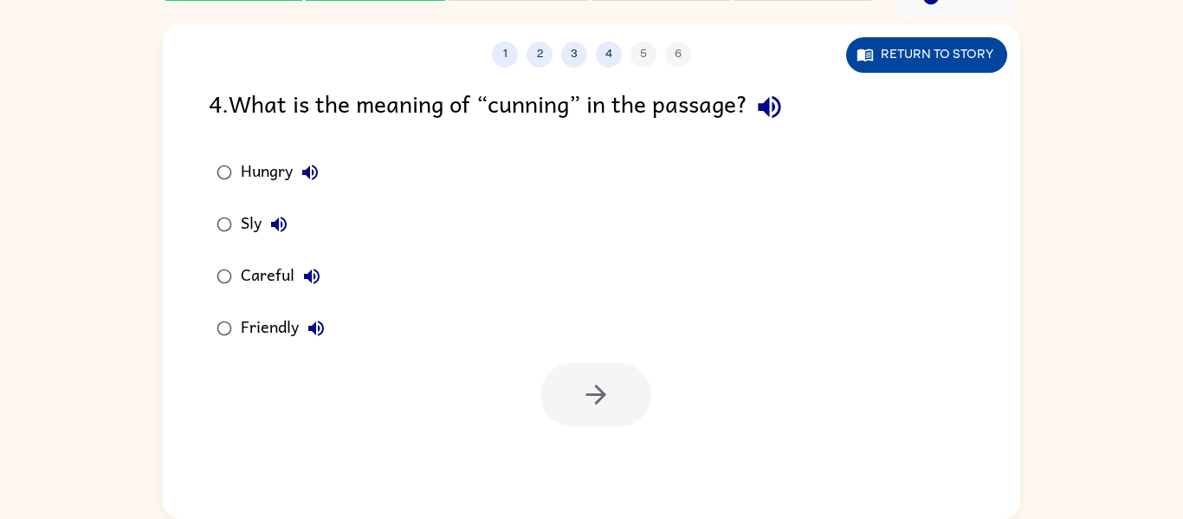
click at [945, 68] on button "Return to story" at bounding box center [926, 54] width 161 height 35
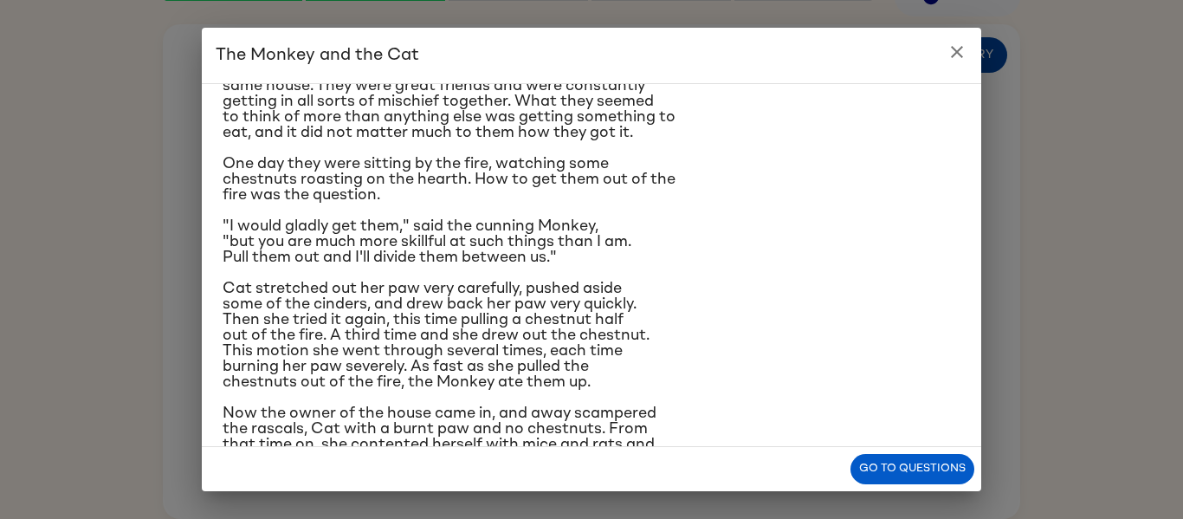
scroll to position [79, 0]
click at [965, 47] on icon "close" at bounding box center [956, 52] width 21 height 21
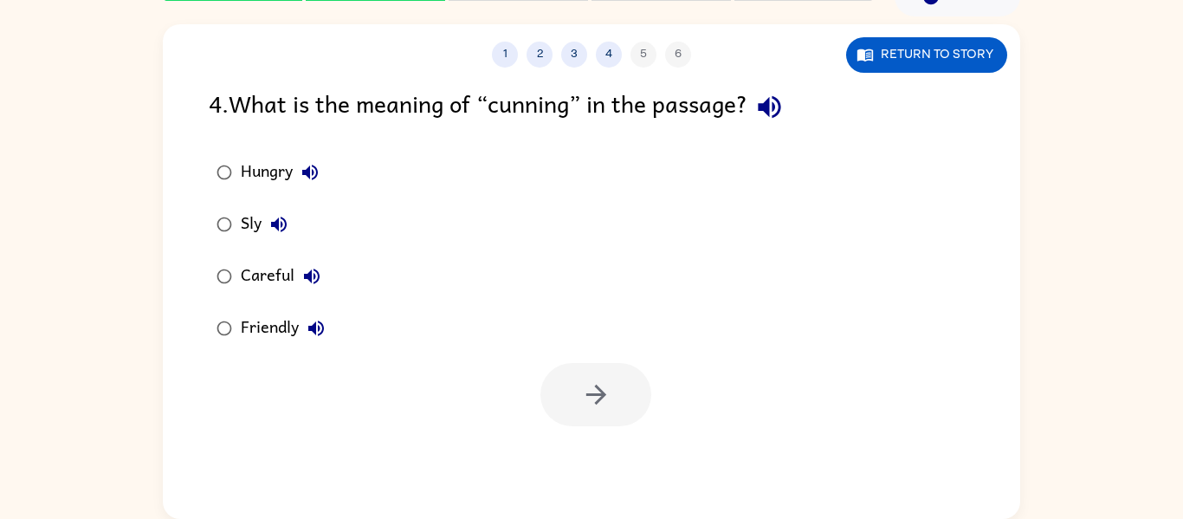
click at [294, 165] on button "Hungry" at bounding box center [310, 172] width 35 height 35
click at [274, 178] on div "Hungry" at bounding box center [284, 172] width 87 height 35
click at [607, 380] on icon "button" at bounding box center [596, 394] width 30 height 30
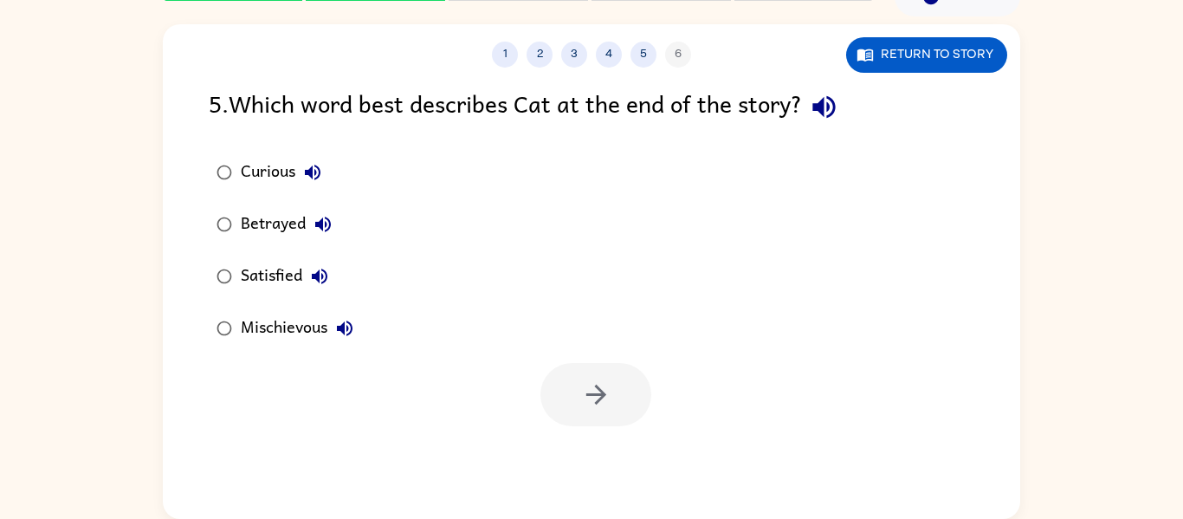
click at [308, 229] on button "Betrayed" at bounding box center [323, 224] width 35 height 35
click at [289, 233] on div "Betrayed" at bounding box center [291, 224] width 100 height 35
click at [589, 413] on button "button" at bounding box center [595, 394] width 111 height 63
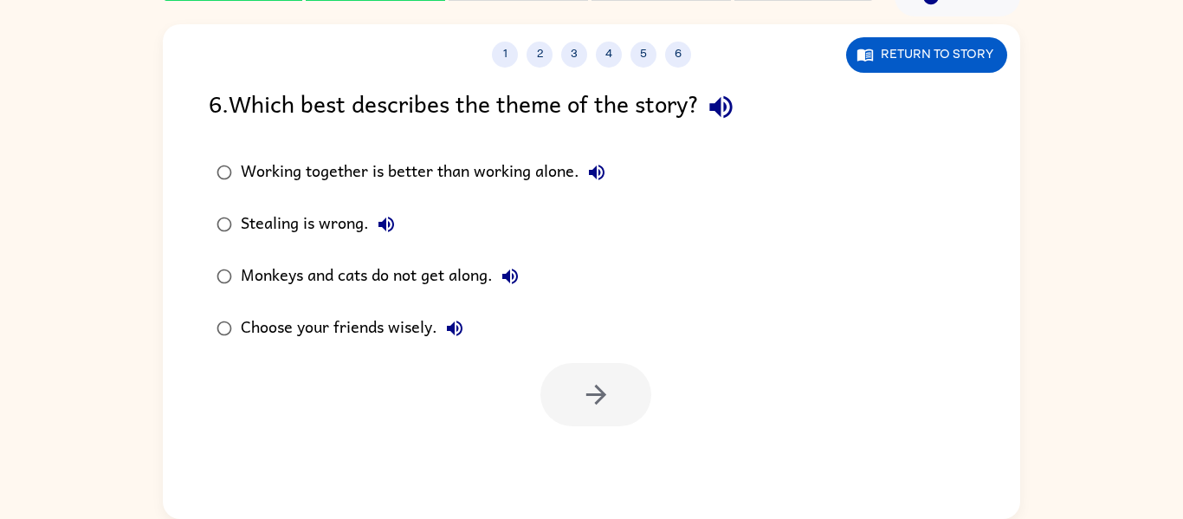
click at [413, 344] on div "Choose your friends wisely." at bounding box center [356, 328] width 231 height 35
click at [617, 377] on button "button" at bounding box center [595, 394] width 111 height 63
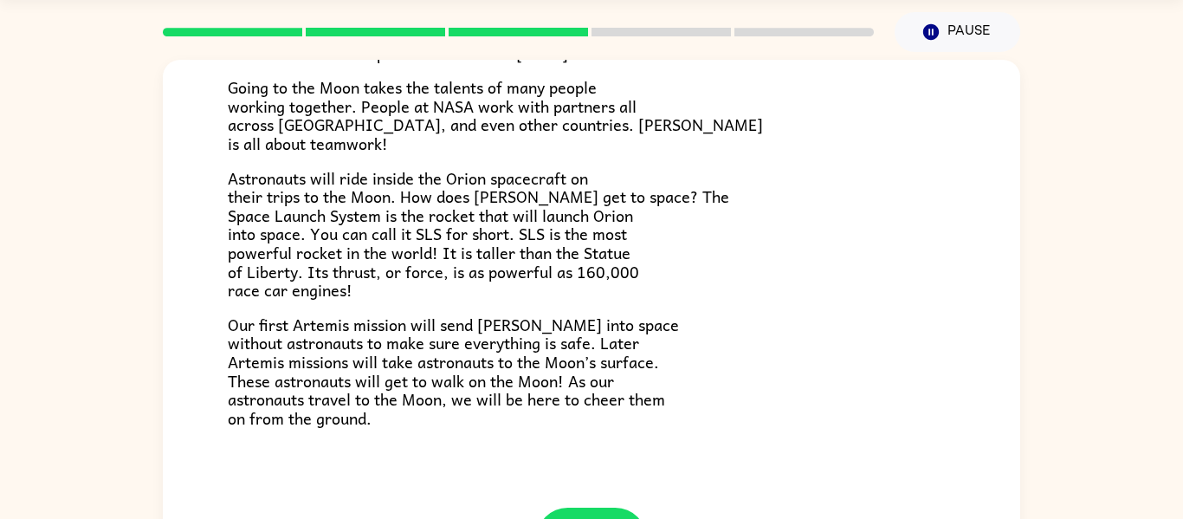
scroll to position [328, 0]
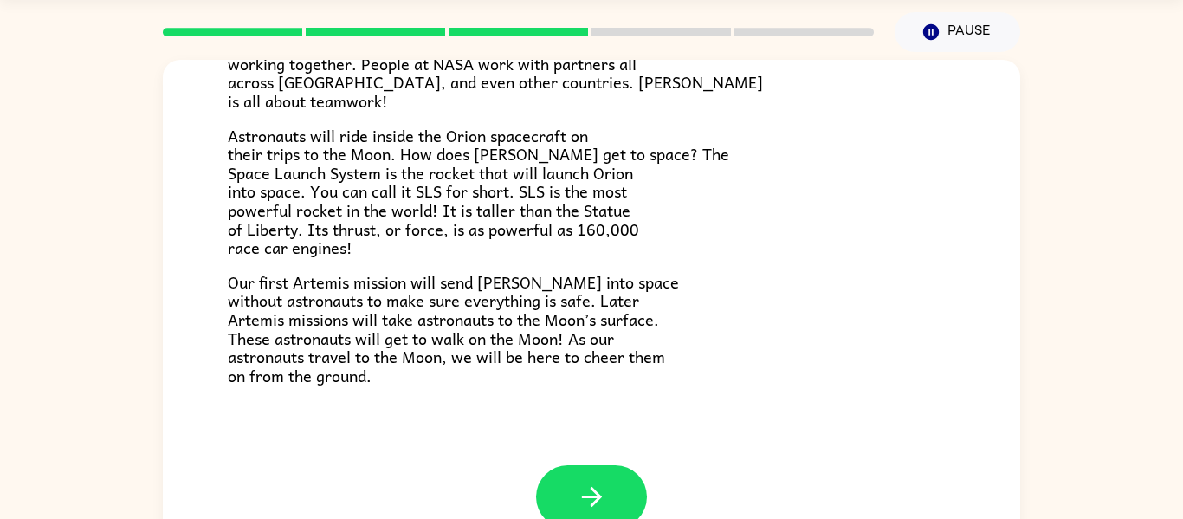
click at [545, 246] on p "Astronauts will ride inside the Orion spacecraft on their trips to the Moon. Ho…" at bounding box center [591, 191] width 727 height 131
click at [617, 493] on button "button" at bounding box center [591, 496] width 111 height 63
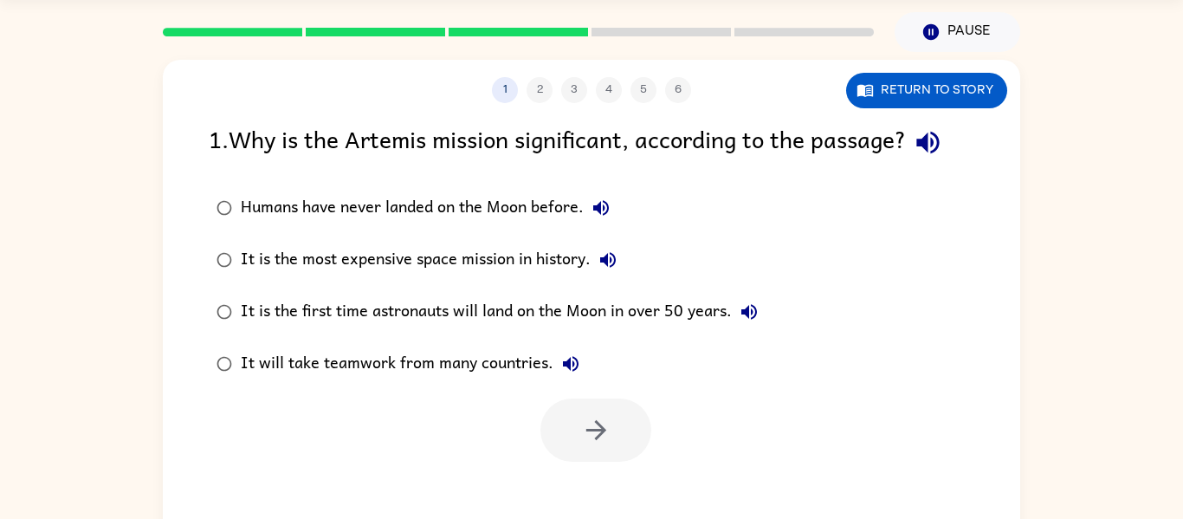
scroll to position [0, 0]
click at [684, 340] on label "It will take teamwork from many countries." at bounding box center [487, 364] width 576 height 52
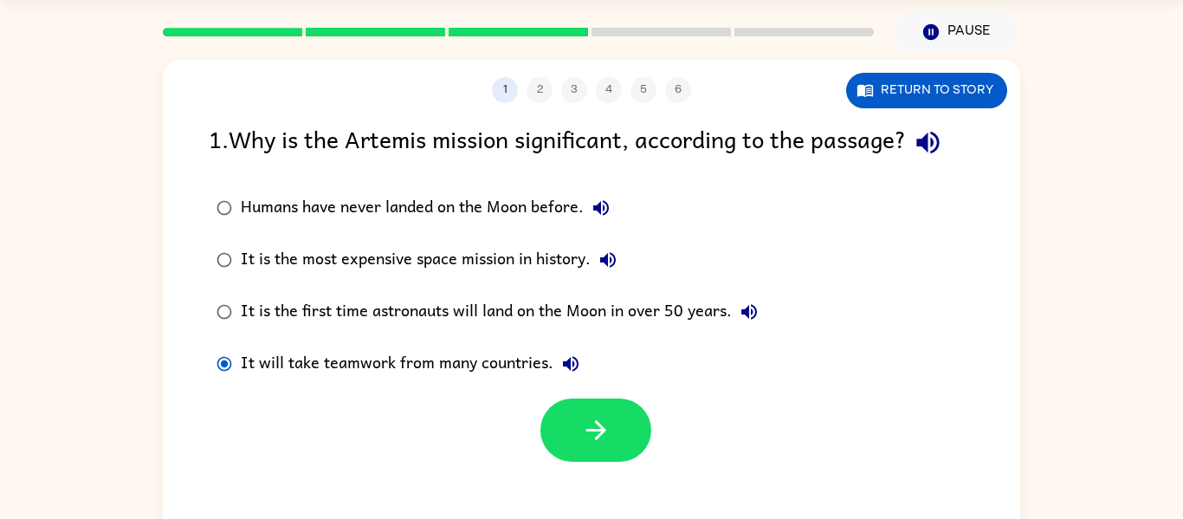
click at [712, 316] on div "It is the first time astronauts will land on the Moon in over 50 years." at bounding box center [503, 311] width 525 height 35
click at [712, 314] on div "It is the first time astronauts will land on the Moon in over 50 years." at bounding box center [503, 311] width 525 height 35
click at [609, 433] on icon "button" at bounding box center [596, 430] width 30 height 30
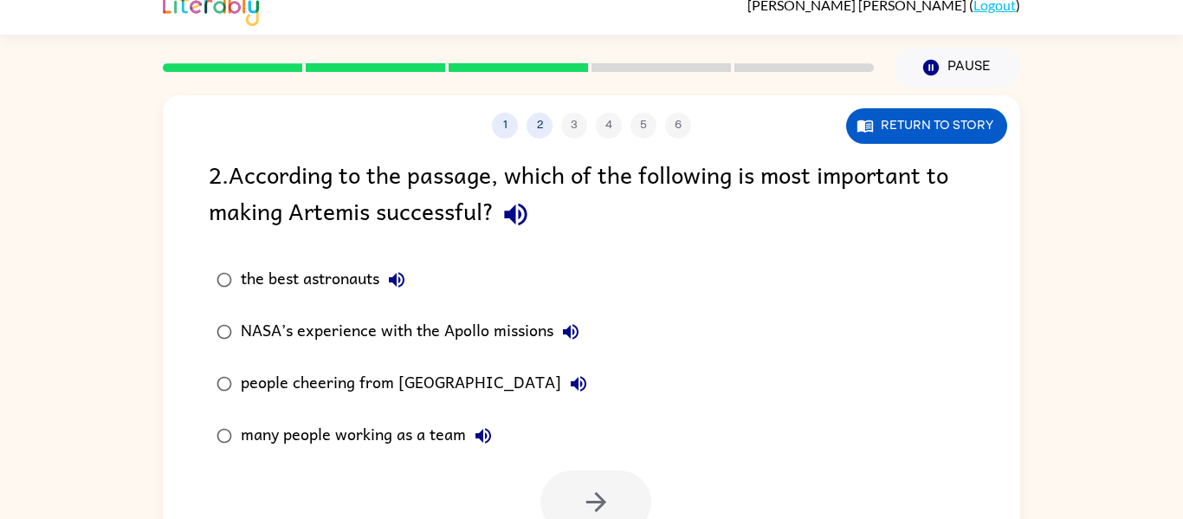
scroll to position [18, 0]
click at [434, 452] on div "many people working as a team" at bounding box center [371, 436] width 260 height 35
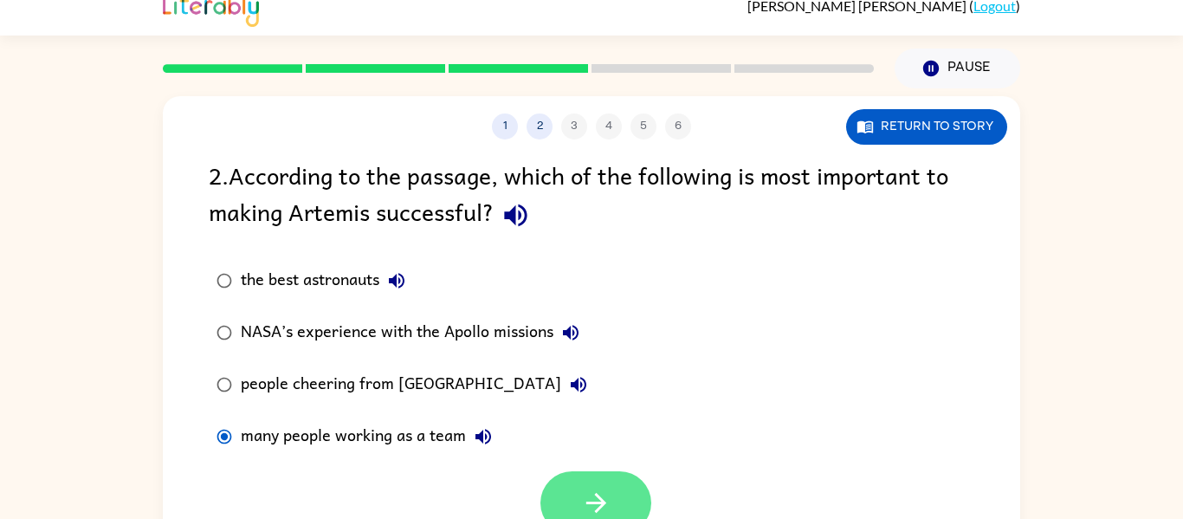
click at [581, 474] on button "button" at bounding box center [595, 502] width 111 height 63
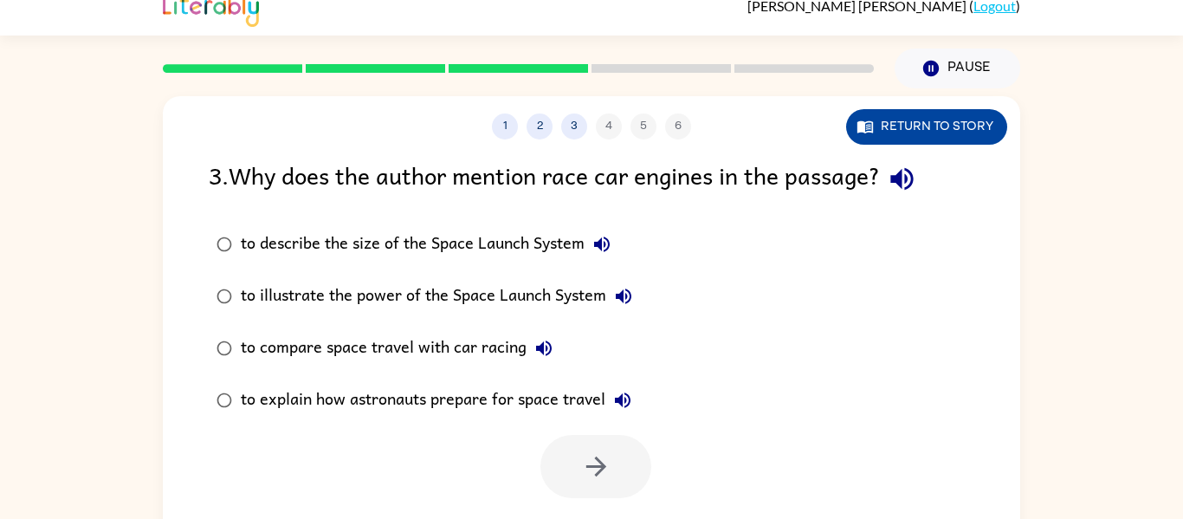
click at [973, 121] on button "Return to story" at bounding box center [926, 126] width 161 height 35
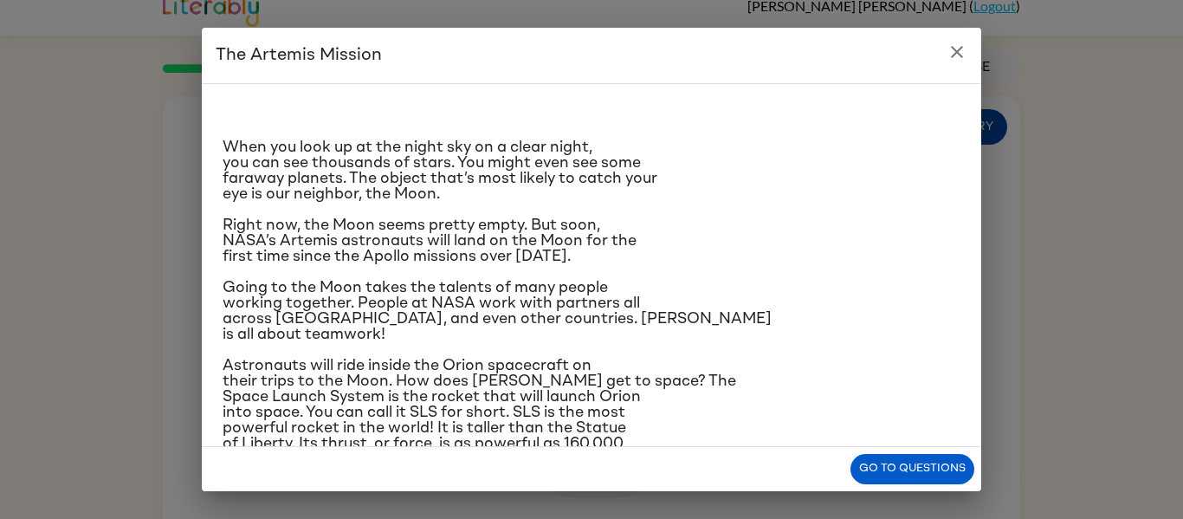
scroll to position [159, 0]
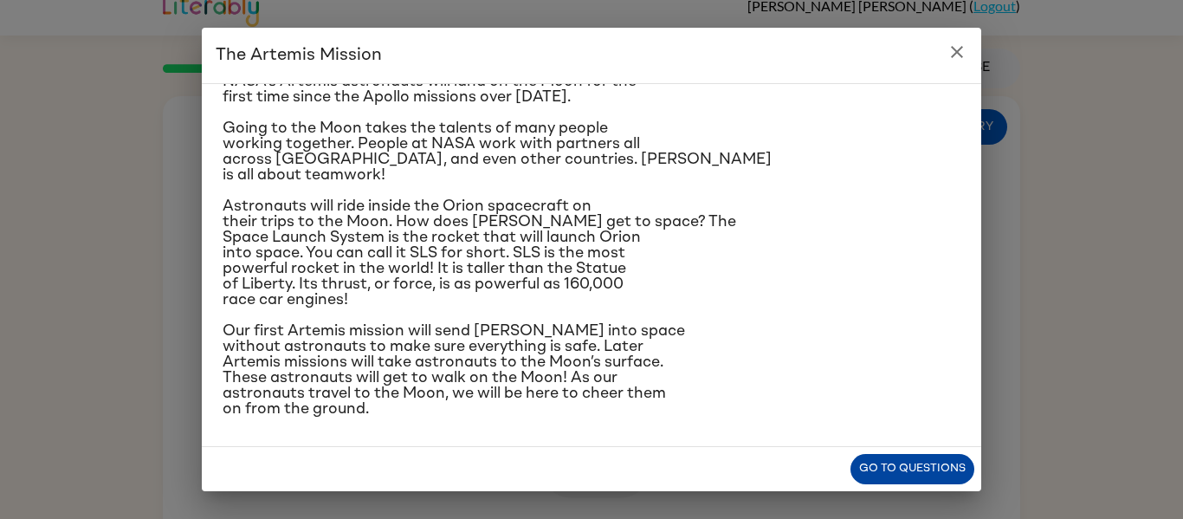
click at [951, 476] on button "Go to questions" at bounding box center [912, 469] width 124 height 30
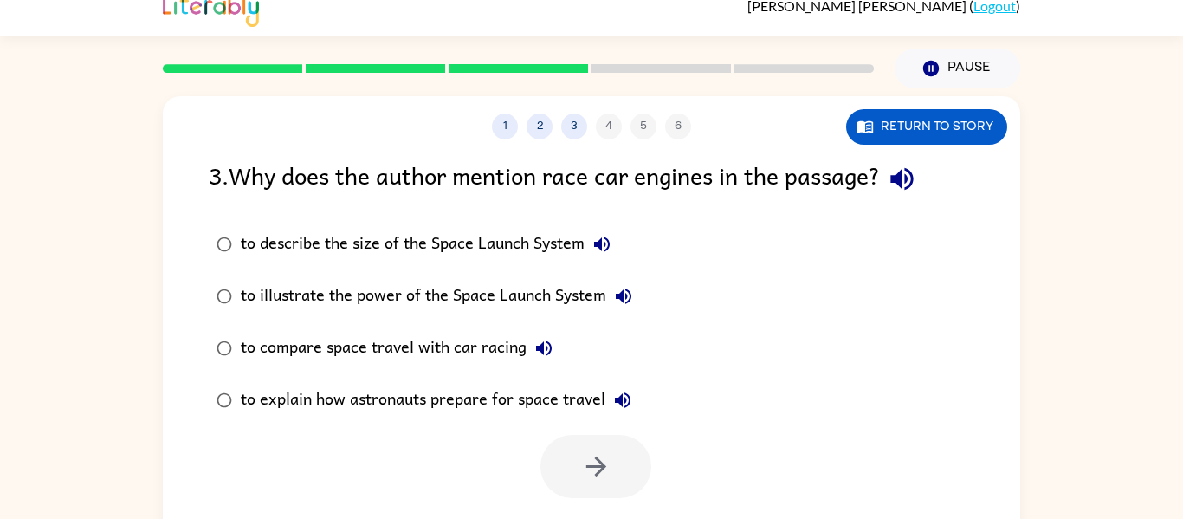
click at [293, 294] on div "to illustrate the power of the Space Launch System" at bounding box center [441, 296] width 400 height 35
click at [618, 464] on button "button" at bounding box center [595, 466] width 111 height 63
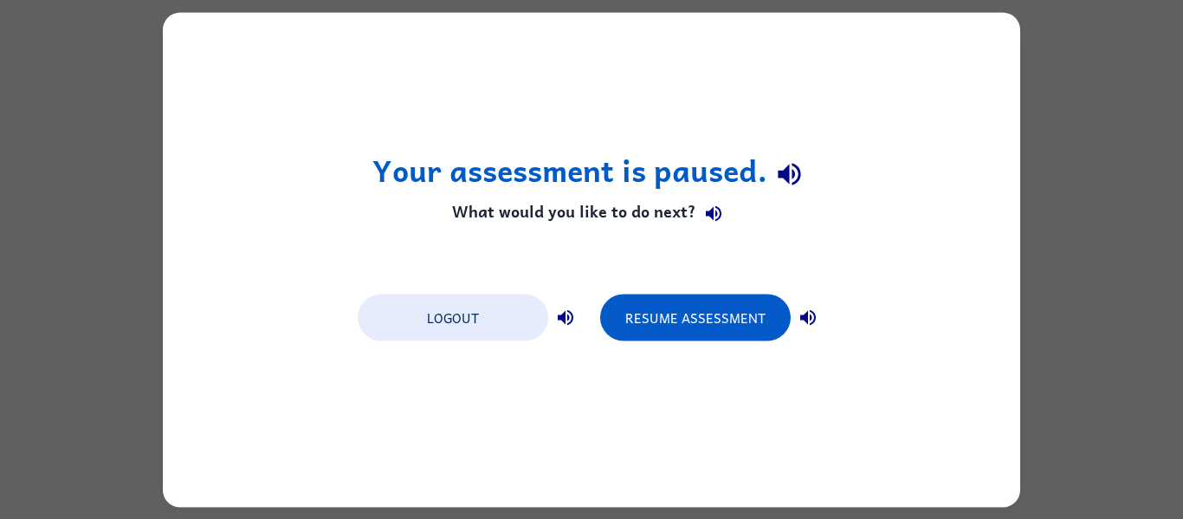
scroll to position [0, 0]
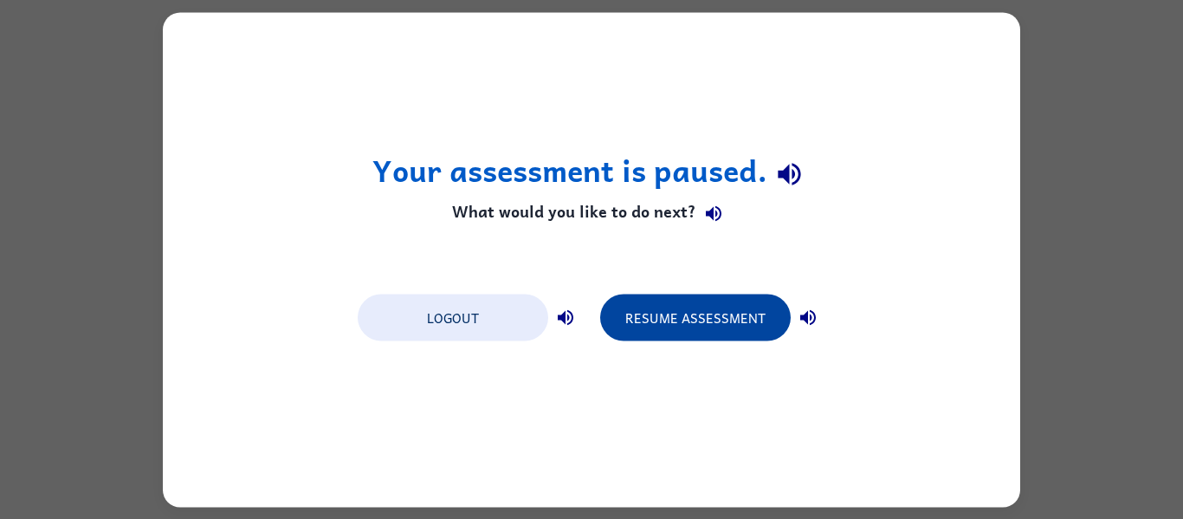
click at [742, 322] on button "Resume Assessment" at bounding box center [695, 316] width 190 height 47
click at [743, 325] on button "Resume Assessment" at bounding box center [695, 316] width 190 height 47
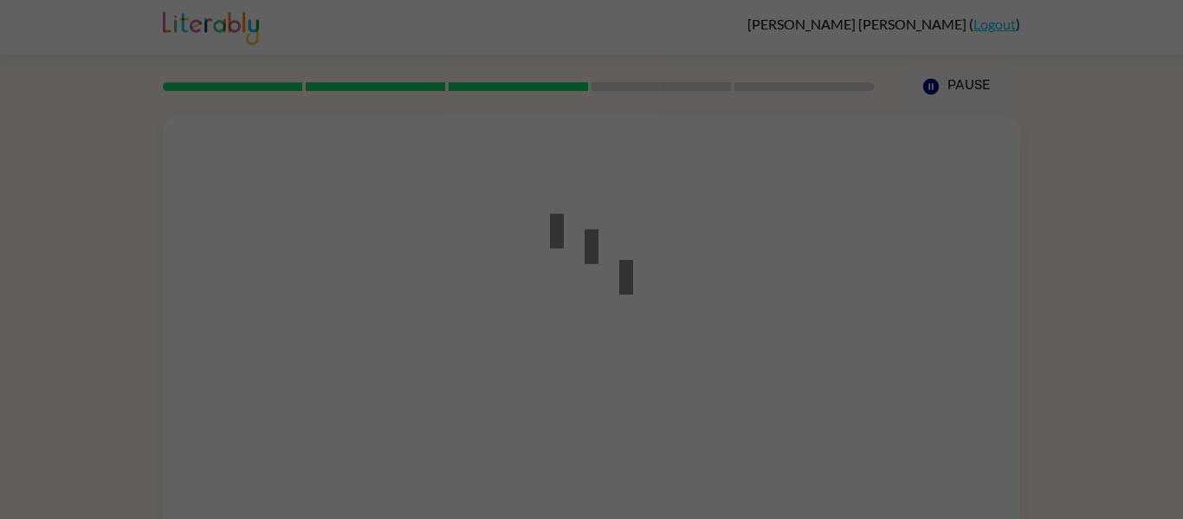
click at [742, 302] on div at bounding box center [591, 259] width 1183 height 519
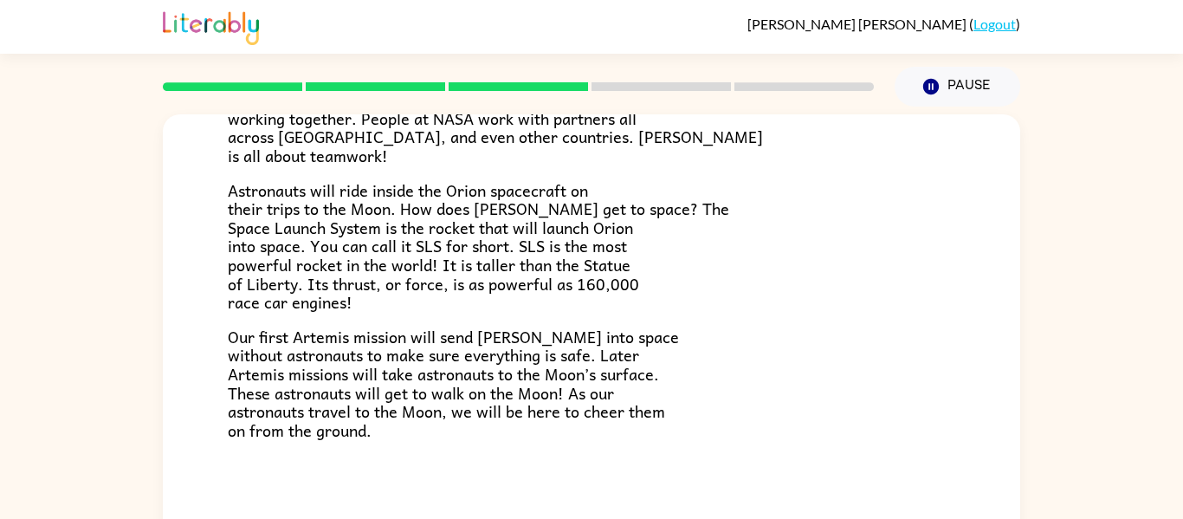
scroll to position [90, 0]
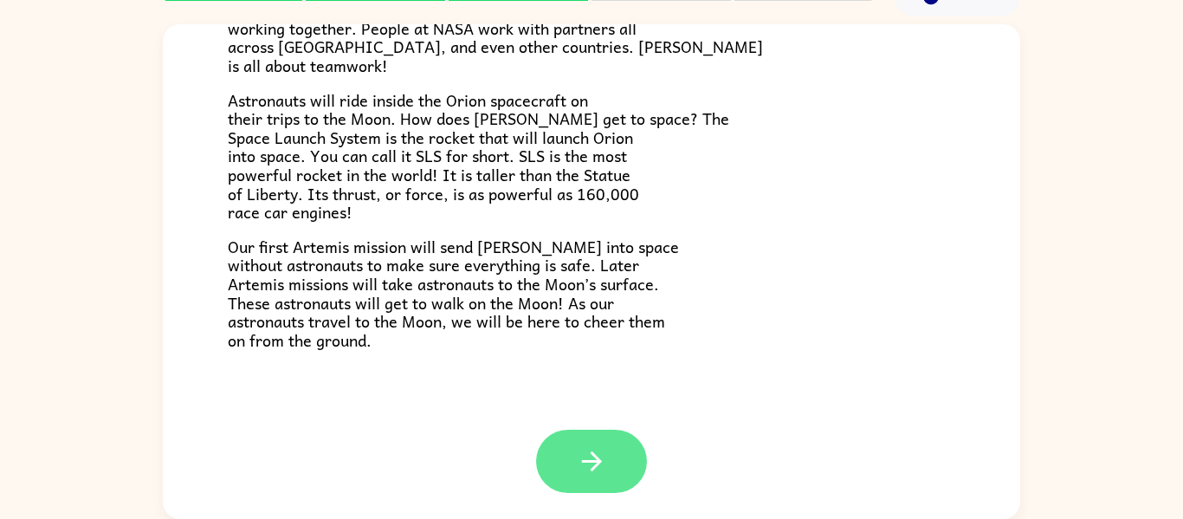
click at [612, 446] on button "button" at bounding box center [591, 460] width 111 height 63
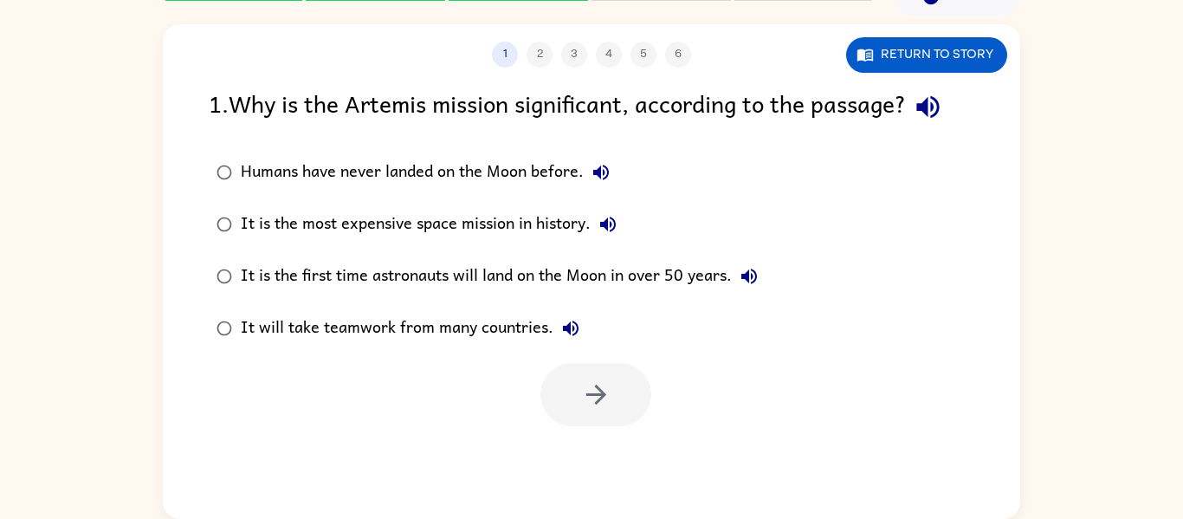
click at [686, 282] on div "It is the first time astronauts will land on the Moon in over 50 years." at bounding box center [503, 276] width 525 height 35
click at [602, 392] on icon "button" at bounding box center [595, 394] width 20 height 20
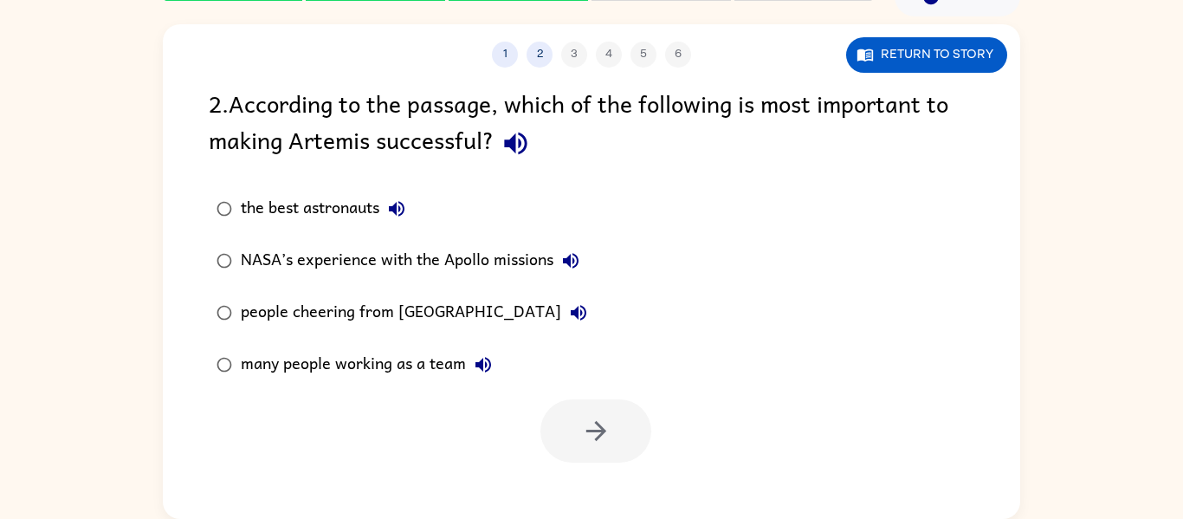
click at [424, 367] on div "many people working as a team" at bounding box center [371, 364] width 260 height 35
click at [593, 425] on icon "button" at bounding box center [596, 431] width 30 height 30
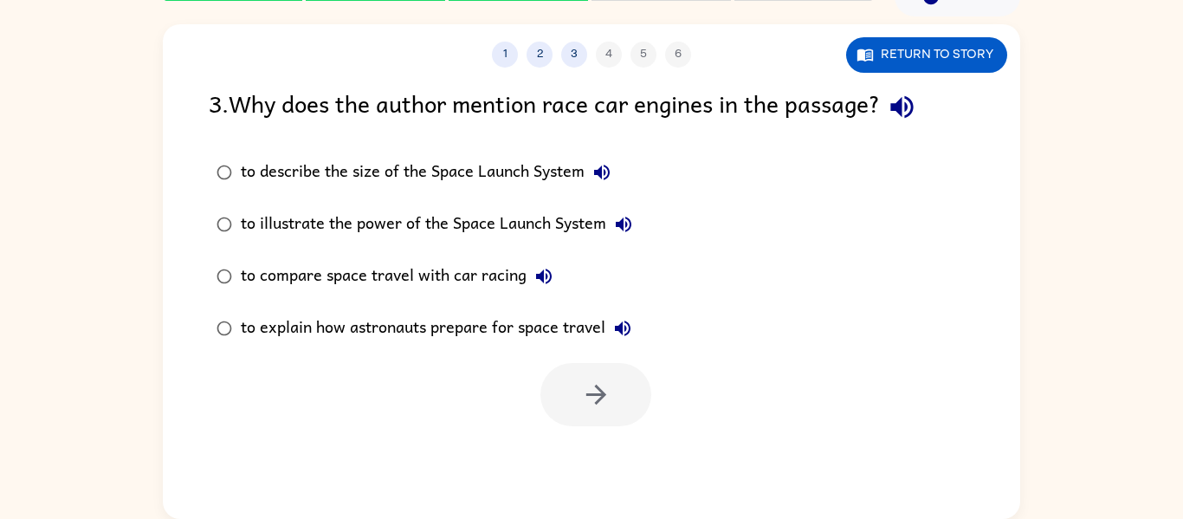
click at [498, 279] on div "to compare space travel with car racing" at bounding box center [401, 276] width 320 height 35
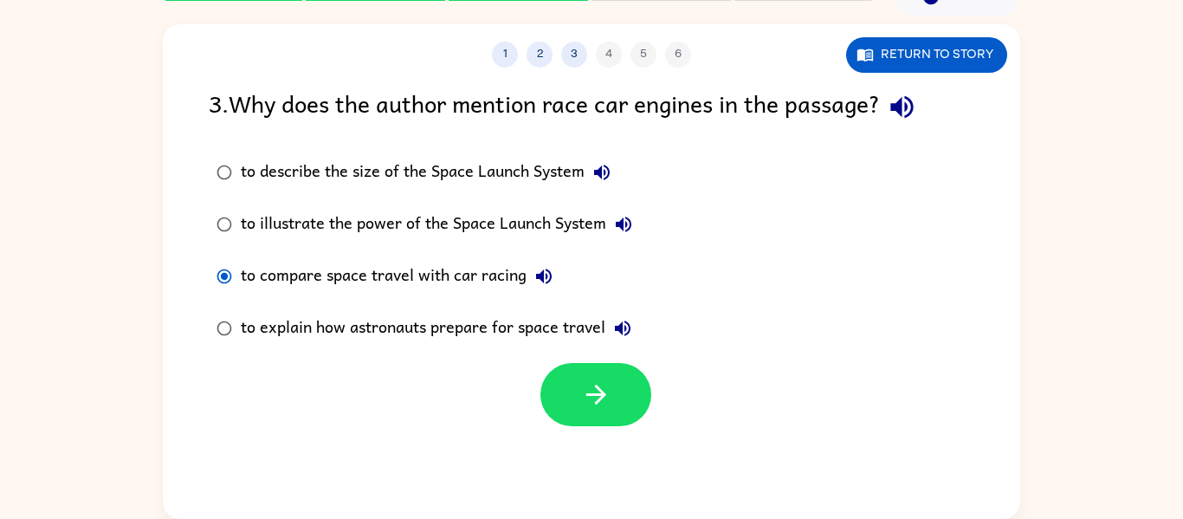
click at [598, 238] on div "to illustrate the power of the Space Launch System" at bounding box center [441, 224] width 400 height 35
click at [589, 410] on button "button" at bounding box center [595, 394] width 111 height 63
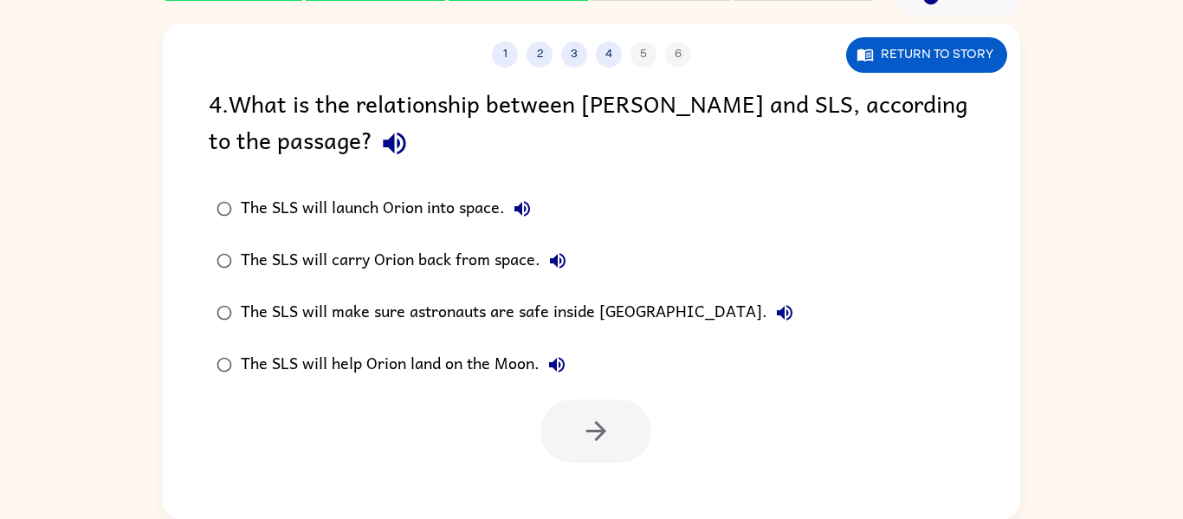
click at [281, 383] on label "The SLS will help Orion land on the Moon." at bounding box center [504, 365] width 611 height 52
click at [634, 413] on button "button" at bounding box center [595, 430] width 111 height 63
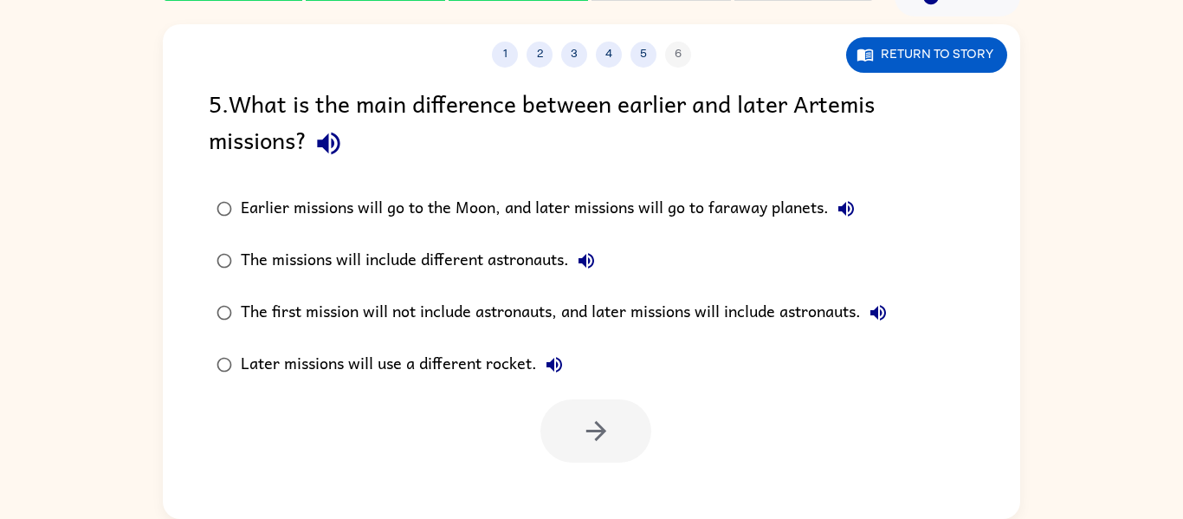
click at [272, 324] on div "The first mission will not include astronauts, and later missions will include …" at bounding box center [568, 312] width 654 height 35
click at [623, 430] on button "button" at bounding box center [595, 430] width 111 height 63
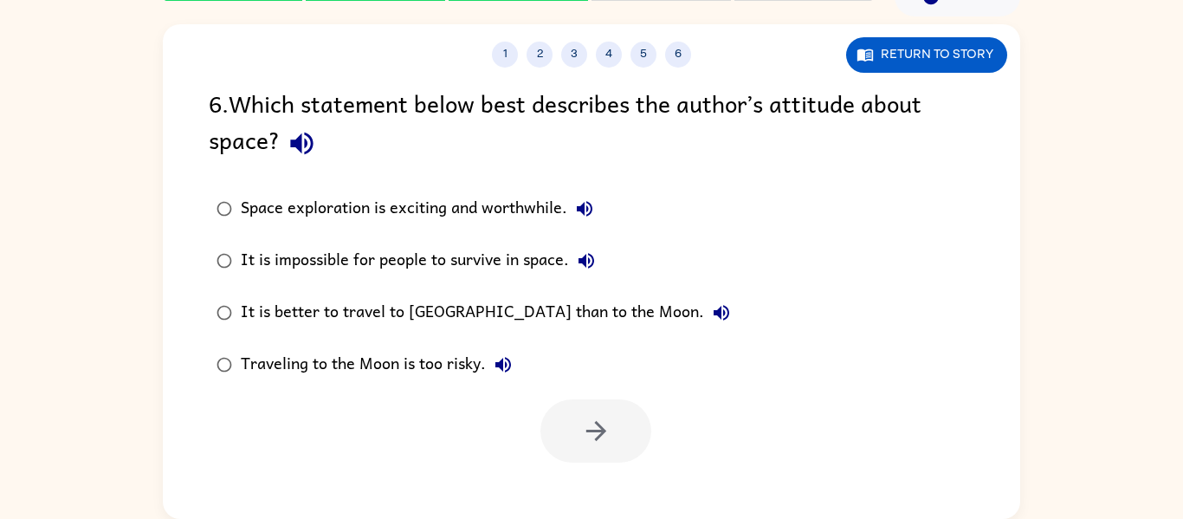
click at [280, 220] on div "Space exploration is exciting and worthwhile." at bounding box center [421, 208] width 361 height 35
click at [635, 430] on button "button" at bounding box center [595, 430] width 111 height 63
click at [598, 444] on div at bounding box center [595, 430] width 111 height 63
click at [602, 451] on div at bounding box center [595, 430] width 111 height 63
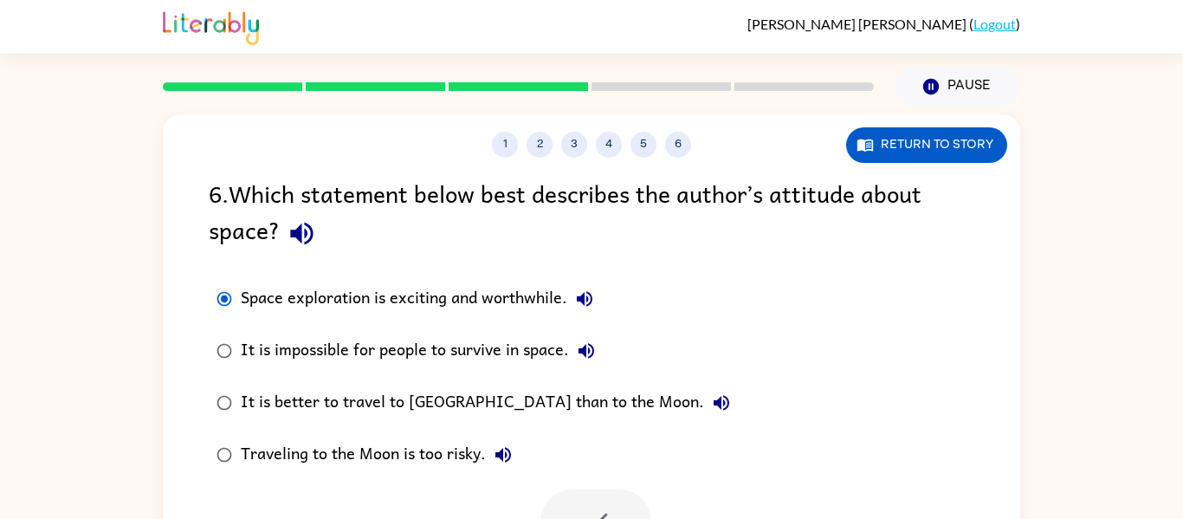
scroll to position [90, 0]
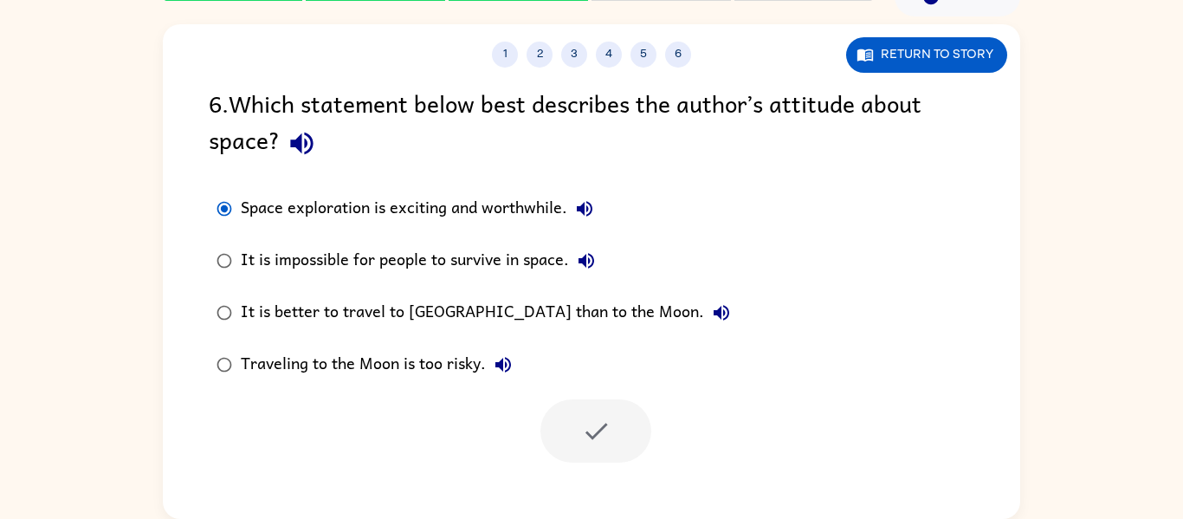
click at [581, 451] on div at bounding box center [595, 430] width 111 height 63
click at [584, 456] on div at bounding box center [595, 430] width 111 height 63
click at [581, 430] on div at bounding box center [595, 430] width 111 height 63
click at [602, 430] on div at bounding box center [595, 430] width 111 height 63
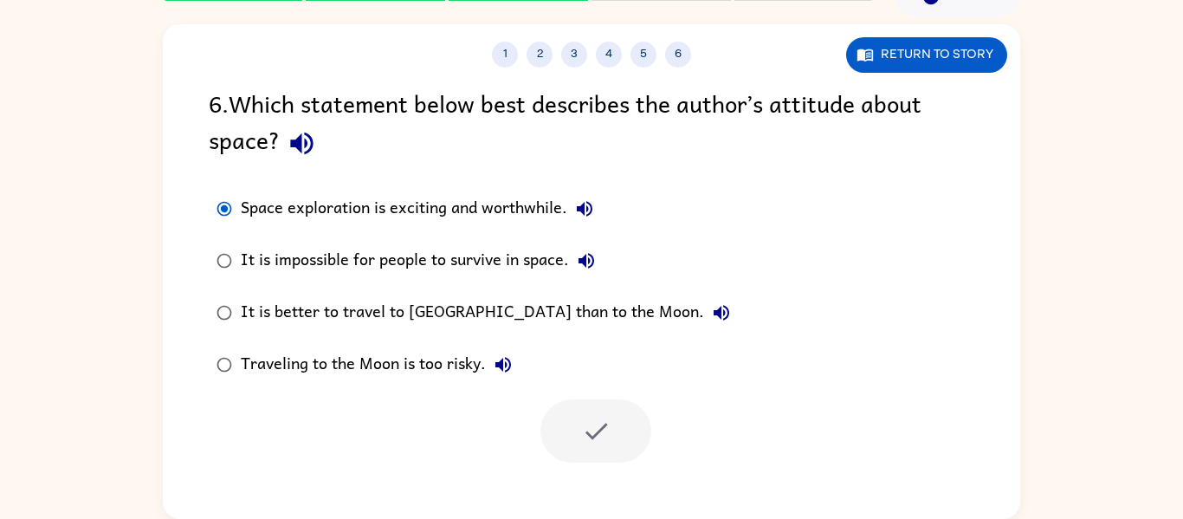
click at [547, 192] on div "Space exploration is exciting and worthwhile." at bounding box center [421, 208] width 361 height 35
click at [945, 49] on button "Return to story" at bounding box center [926, 54] width 161 height 35
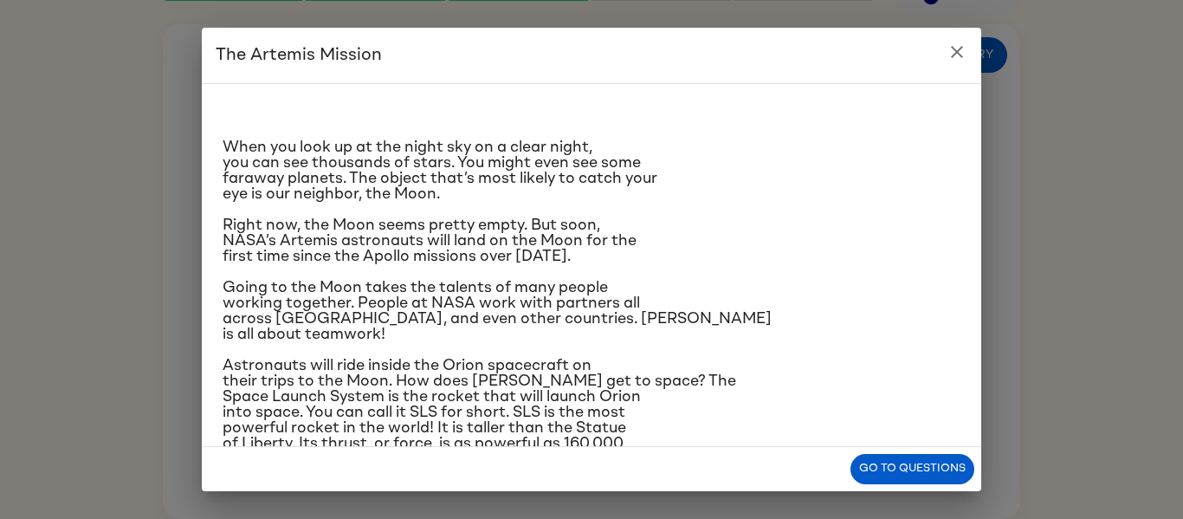
click at [951, 48] on icon "close" at bounding box center [957, 52] width 12 height 12
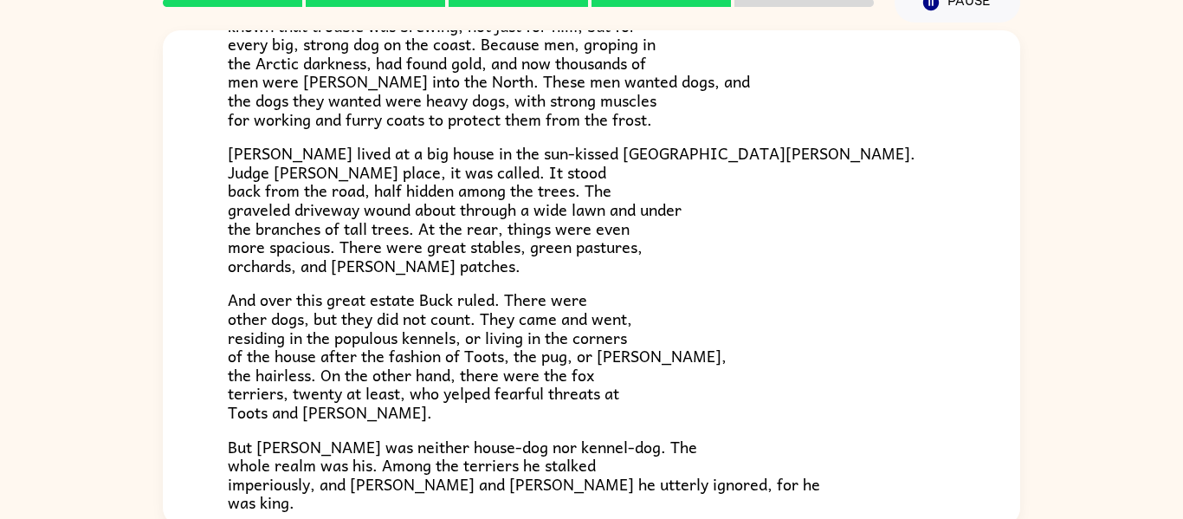
scroll to position [332, 0]
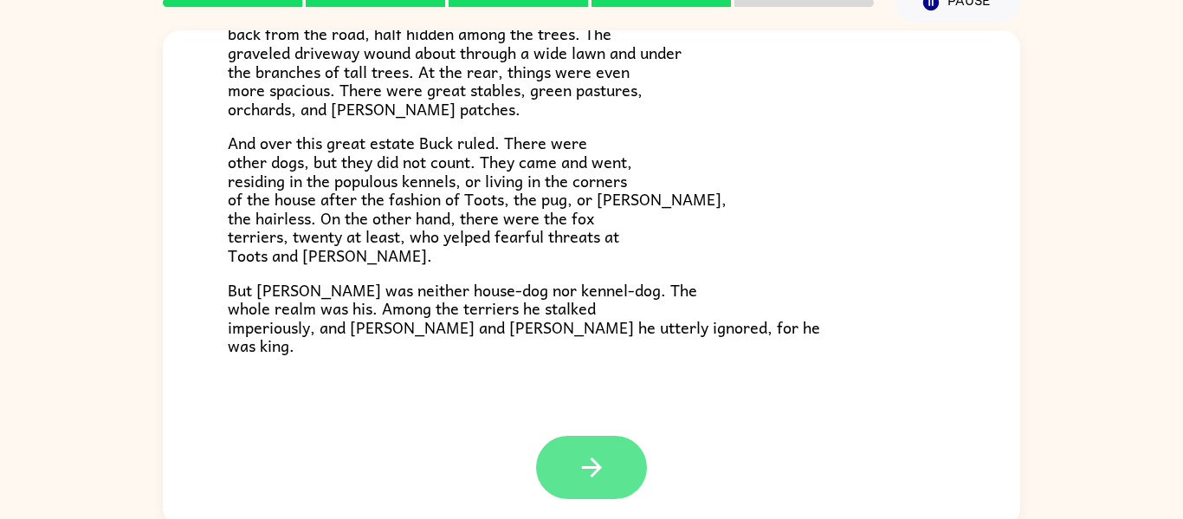
click at [609, 473] on button "button" at bounding box center [591, 466] width 111 height 63
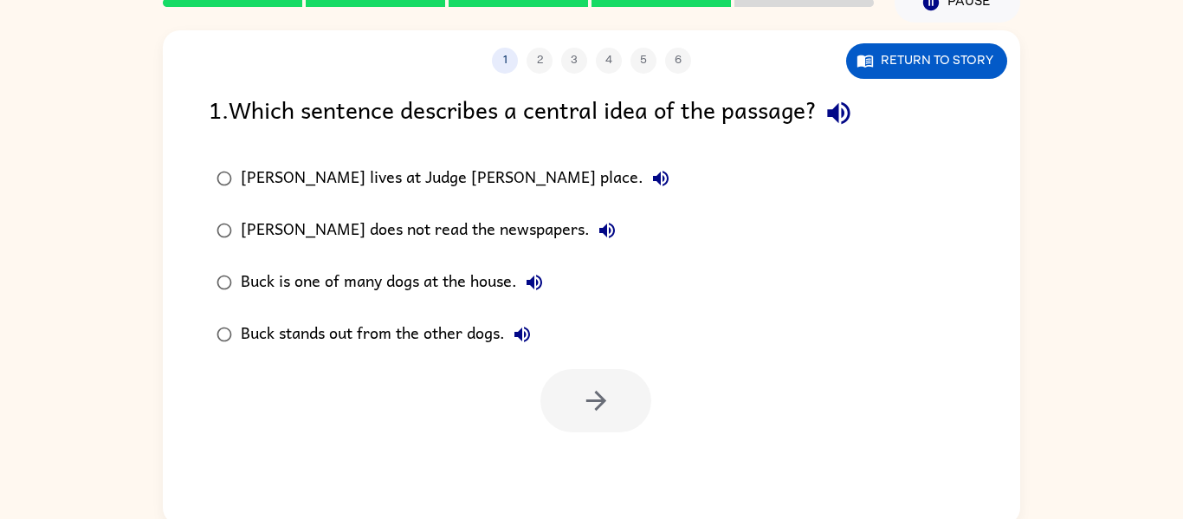
scroll to position [0, 0]
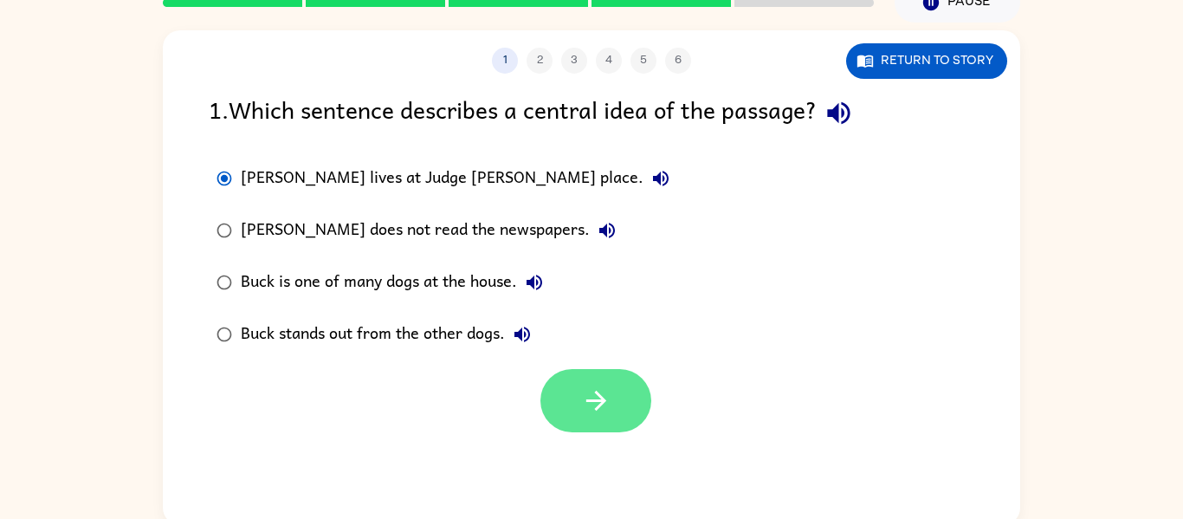
click at [602, 410] on icon "button" at bounding box center [596, 400] width 30 height 30
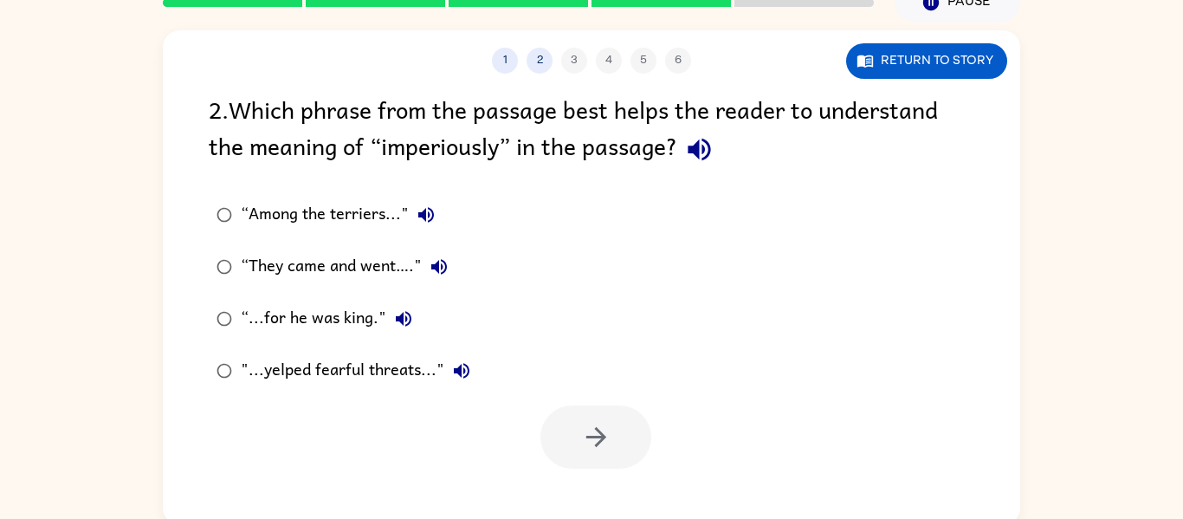
click at [271, 212] on div "“Among the terriers..."" at bounding box center [342, 214] width 203 height 35
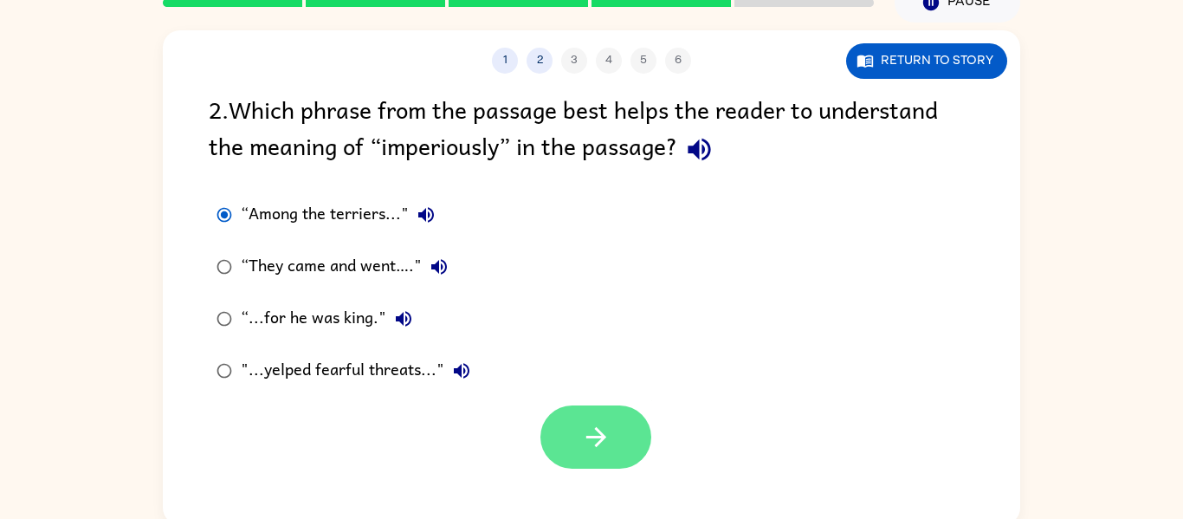
click at [607, 452] on icon "button" at bounding box center [596, 437] width 30 height 30
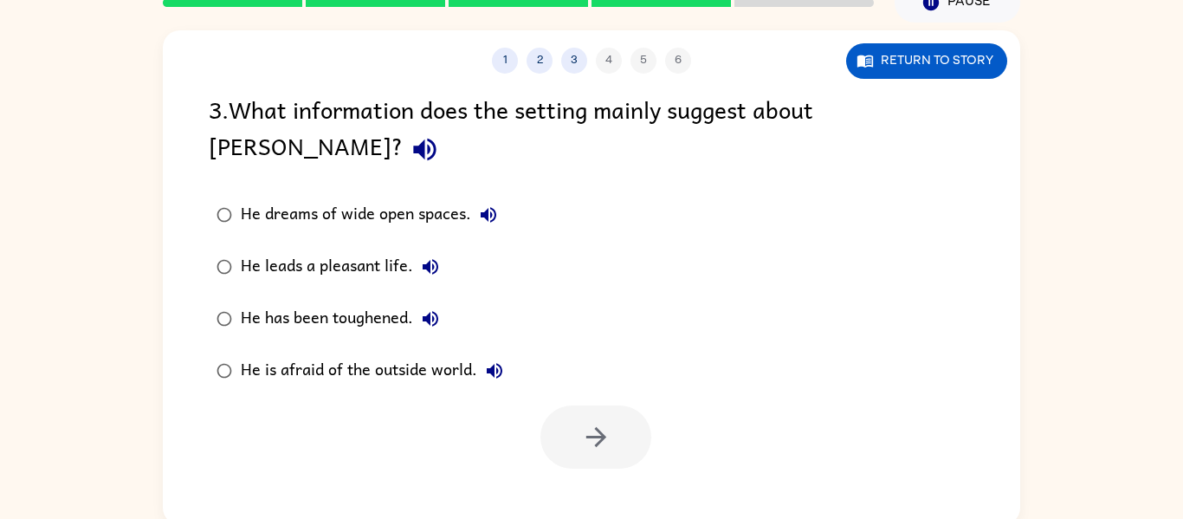
click at [268, 249] on div "He leads a pleasant life." at bounding box center [344, 266] width 207 height 35
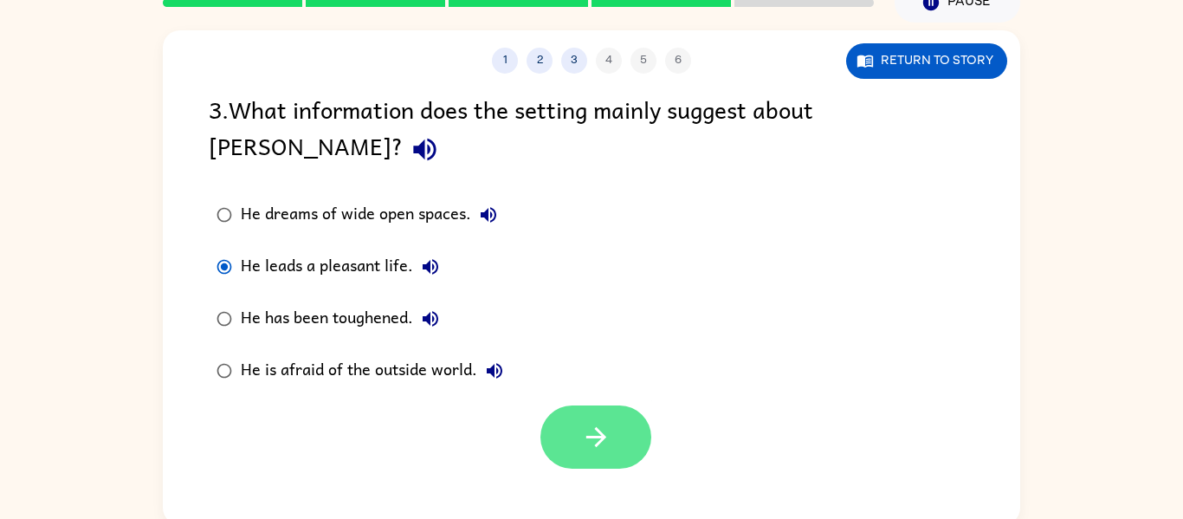
click at [607, 429] on button "button" at bounding box center [595, 436] width 111 height 63
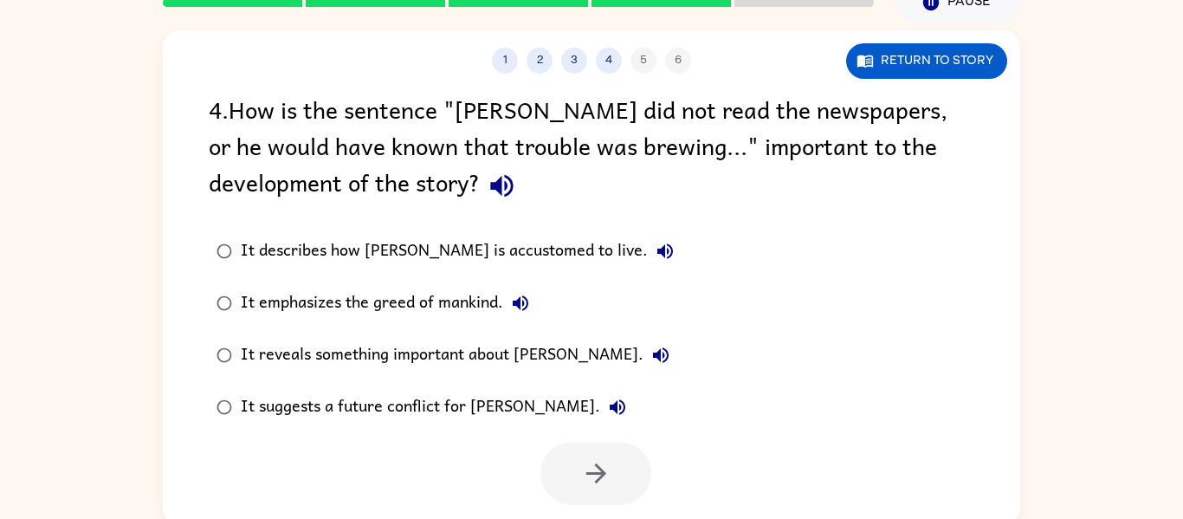
click at [264, 228] on label "It describes how Buck is accustomed to live." at bounding box center [445, 251] width 492 height 52
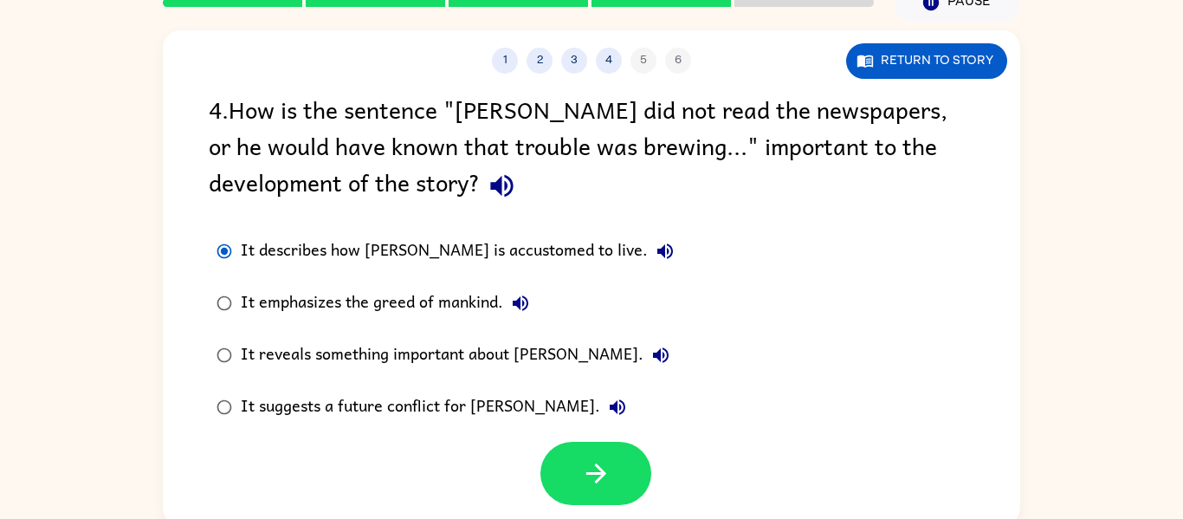
click at [611, 420] on div "It describes how Buck is accustomed to live. It emphasizes the greed of mankind…" at bounding box center [457, 329] width 496 height 208
click at [268, 249] on div "It describes how Buck is accustomed to live." at bounding box center [462, 251] width 442 height 35
click at [601, 473] on icon "button" at bounding box center [595, 473] width 20 height 20
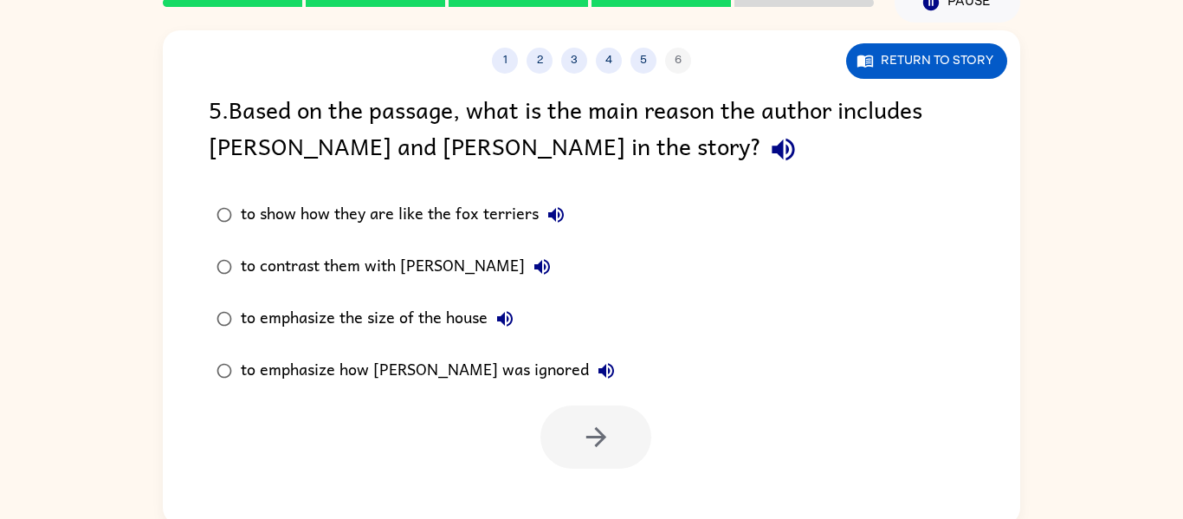
click at [607, 474] on div "1 2 3 4 5 6 Return to story 5 . Based on the passage, what is the main reason t…" at bounding box center [591, 277] width 857 height 494
click at [271, 240] on label "to show how they are like the fox terriers" at bounding box center [415, 215] width 433 height 52
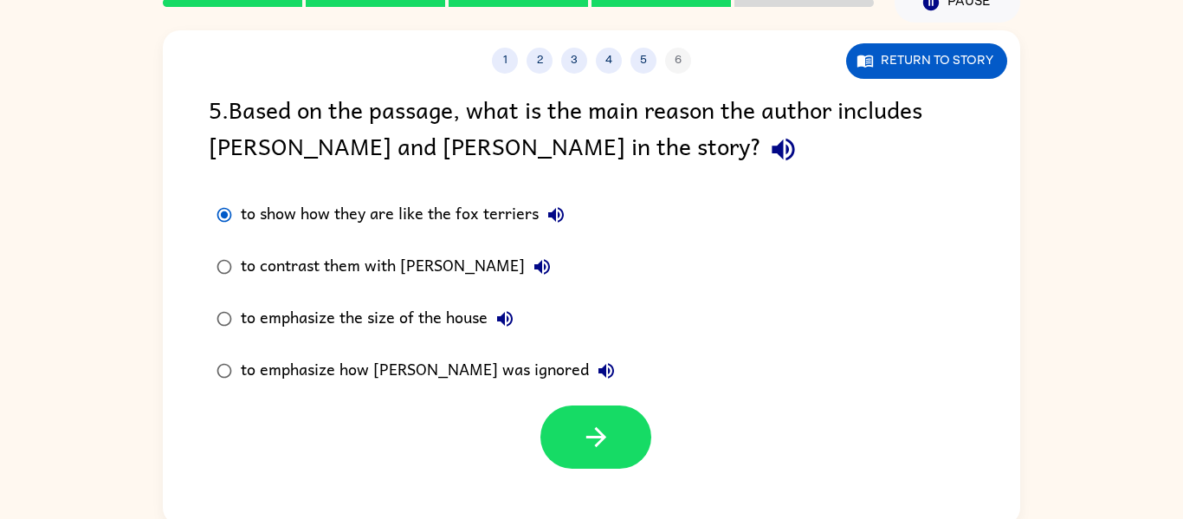
click at [603, 486] on div "1 2 3 4 5 6 Return to story 5 . Based on the passage, what is the main reason t…" at bounding box center [591, 277] width 857 height 494
click at [268, 252] on div "to contrast them with Buck" at bounding box center [400, 266] width 319 height 35
click at [599, 468] on button "button" at bounding box center [595, 436] width 111 height 63
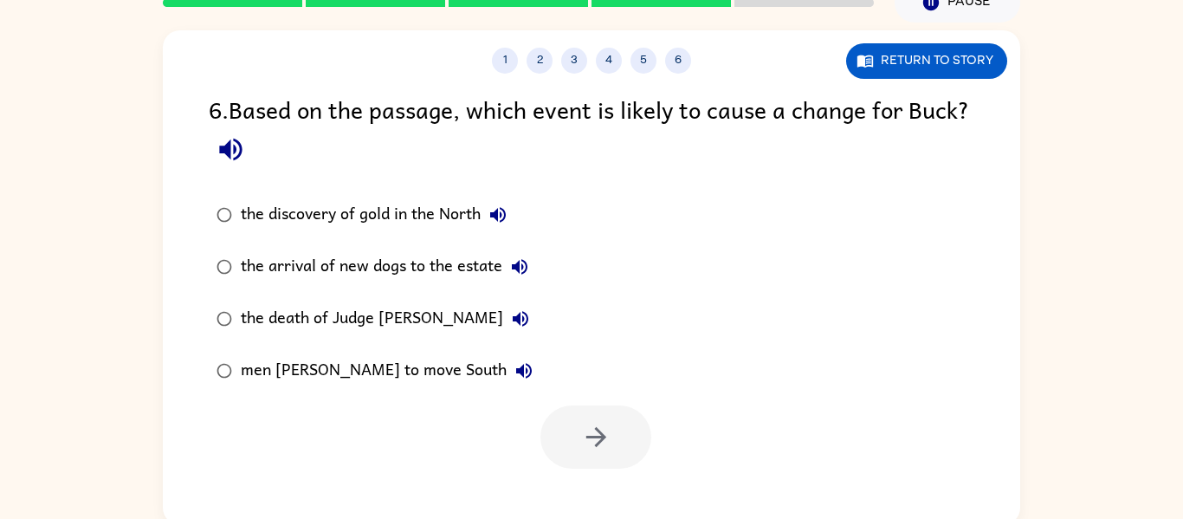
click at [601, 468] on div at bounding box center [595, 436] width 111 height 63
click at [263, 261] on div "the arrival of new dogs to the estate" at bounding box center [389, 266] width 296 height 35
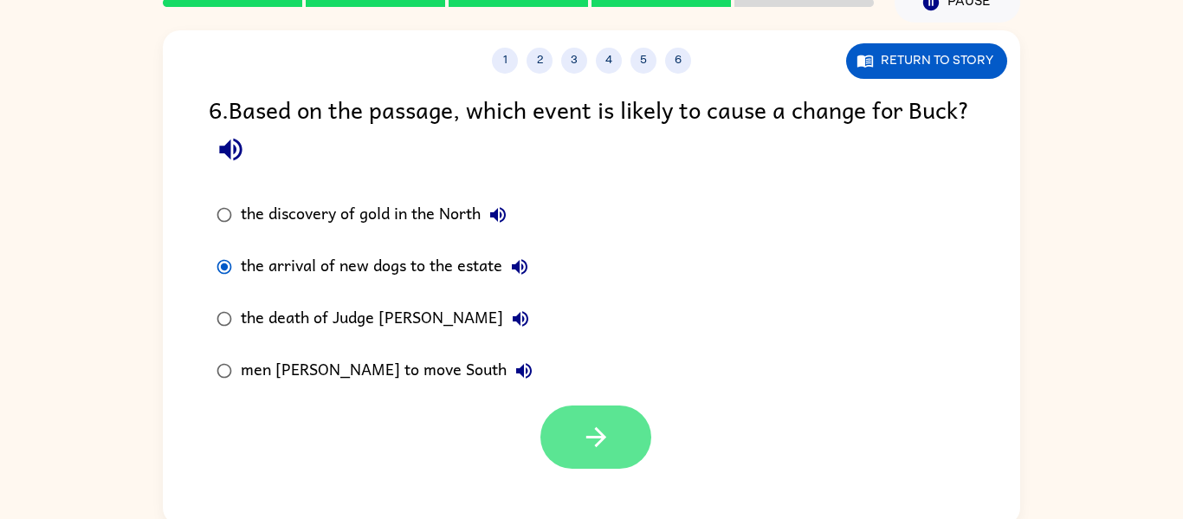
click at [604, 456] on button "button" at bounding box center [595, 436] width 111 height 63
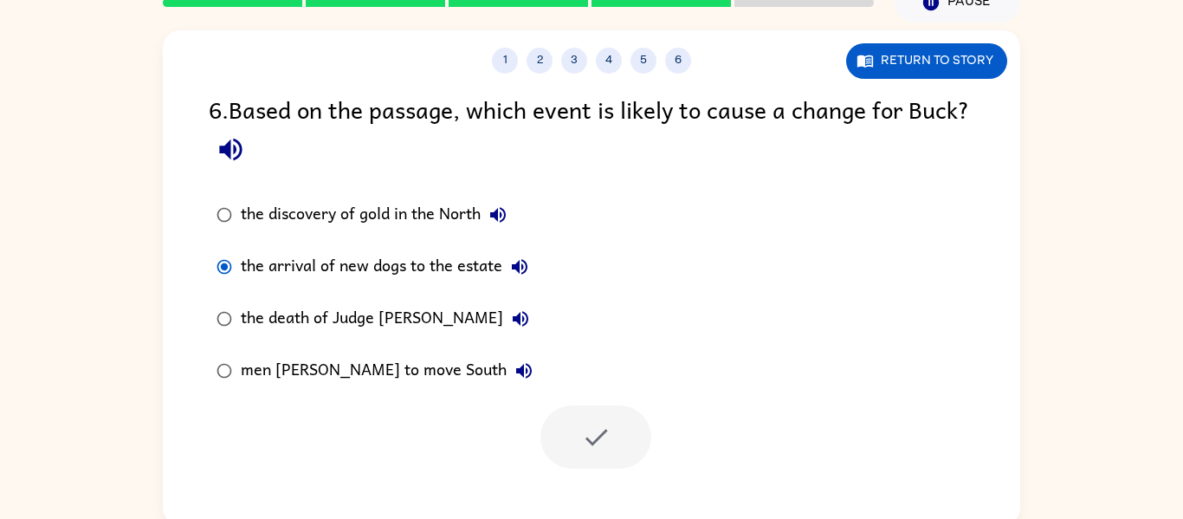
click at [608, 451] on div at bounding box center [595, 436] width 111 height 63
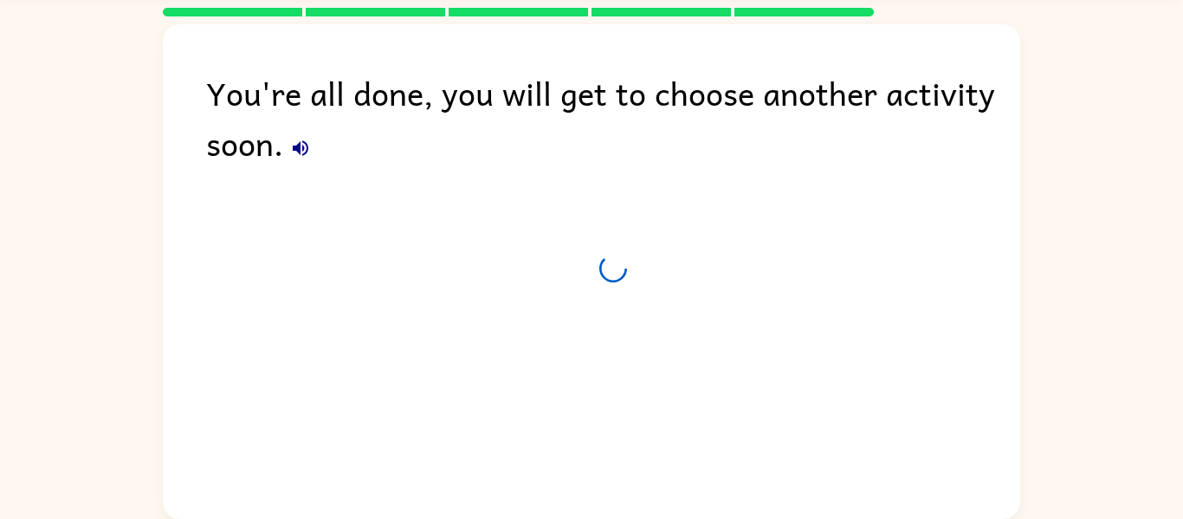
scroll to position [59, 0]
